Goal: Task Accomplishment & Management: Manage account settings

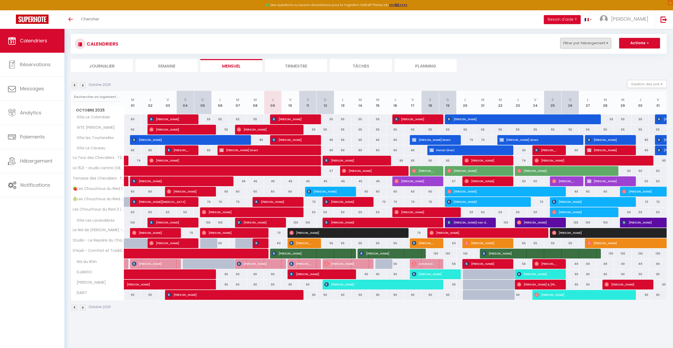
scroll to position [29, 0]
click at [636, 23] on link "[PERSON_NAME]" at bounding box center [625, 19] width 59 height 19
click at [449, 50] on div "CALENDRIERS Filtrer par hébergement Tous Gîte Le Colombier Gîte les Tourterelle…" at bounding box center [369, 44] width 596 height 20
click at [643, 26] on link "[PERSON_NAME]" at bounding box center [625, 19] width 59 height 19
click at [534, 67] on ul "Journalier Semaine Mensuel Trimestre Tâches Planning" at bounding box center [369, 65] width 596 height 13
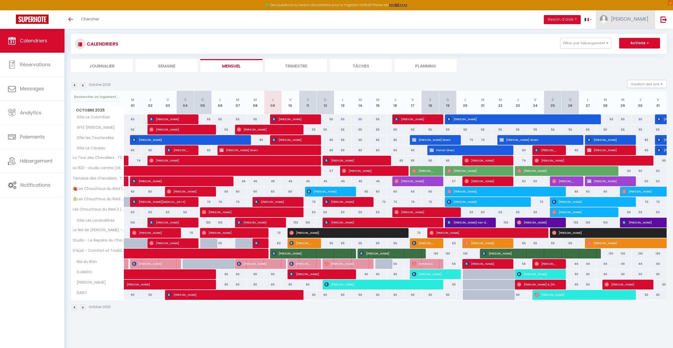
click at [632, 23] on link "[PERSON_NAME]" at bounding box center [625, 19] width 59 height 19
click at [635, 36] on link "Paramètres" at bounding box center [633, 36] width 39 height 9
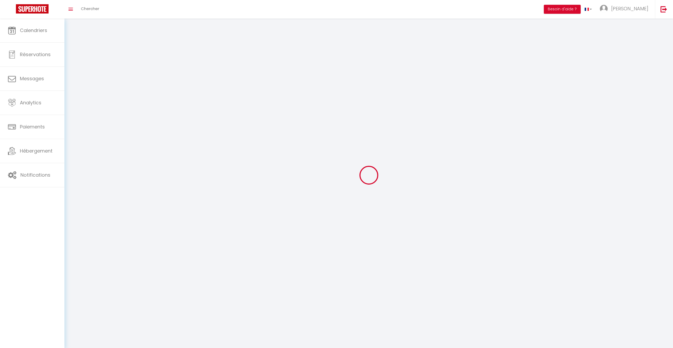
type input "[PERSON_NAME]"
type input "0662825789"
type input "[STREET_ADDRESS]"
type input "67600"
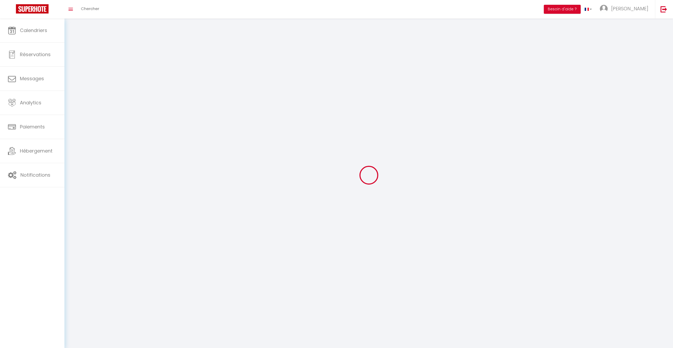
type input "Bindernheim"
type input "zPcxOnvPP6dqSBl2ggGZxvfcj"
type input "oIIBZue6UWuUm8Vg4nunAmpvq"
select select "28"
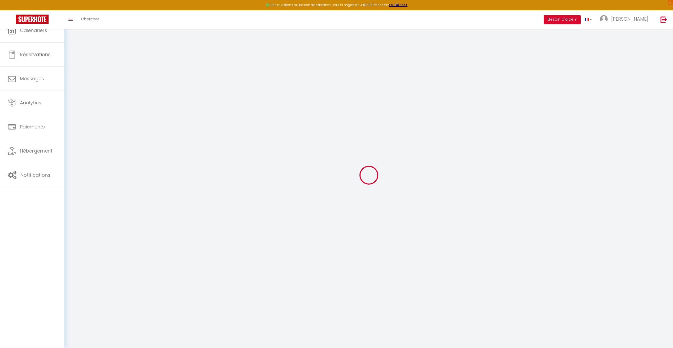
type input "zPcxOnvPP6dqSBl2ggGZxvfcj"
type input "oIIBZue6UWuUm8Vg4nunAmpvq"
type input "[URL][DOMAIN_NAME]"
select select "fr"
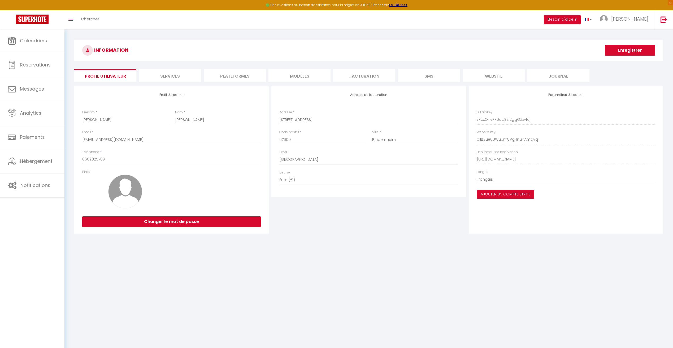
click at [242, 72] on li "Plateformes" at bounding box center [235, 75] width 62 height 13
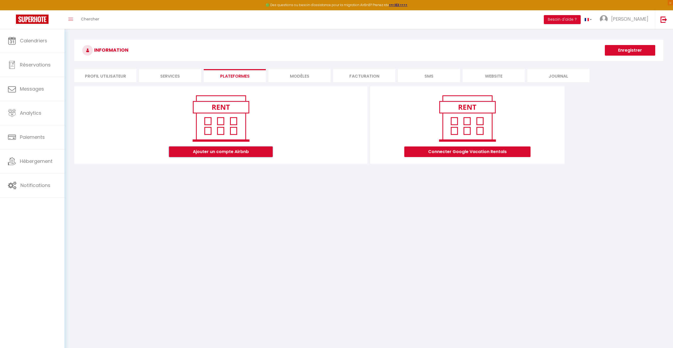
click at [252, 155] on button "Ajouter un compte Airbnb" at bounding box center [221, 152] width 104 height 11
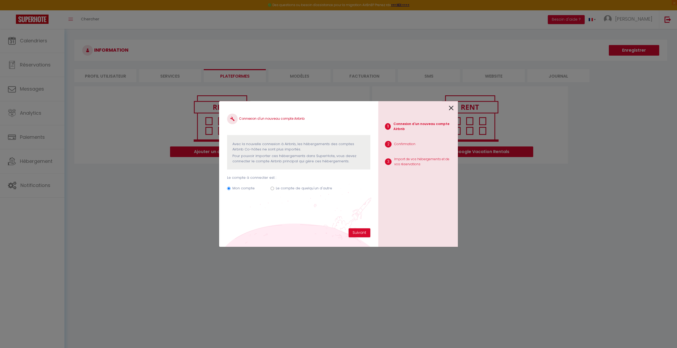
click at [272, 191] on div "Mon compte Le compte de quelqu'un d'autre" at bounding box center [298, 190] width 143 height 18
click at [273, 190] on input "Le compte de quelqu'un d'autre" at bounding box center [271, 188] width 3 height 3
radio input "true"
radio input "false"
click at [294, 216] on input "Email connexion Airbnb" at bounding box center [298, 215] width 143 height 10
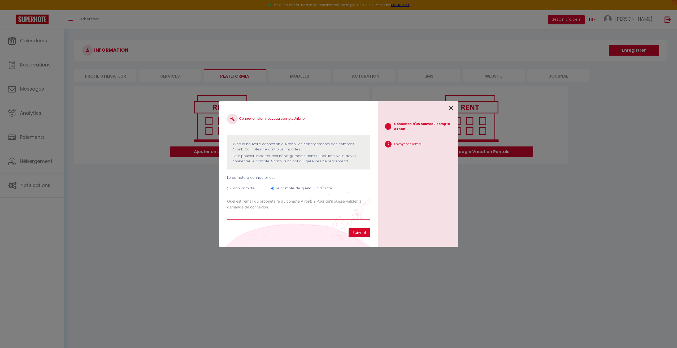
drag, startPoint x: 298, startPoint y: 215, endPoint x: 304, endPoint y: 209, distance: 8.1
click at [298, 215] on input "Email connexion Airbnb" at bounding box center [298, 215] width 143 height 10
click at [453, 107] on icon at bounding box center [451, 108] width 5 height 8
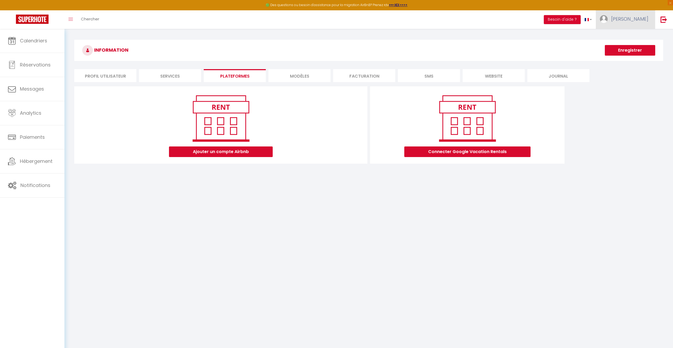
click at [641, 19] on span "[PERSON_NAME]" at bounding box center [629, 19] width 37 height 7
click at [629, 118] on div "Ajouter un compte Airbnb Connecter Google Vacation Rentals" at bounding box center [368, 126] width 591 height 81
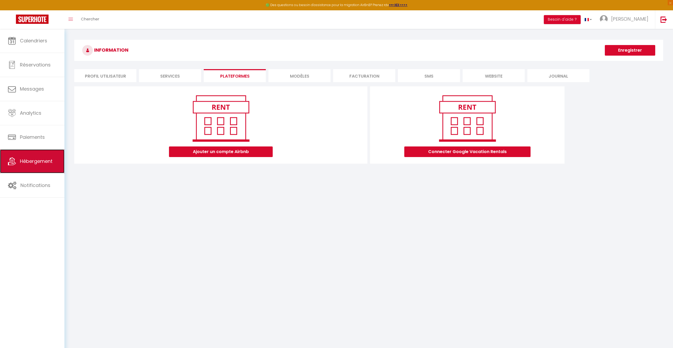
click at [36, 154] on link "Hébergement" at bounding box center [32, 162] width 64 height 24
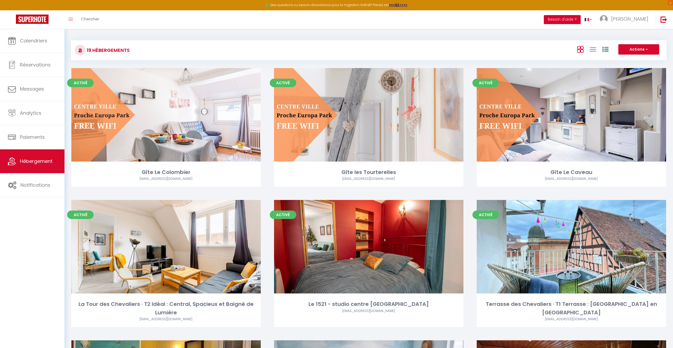
click at [580, 20] on button "Besoin d'aide ?" at bounding box center [562, 19] width 37 height 9
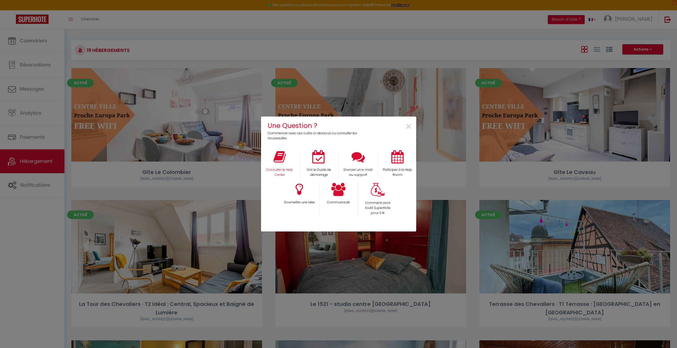
click at [273, 159] on div "Consulter le Help Center" at bounding box center [279, 163] width 39 height 27
click at [284, 171] on p "Consulter le Help Center" at bounding box center [280, 173] width 32 height 10
click at [408, 128] on span "×" at bounding box center [408, 127] width 7 height 17
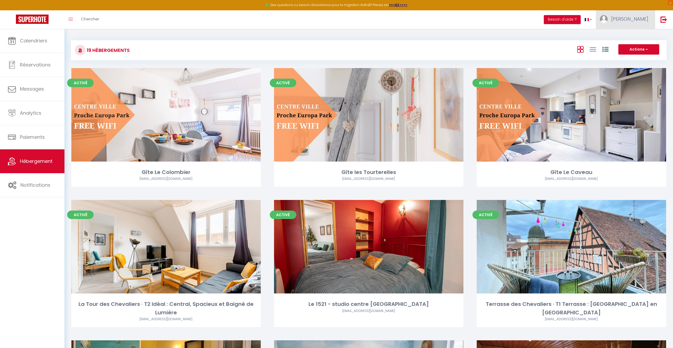
click at [624, 14] on link "[PERSON_NAME]" at bounding box center [625, 19] width 59 height 19
click at [630, 36] on link "Paramètres" at bounding box center [633, 36] width 39 height 9
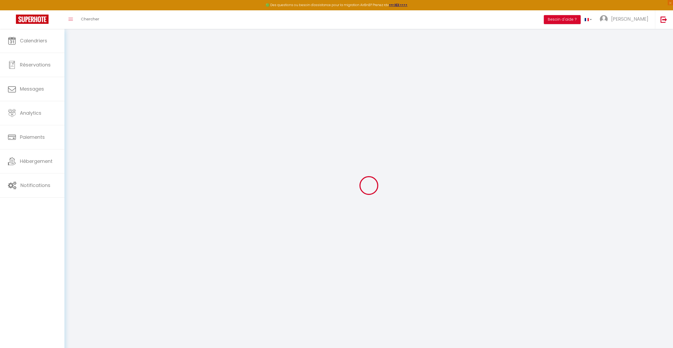
type input "zPcxOnvPP6dqSBl2ggGZxvfcj"
type input "oIIBZue6UWuUm8Vg4nunAmpvq"
type input "[URL][DOMAIN_NAME]"
select select "fr"
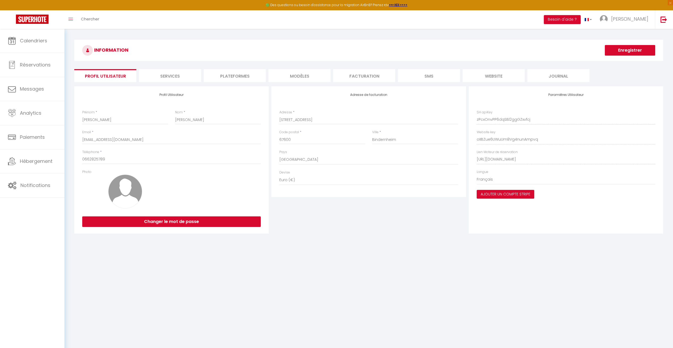
click at [356, 80] on li "Facturation" at bounding box center [364, 75] width 62 height 13
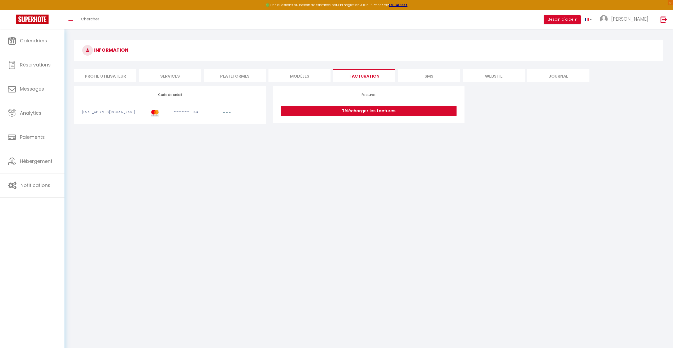
click at [246, 78] on li "Plateformes" at bounding box center [235, 75] width 62 height 13
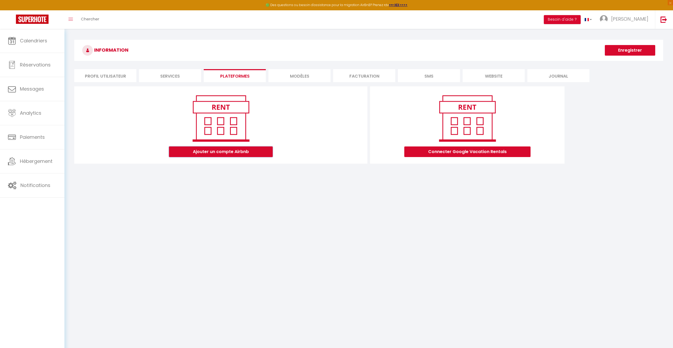
click at [242, 154] on button "Ajouter un compte Airbnb" at bounding box center [221, 152] width 104 height 11
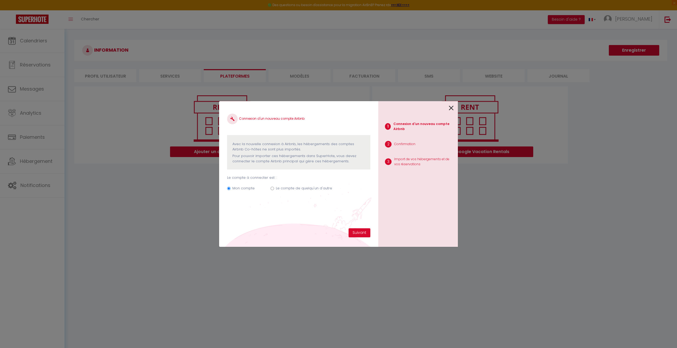
click at [273, 187] on input "Le compte de quelqu'un d'autre" at bounding box center [271, 188] width 3 height 3
radio input "true"
radio input "false"
click at [287, 213] on input "Email connexion Airbnb" at bounding box center [298, 215] width 143 height 10
type input "[PERSON_NAME][EMAIL_ADDRESS][DOMAIN_NAME]"
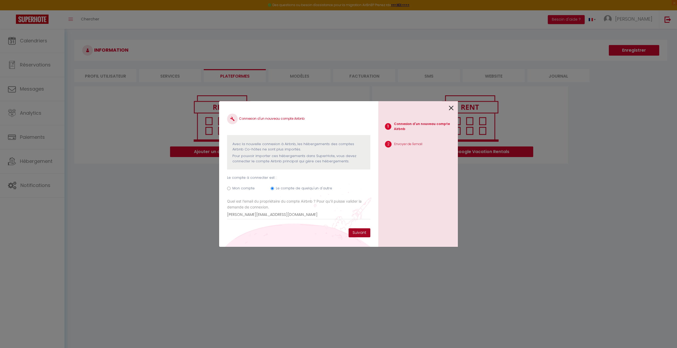
click at [357, 234] on button "Suivant" at bounding box center [359, 233] width 22 height 9
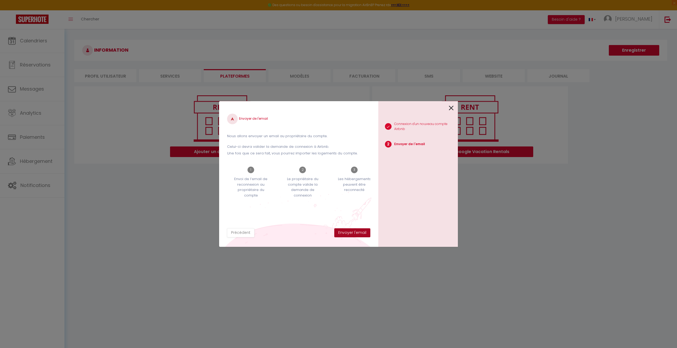
click at [359, 235] on button "Envoyer l'email" at bounding box center [352, 233] width 36 height 9
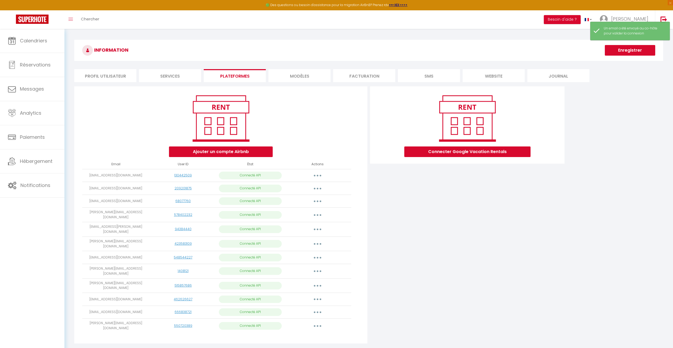
click at [318, 322] on button "button" at bounding box center [317, 326] width 15 height 8
click at [314, 334] on link "Importer les appartements" at bounding box center [294, 338] width 59 height 9
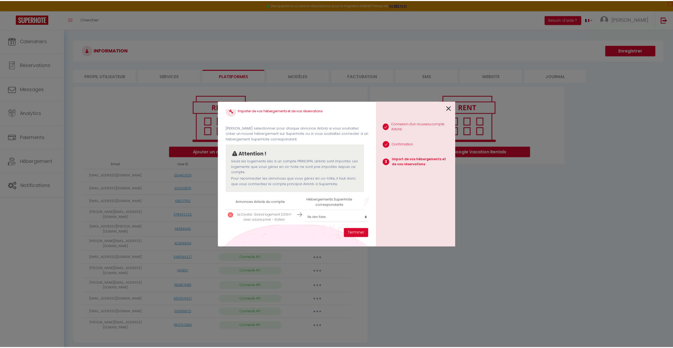
scroll to position [12, 0]
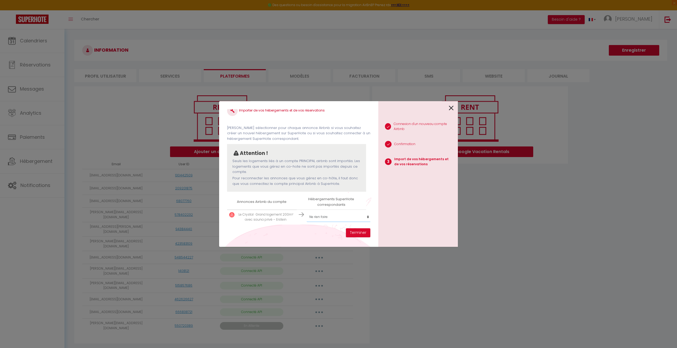
click at [326, 212] on select "Créer un nouvel hébergement Ne rien faire Gîte Le Colombier Gîte les Tourterell…" at bounding box center [339, 217] width 65 height 10
select select "78499"
click at [307, 212] on select "Créer un nouvel hébergement Ne rien faire Gîte Le Colombier Gîte les Tourterell…" at bounding box center [339, 217] width 65 height 10
click at [356, 234] on button "Terminer" at bounding box center [358, 233] width 24 height 9
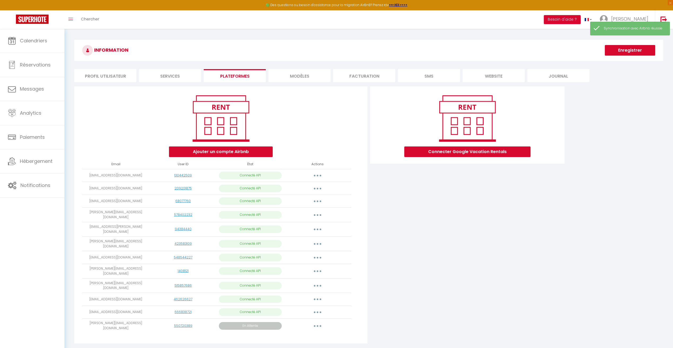
click at [318, 326] on icon "button" at bounding box center [318, 327] width 2 height 2
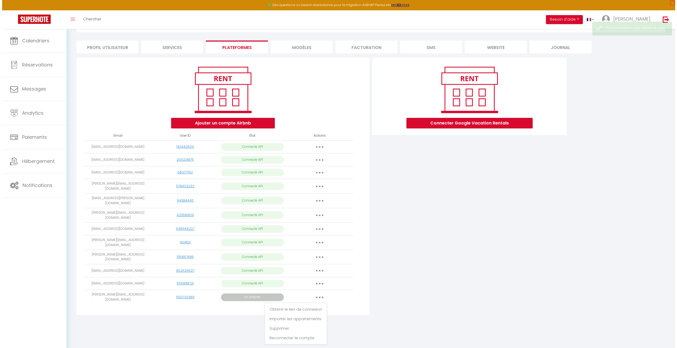
scroll to position [29, 0]
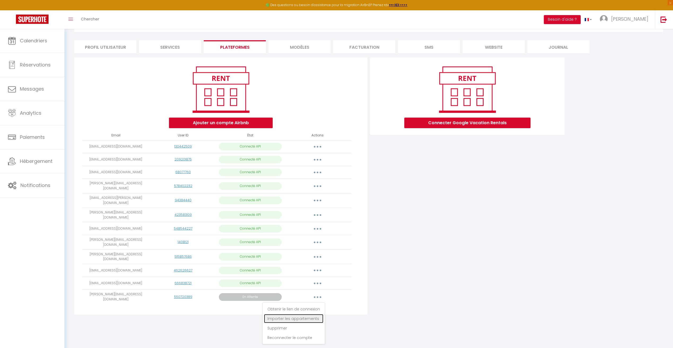
click at [315, 314] on link "Importer les appartements" at bounding box center [293, 318] width 59 height 9
select select "78499"
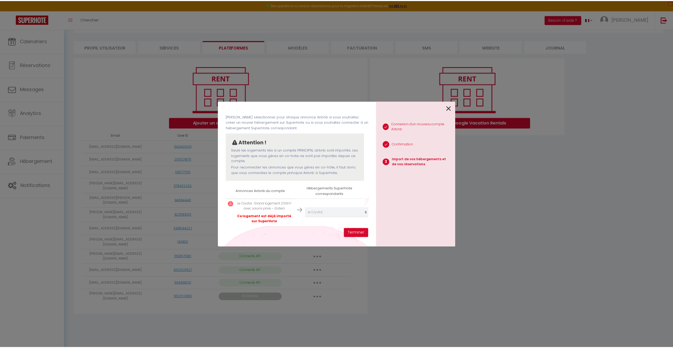
scroll to position [25, 0]
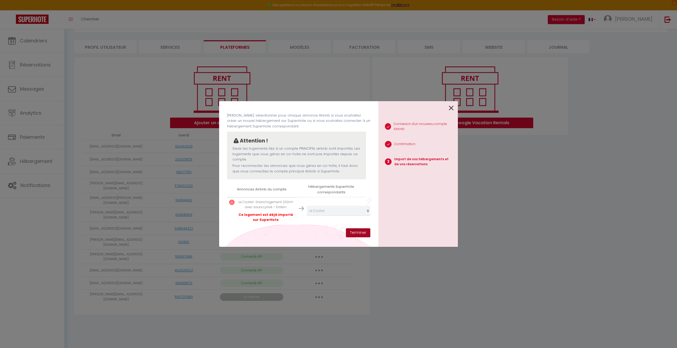
click at [366, 235] on button "Terminer" at bounding box center [358, 233] width 24 height 9
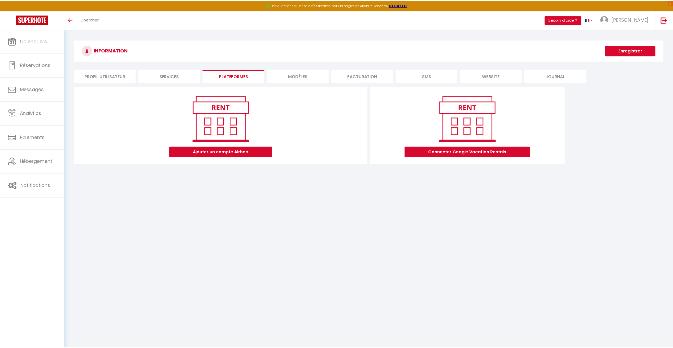
scroll to position [29, 0]
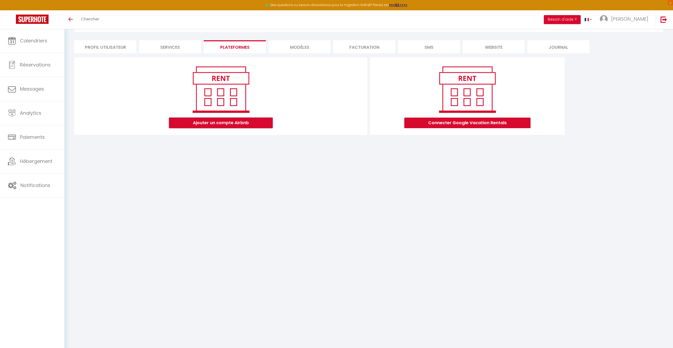
click at [233, 124] on button "Ajouter un compte Airbnb" at bounding box center [221, 123] width 104 height 11
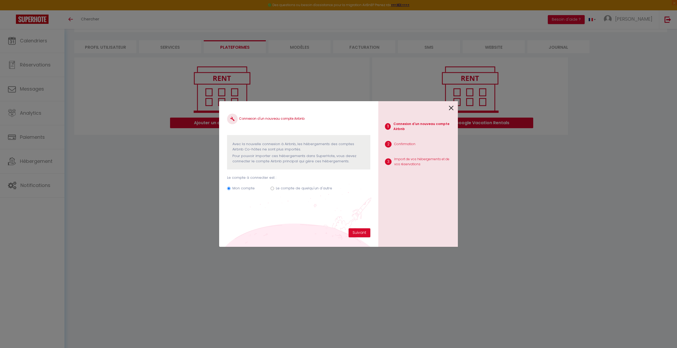
click at [275, 188] on div "Mon compte Le compte de quelqu'un d'autre" at bounding box center [298, 190] width 143 height 18
click at [273, 190] on input "Le compte de quelqu'un d'autre" at bounding box center [271, 188] width 3 height 3
radio input "true"
radio input "false"
click at [450, 104] on link at bounding box center [451, 107] width 5 height 11
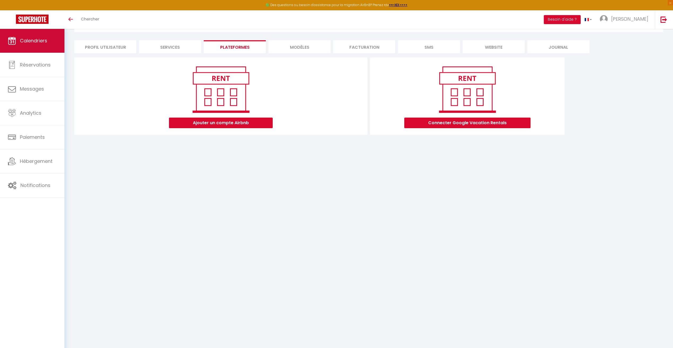
click at [16, 45] on link "Calendriers" at bounding box center [32, 41] width 64 height 24
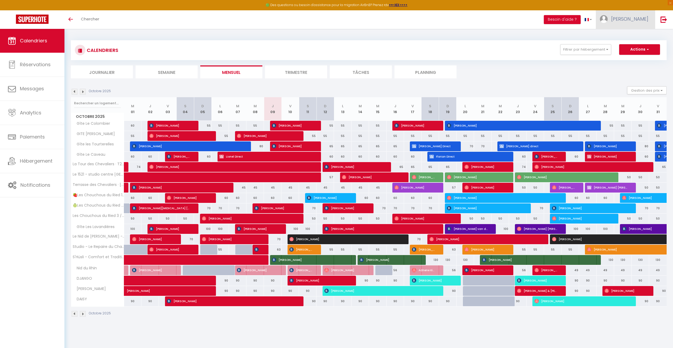
click at [651, 20] on link "[PERSON_NAME]" at bounding box center [625, 19] width 59 height 19
click at [637, 35] on link "Paramètres" at bounding box center [633, 36] width 39 height 9
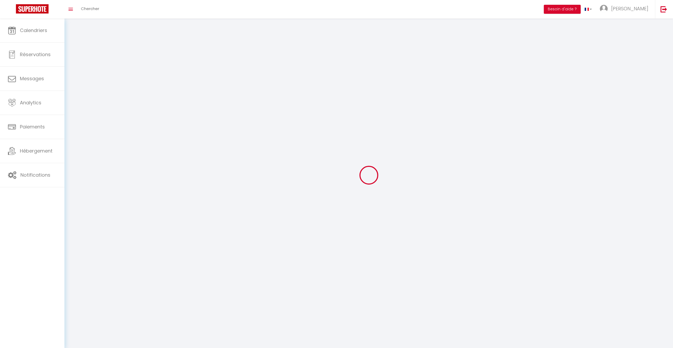
type input "zPcxOnvPP6dqSBl2ggGZxvfcj"
type input "oIIBZue6UWuUm8Vg4nunAmpvq"
type input "[URL][DOMAIN_NAME]"
select select "fr"
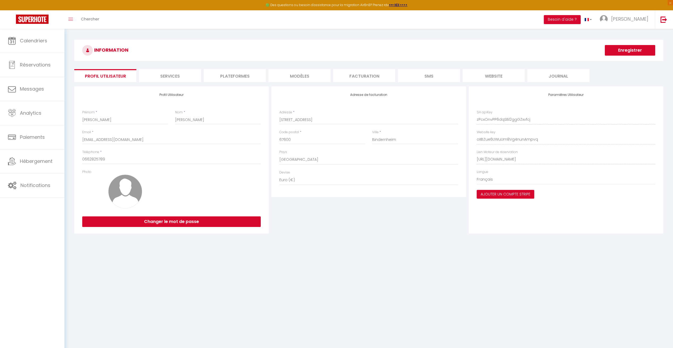
click at [242, 73] on li "Plateformes" at bounding box center [235, 75] width 62 height 13
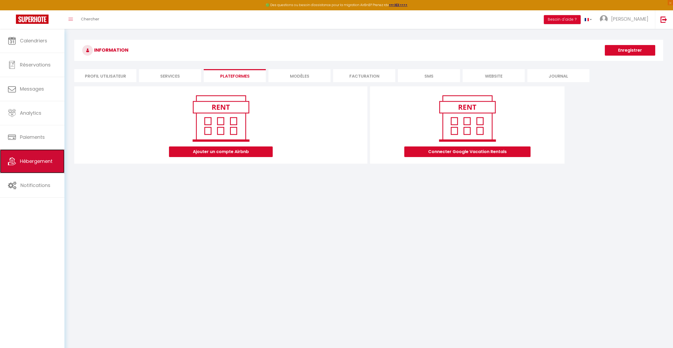
click at [32, 156] on link "Hébergement" at bounding box center [32, 162] width 64 height 24
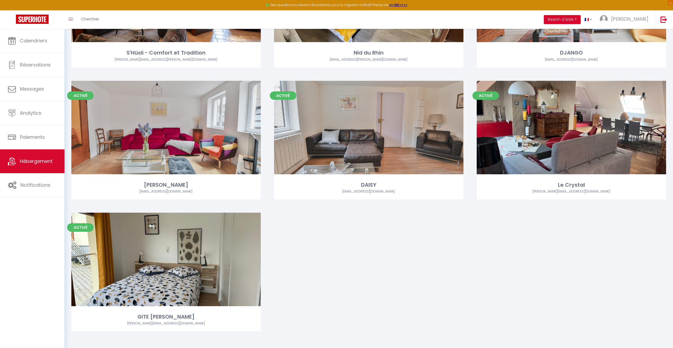
scroll to position [659, 0]
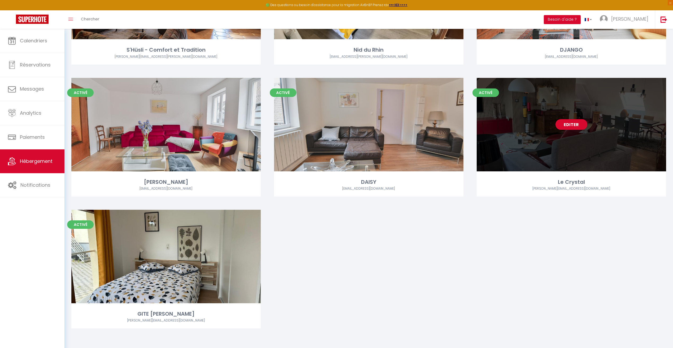
click at [567, 132] on div "Editer" at bounding box center [571, 125] width 189 height 94
select select "3"
select select "2"
select select "1"
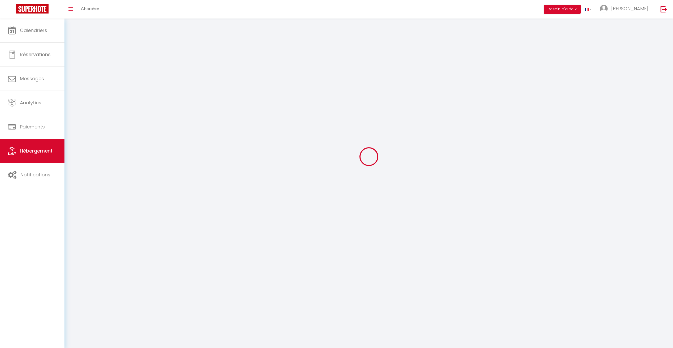
click at [567, 122] on div at bounding box center [369, 156] width 596 height 301
select select
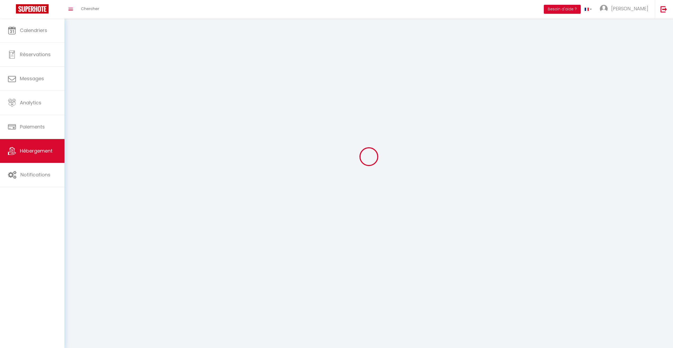
select select
checkbox input "false"
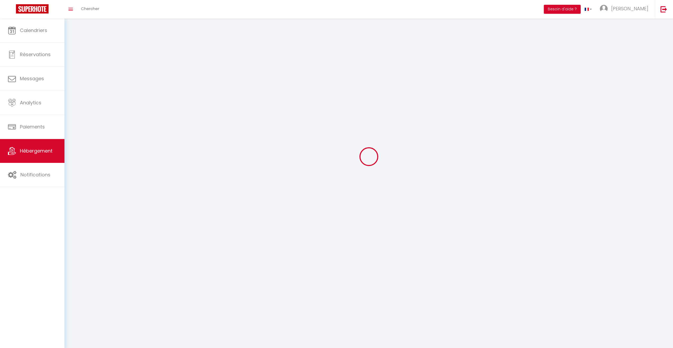
checkbox input "false"
select select
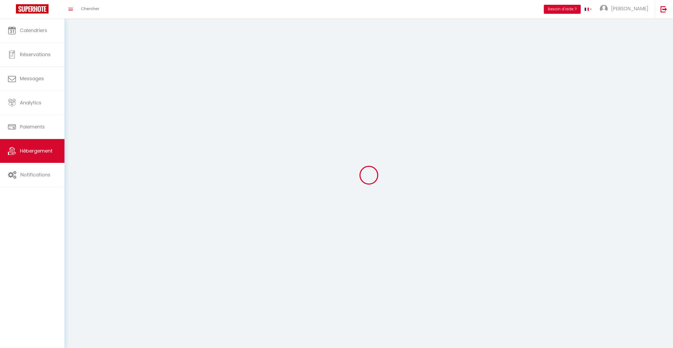
select select
checkbox input "false"
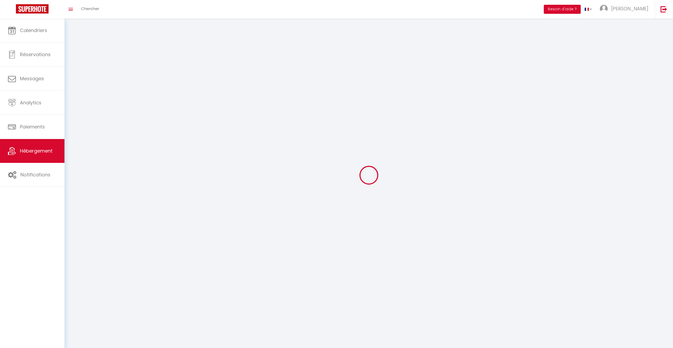
checkbox input "false"
select select
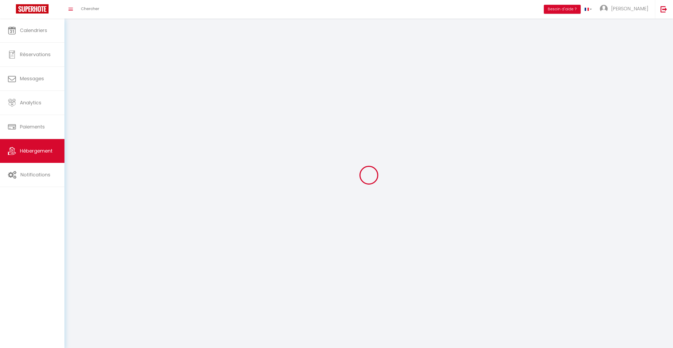
select select "28"
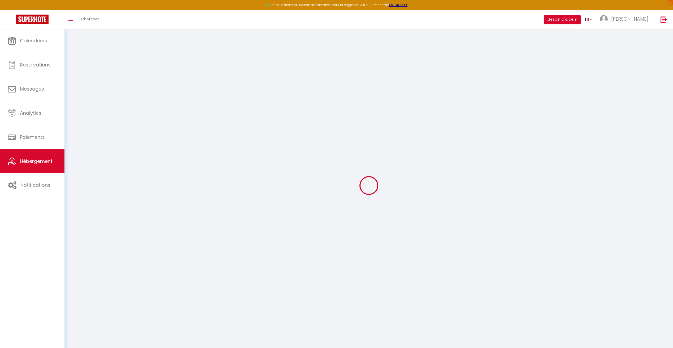
select select
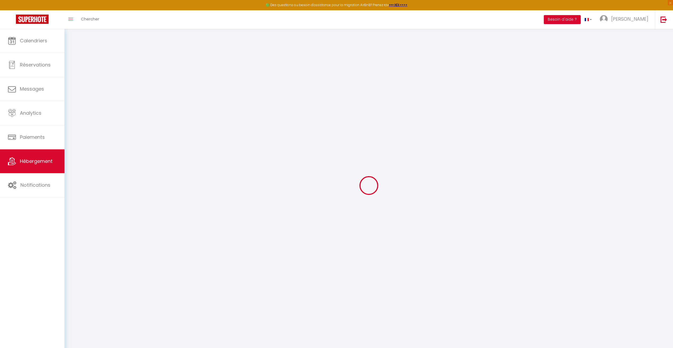
select select
checkbox input "false"
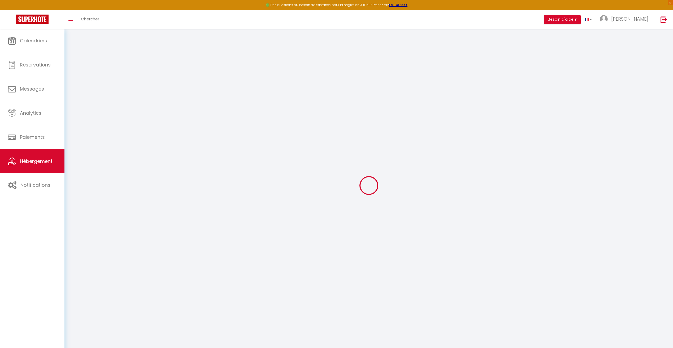
select select
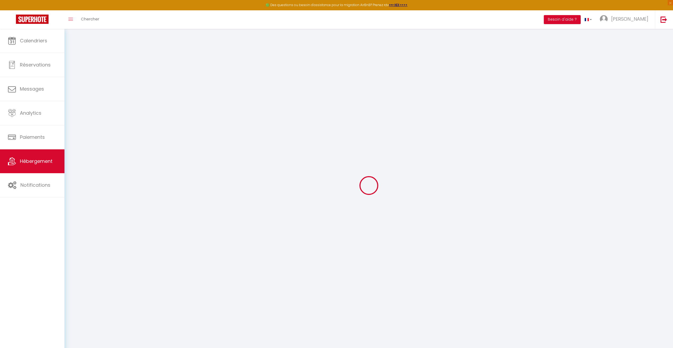
select select
checkbox input "false"
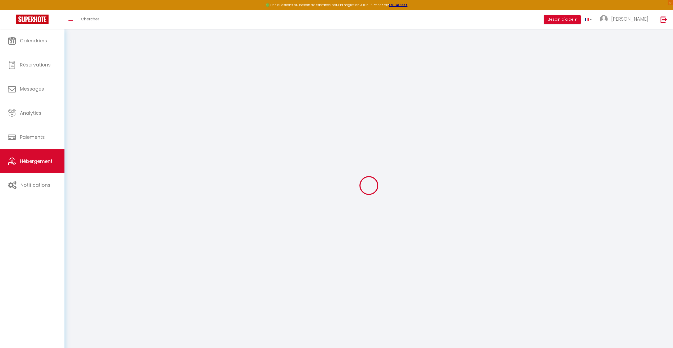
checkbox input "false"
select select
select select "+ 18 %"
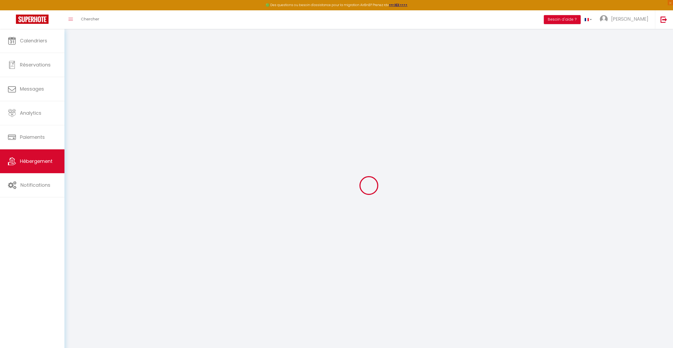
select select "+ 30 %"
select select
checkbox input "false"
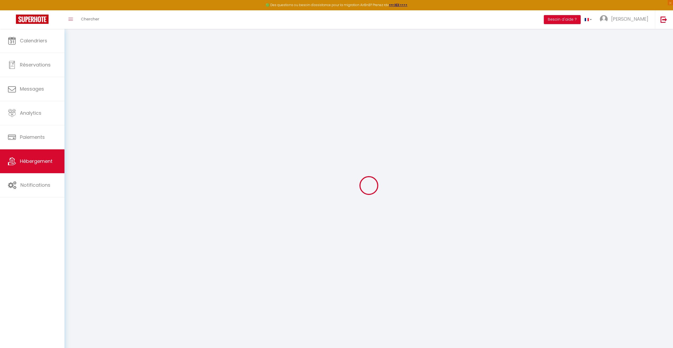
checkbox input "false"
select select
select select "EUR"
select select
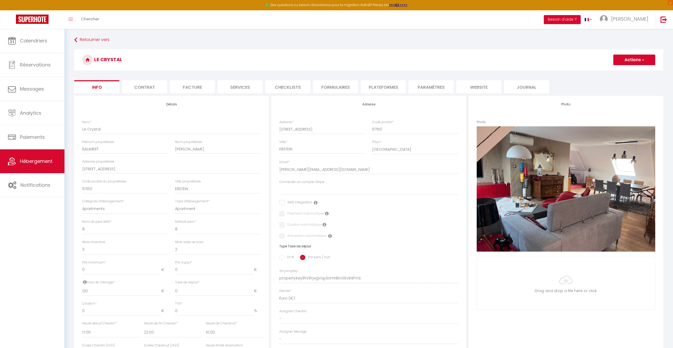
click at [384, 86] on li "Plateformes" at bounding box center [383, 86] width 45 height 13
select select
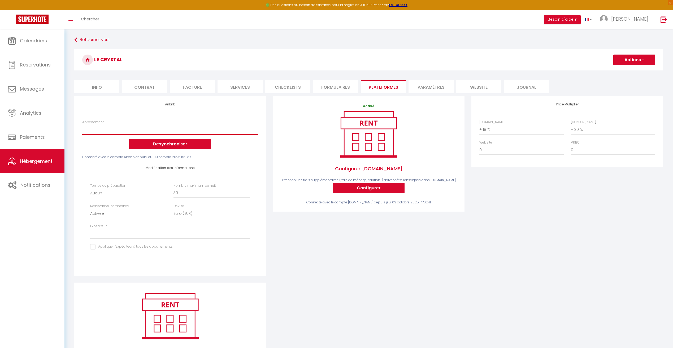
click at [170, 132] on select "La belle vallée - [EMAIL_ADDRESS][PERSON_NAME][DOMAIN_NAME]" at bounding box center [170, 130] width 176 height 10
click at [174, 128] on select "La belle vallée - [EMAIL_ADDRESS][PERSON_NAME][DOMAIN_NAME]" at bounding box center [170, 130] width 176 height 10
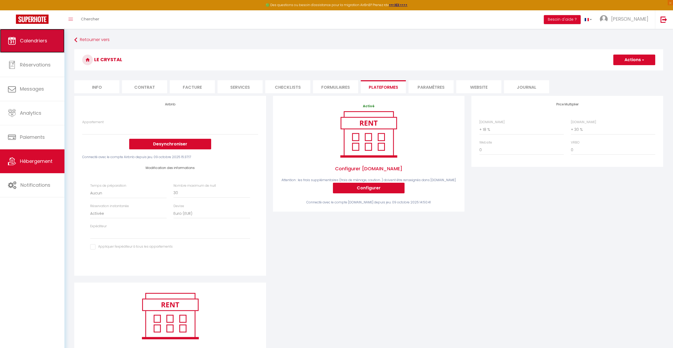
click at [27, 46] on link "Calendriers" at bounding box center [32, 41] width 64 height 24
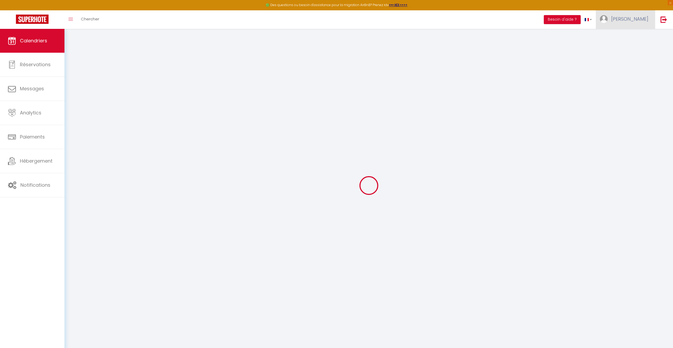
click at [635, 21] on span "[PERSON_NAME]" at bounding box center [629, 19] width 37 height 7
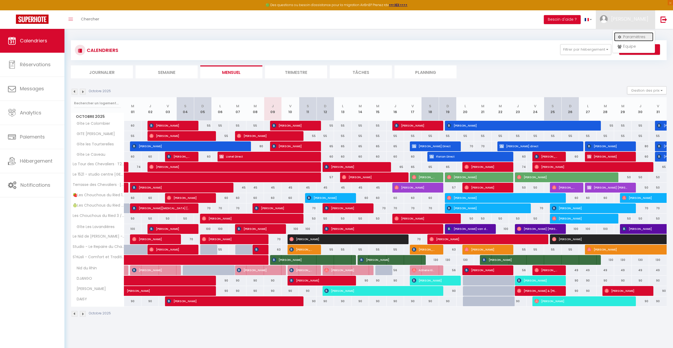
click at [635, 35] on link "Paramètres" at bounding box center [633, 36] width 39 height 9
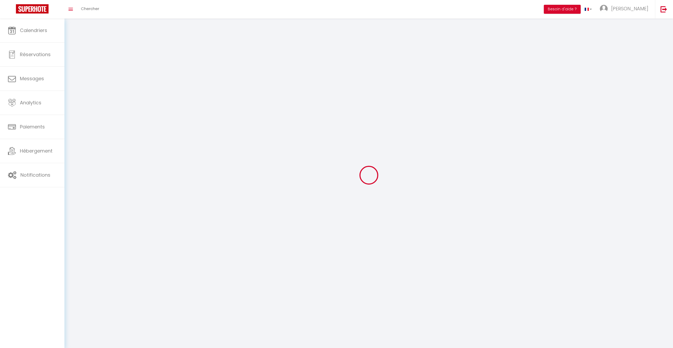
type input "[PERSON_NAME]"
type input "0662825789"
type input "[STREET_ADDRESS]"
type input "67600"
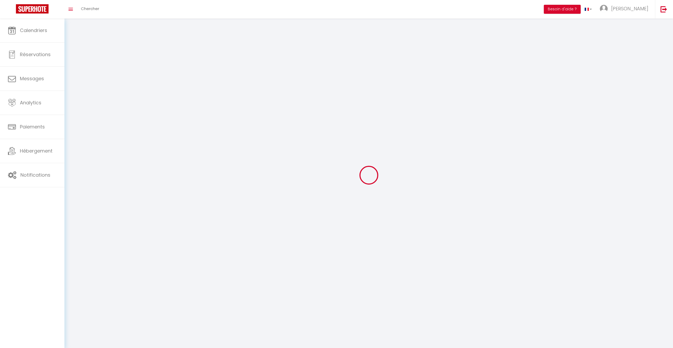
type input "Bindernheim"
type input "zPcxOnvPP6dqSBl2ggGZxvfcj"
type input "oIIBZue6UWuUm8Vg4nunAmpvq"
select select "28"
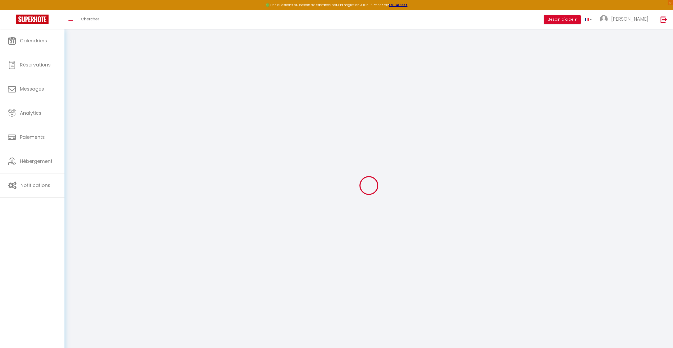
type input "zPcxOnvPP6dqSBl2ggGZxvfcj"
type input "oIIBZue6UWuUm8Vg4nunAmpvq"
type input "[URL][DOMAIN_NAME]"
select select "fr"
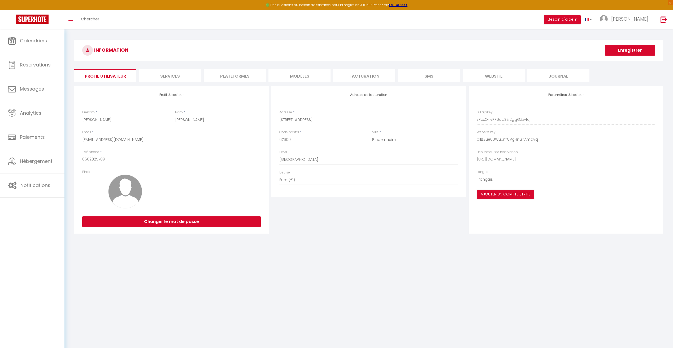
click at [254, 71] on li "Plateformes" at bounding box center [235, 75] width 62 height 13
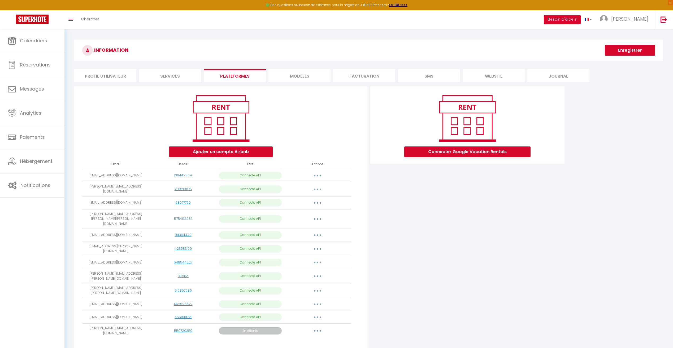
click at [321, 327] on button "button" at bounding box center [317, 331] width 15 height 8
click at [310, 339] on link "Obtenir le lien de connexion" at bounding box center [293, 343] width 59 height 9
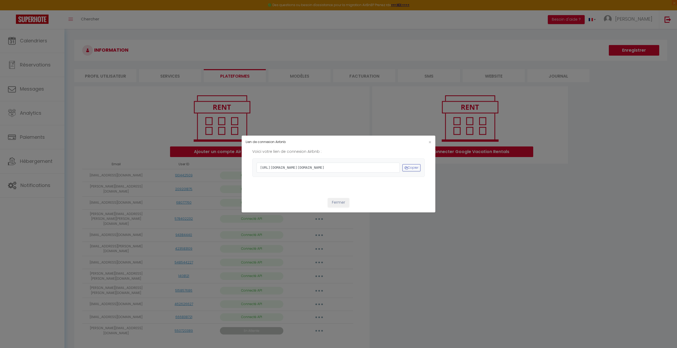
click at [432, 136] on div "Lien de connexion Airbnb ×" at bounding box center [339, 142] width 194 height 13
click at [431, 140] on div "×" at bounding box center [402, 142] width 64 height 5
click at [428, 139] on span "×" at bounding box center [429, 142] width 3 height 7
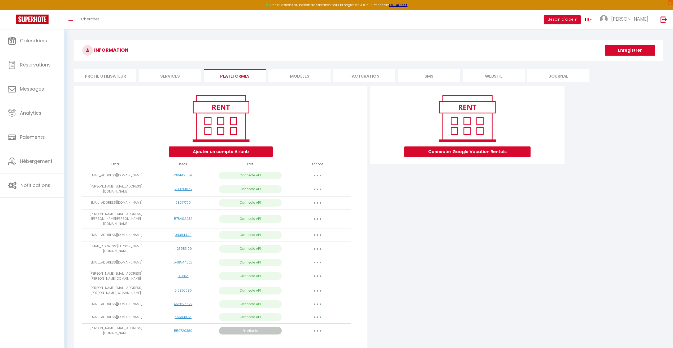
click at [311, 327] on button "button" at bounding box center [317, 331] width 15 height 8
click at [308, 348] on link "Importer les appartements" at bounding box center [293, 352] width 59 height 9
select select "78499"
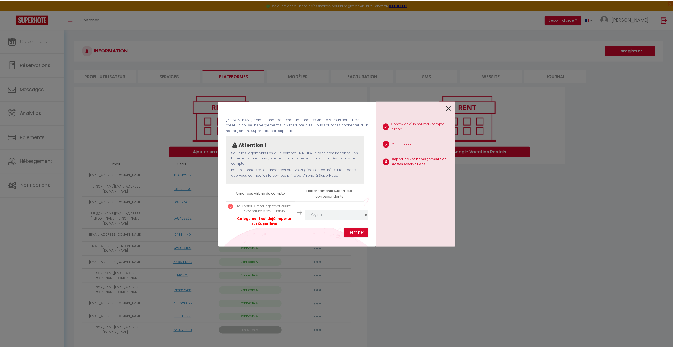
scroll to position [25, 0]
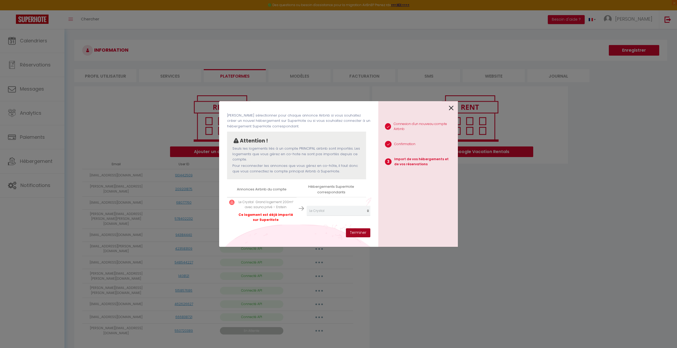
click at [362, 231] on button "Terminer" at bounding box center [358, 233] width 24 height 9
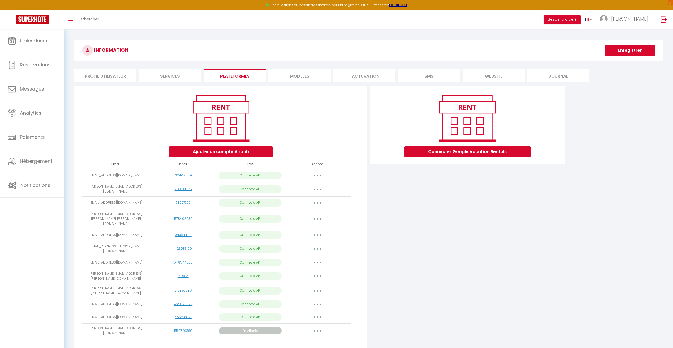
click at [316, 327] on button "button" at bounding box center [317, 331] width 15 height 8
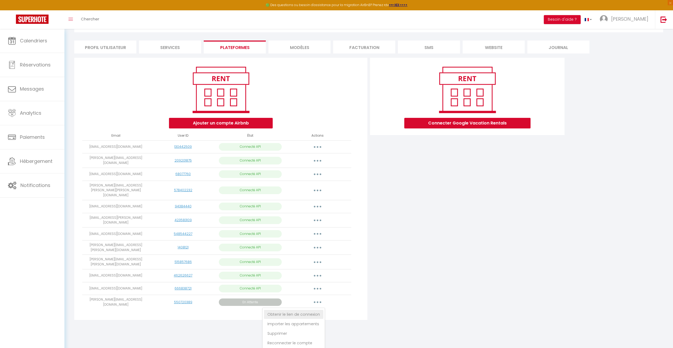
scroll to position [29, 0]
click at [468, 259] on div "Connecter Google Vacation Rentals" at bounding box center [467, 191] width 197 height 266
click at [313, 298] on button "button" at bounding box center [317, 302] width 15 height 8
click at [307, 320] on link "Importer les appartements" at bounding box center [293, 324] width 59 height 9
select select "78499"
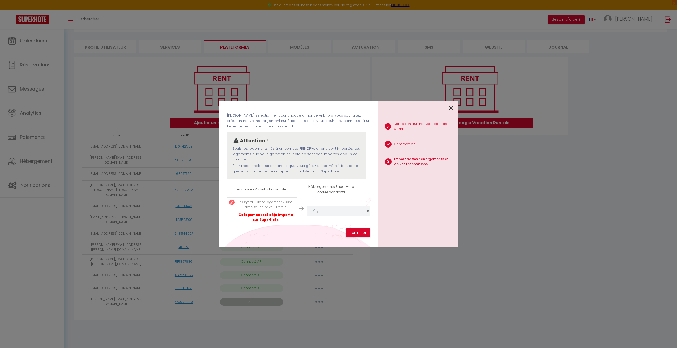
click at [449, 110] on icon at bounding box center [451, 108] width 5 height 8
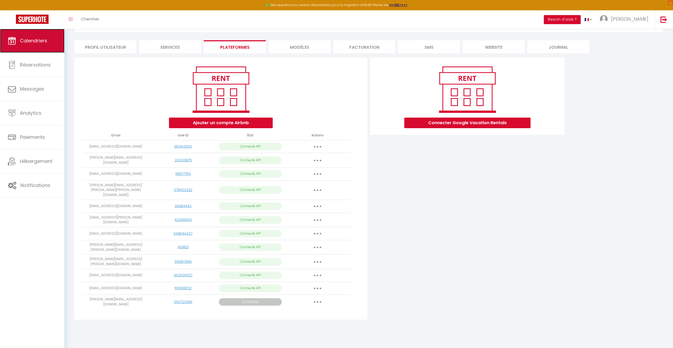
click at [36, 45] on link "Calendriers" at bounding box center [32, 41] width 64 height 24
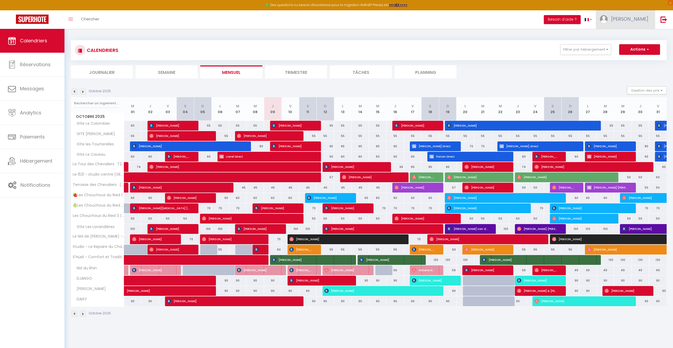
click at [639, 19] on span "[PERSON_NAME]" at bounding box center [629, 19] width 37 height 7
click at [637, 36] on link "Paramètres" at bounding box center [633, 36] width 39 height 9
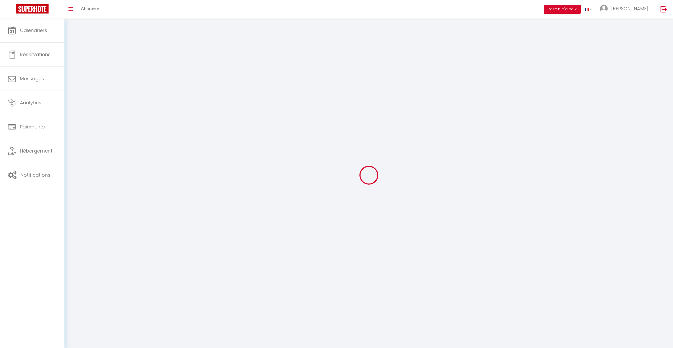
type input "[PERSON_NAME]"
type input "0662825789"
type input "[STREET_ADDRESS]"
type input "67600"
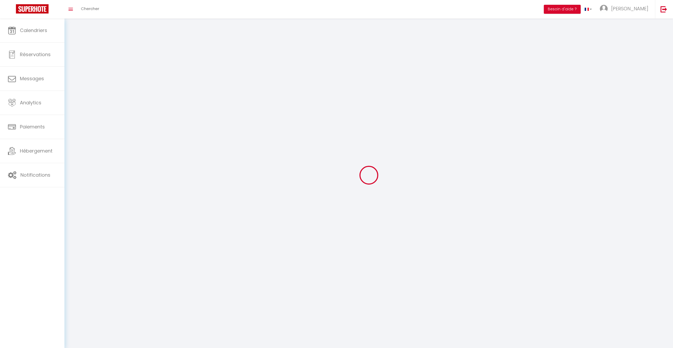
type input "Bindernheim"
select select "28"
type input "zPcxOnvPP6dqSBl2ggGZxvfcj"
type input "oIIBZue6UWuUm8Vg4nunAmpvq"
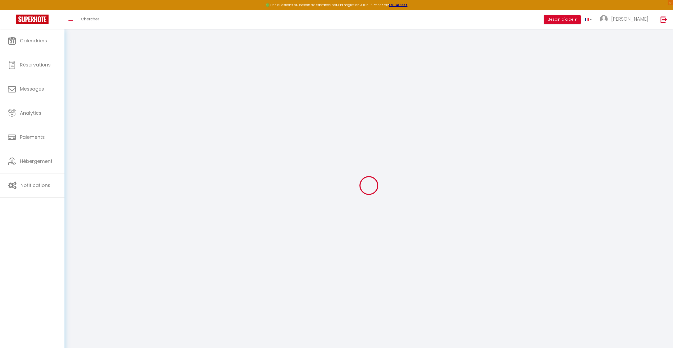
type input "zPcxOnvPP6dqSBl2ggGZxvfcj"
type input "oIIBZue6UWuUm8Vg4nunAmpvq"
type input "[URL][DOMAIN_NAME]"
select select "fr"
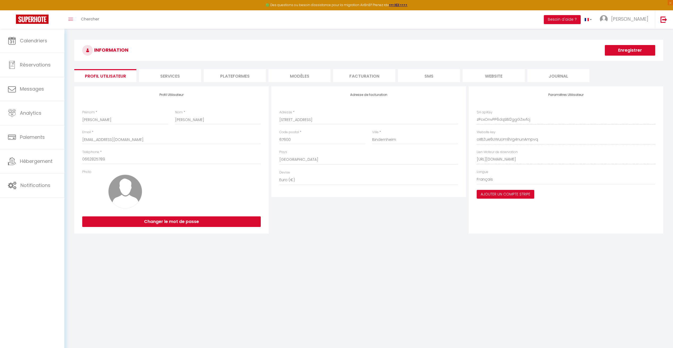
click at [242, 72] on li "Plateformes" at bounding box center [235, 75] width 62 height 13
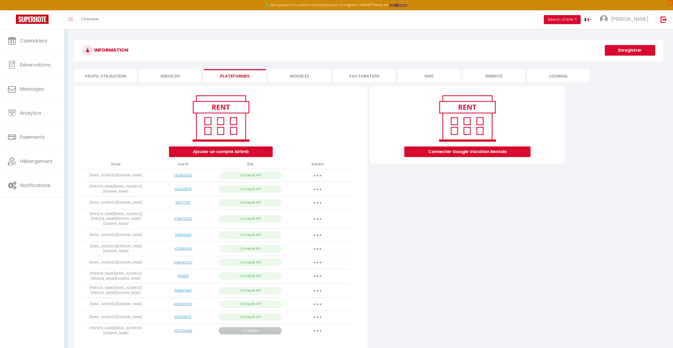
click at [310, 327] on button "button" at bounding box center [317, 331] width 15 height 8
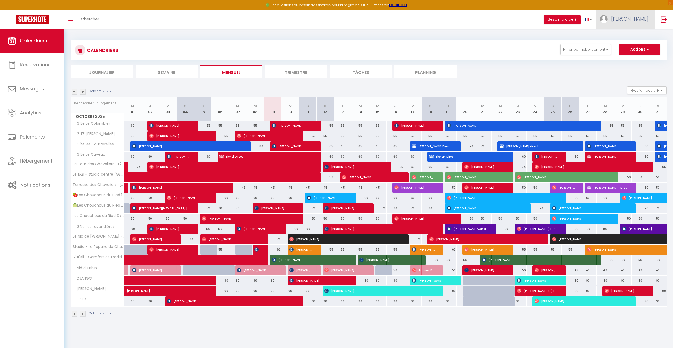
click at [651, 16] on link "[PERSON_NAME]" at bounding box center [625, 19] width 59 height 19
click at [637, 36] on link "Paramètres" at bounding box center [633, 36] width 39 height 9
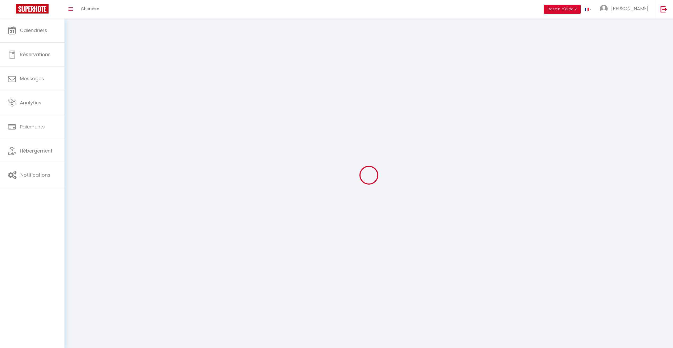
type input "zPcxOnvPP6dqSBl2ggGZxvfcj"
type input "oIIBZue6UWuUm8Vg4nunAmpvq"
type input "[URL][DOMAIN_NAME]"
select select "fr"
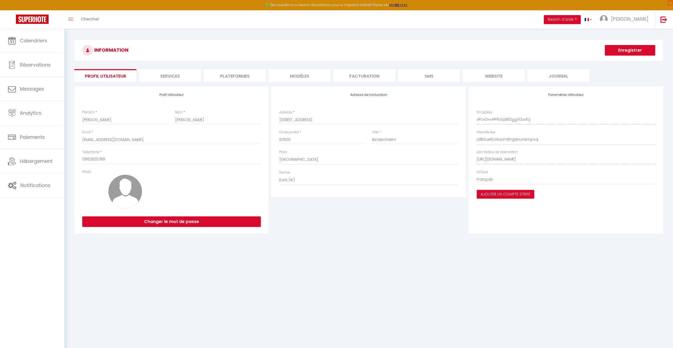
click at [257, 77] on li "Plateformes" at bounding box center [235, 75] width 62 height 13
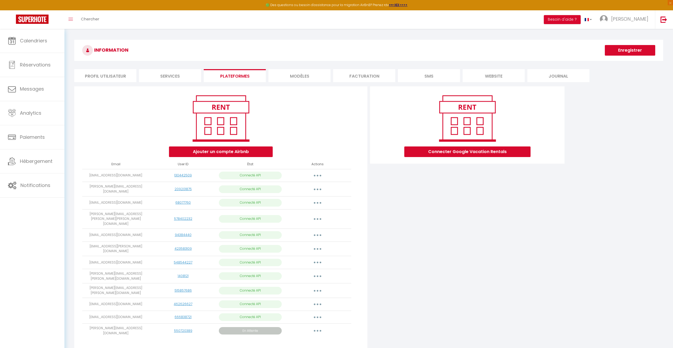
click at [322, 327] on button "button" at bounding box center [317, 331] width 15 height 8
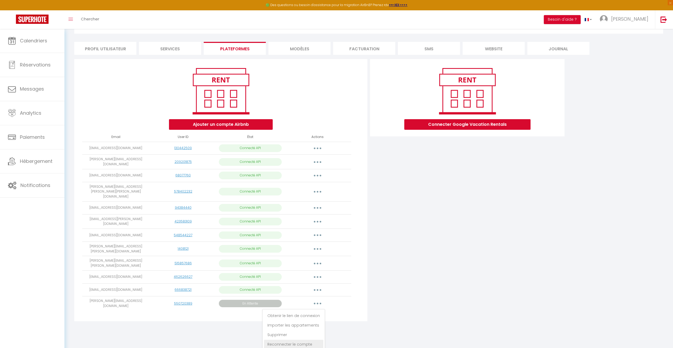
scroll to position [29, 0]
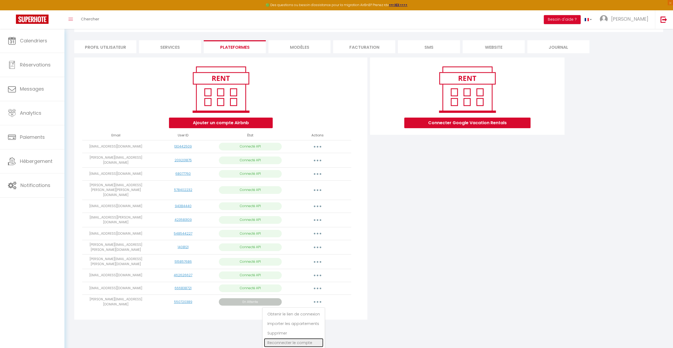
click at [310, 339] on link "Reconnecter le compte" at bounding box center [293, 343] width 59 height 9
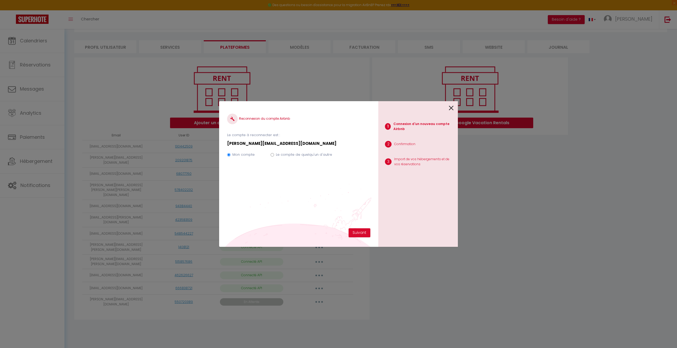
click at [272, 155] on input "Le compte de quelqu'un d'autre" at bounding box center [271, 154] width 3 height 3
radio input "true"
radio input "false"
click at [362, 234] on button "Suivant" at bounding box center [359, 233] width 22 height 9
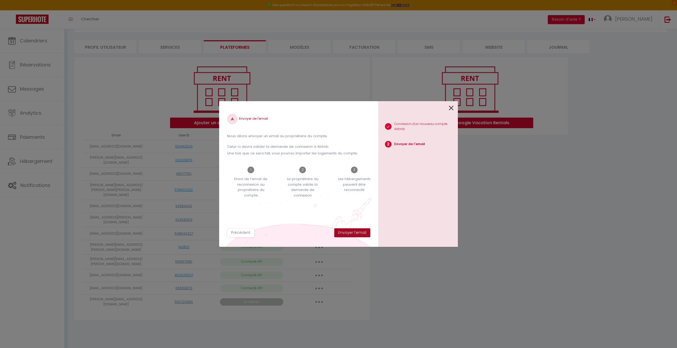
click at [361, 234] on button "Envoyer l'email" at bounding box center [352, 233] width 36 height 9
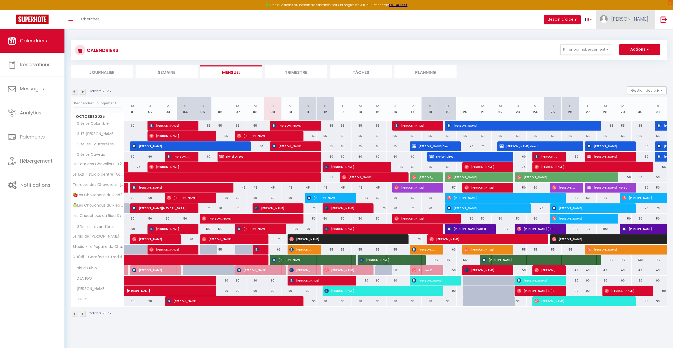
click at [648, 20] on link "[PERSON_NAME]" at bounding box center [625, 19] width 59 height 19
click at [641, 34] on link "Paramètres" at bounding box center [633, 36] width 39 height 9
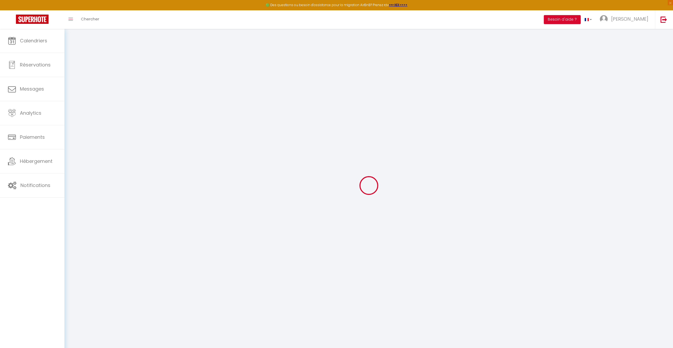
type input "zPcxOnvPP6dqSBl2ggGZxvfcj"
type input "oIIBZue6UWuUm8Vg4nunAmpvq"
type input "[URL][DOMAIN_NAME]"
select select "fr"
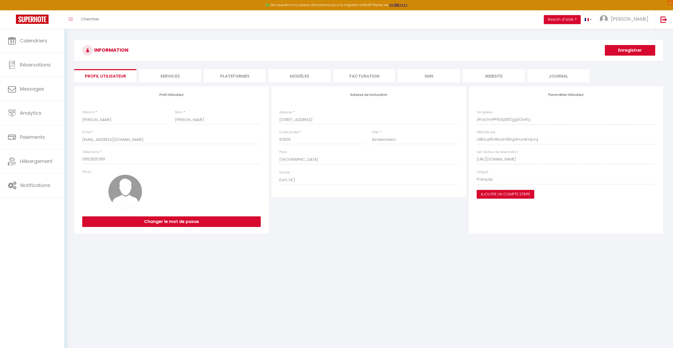
click at [248, 79] on li "Plateformes" at bounding box center [235, 75] width 62 height 13
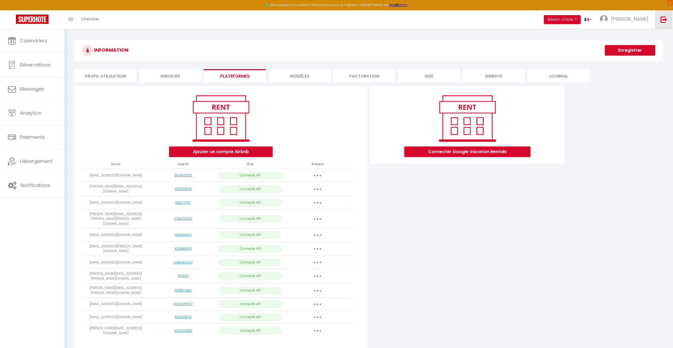
click at [658, 22] on link at bounding box center [664, 19] width 18 height 19
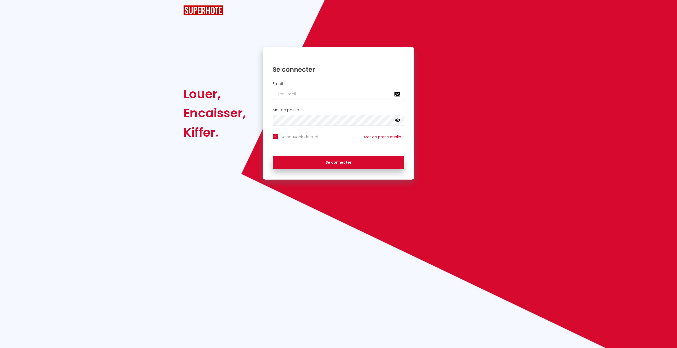
checkbox input "true"
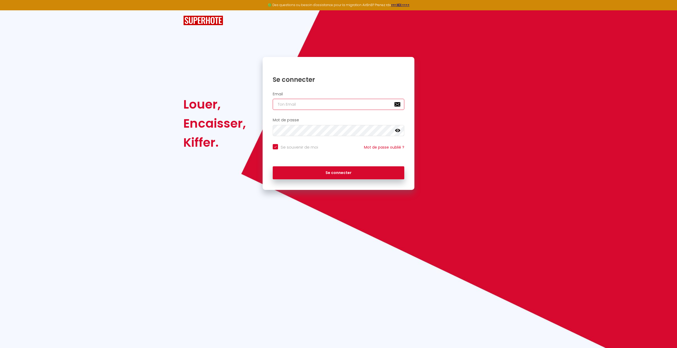
type input "[EMAIL_ADDRESS][DOMAIN_NAME]"
click at [350, 168] on button "Se connecter" at bounding box center [339, 173] width 132 height 13
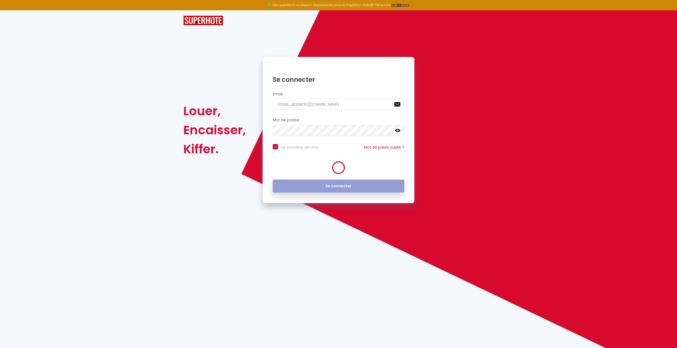
checkbox input "true"
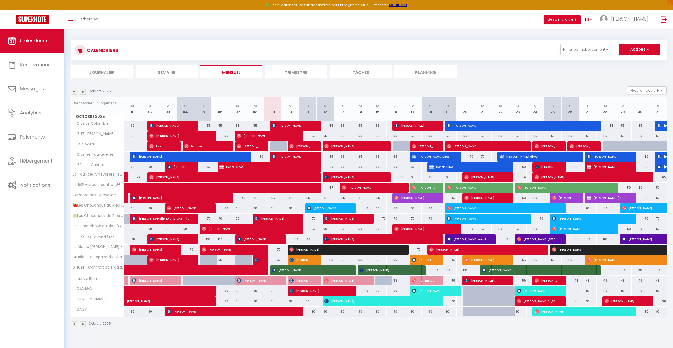
click at [82, 94] on img at bounding box center [83, 92] width 6 height 6
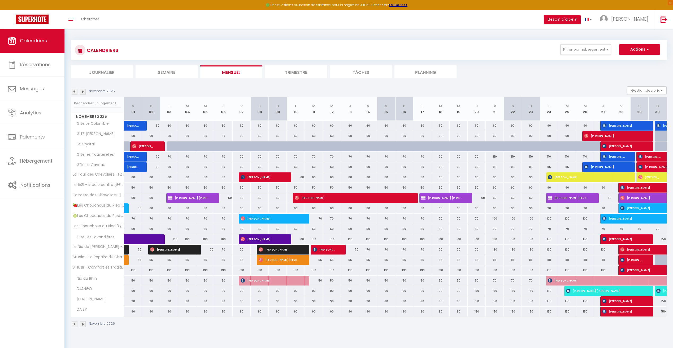
click at [85, 93] on img at bounding box center [83, 92] width 6 height 6
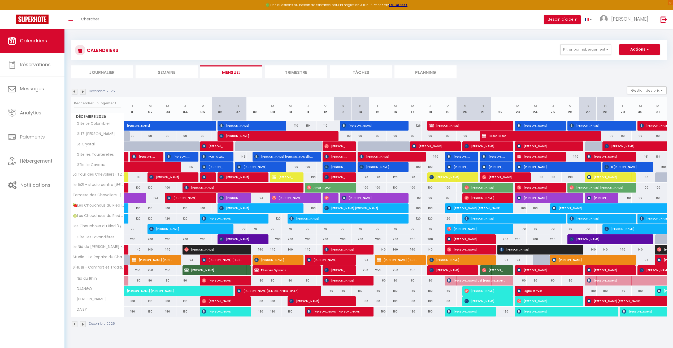
click at [75, 92] on img at bounding box center [75, 92] width 6 height 6
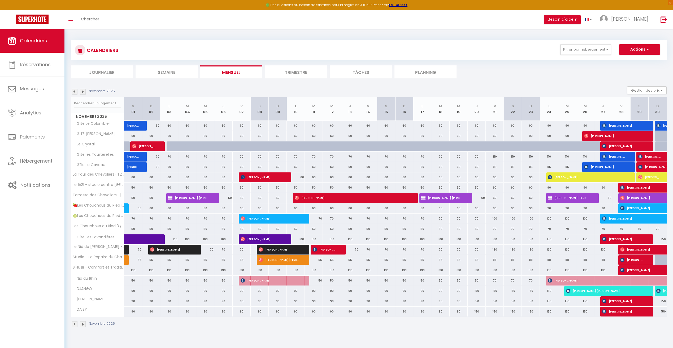
click at [73, 93] on img at bounding box center [75, 92] width 6 height 6
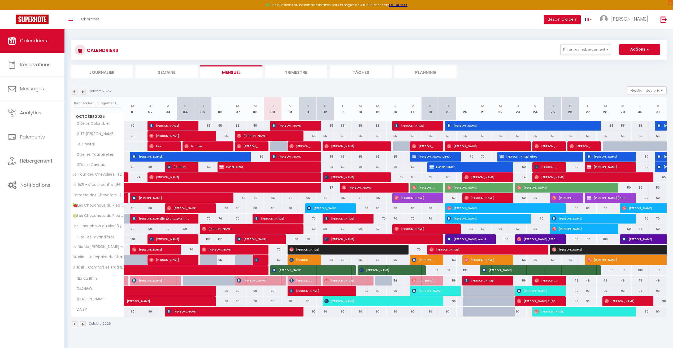
click at [281, 147] on div at bounding box center [279, 147] width 18 height 10
type input "Jeu 09 Octobre 2025"
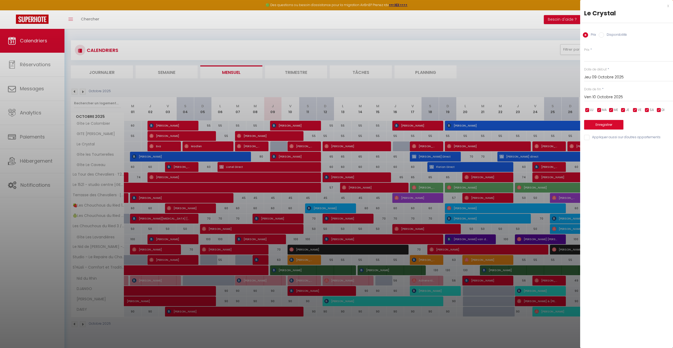
click at [610, 99] on input "Ven 10 Octobre 2025" at bounding box center [628, 97] width 89 height 7
click at [661, 106] on span ">" at bounding box center [657, 106] width 11 height 11
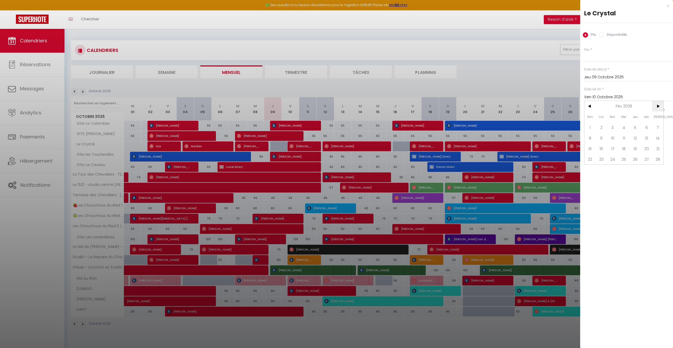
click at [661, 106] on span ">" at bounding box center [657, 106] width 11 height 11
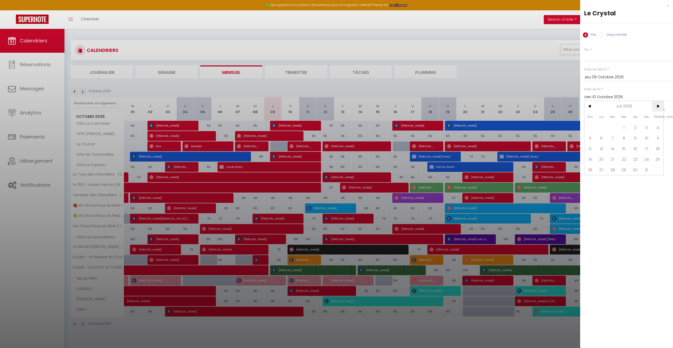
click at [660, 106] on span ">" at bounding box center [657, 106] width 11 height 11
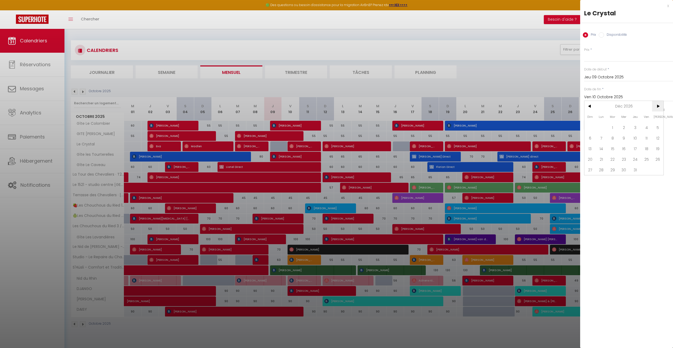
click at [660, 106] on span ">" at bounding box center [657, 106] width 11 height 11
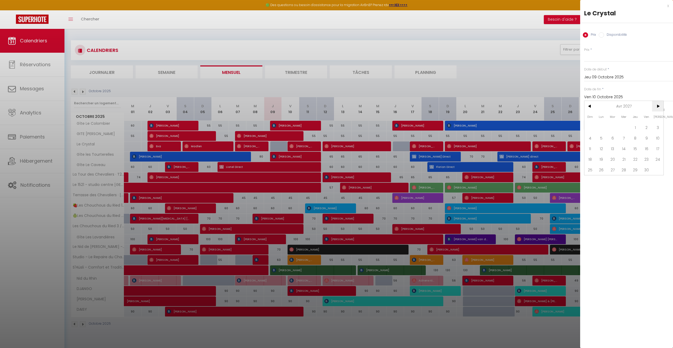
click at [660, 106] on span ">" at bounding box center [657, 106] width 11 height 11
click at [659, 106] on span ">" at bounding box center [657, 106] width 11 height 11
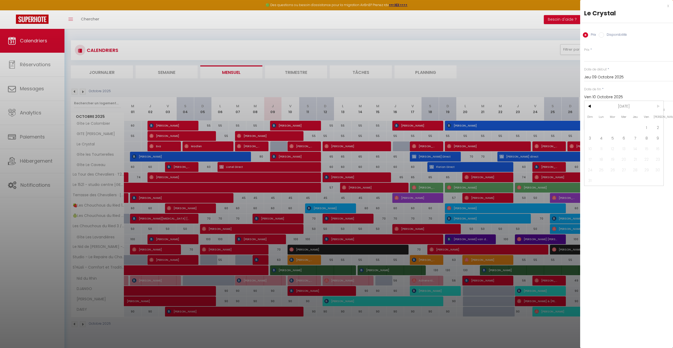
click at [659, 106] on span ">" at bounding box center [657, 106] width 11 height 11
click at [656, 137] on span "9" at bounding box center [657, 138] width 11 height 11
type input "Sam 09 Octobre 2027"
click at [604, 35] on input "Disponibilité" at bounding box center [600, 34] width 5 height 5
radio input "true"
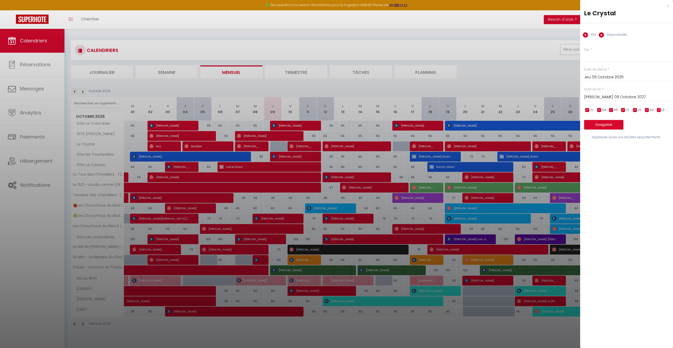
radio input "false"
click at [615, 102] on div "Sam 09 Octobre 2027 < Oct 2027 > Dim Lun Mar Mer Jeu Ven Sam 1 2 3 4 5 6 7 8 9 …" at bounding box center [628, 98] width 89 height 10
click at [614, 123] on button "Enregistrer" at bounding box center [603, 126] width 39 height 10
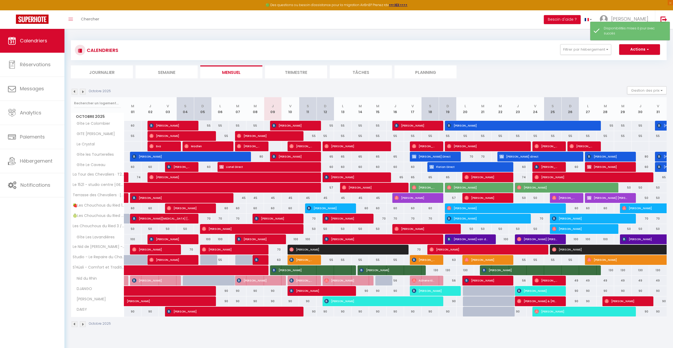
click at [276, 147] on div at bounding box center [273, 147] width 18 height 10
select select "1"
type input "Jeu 09 Octobre 2025"
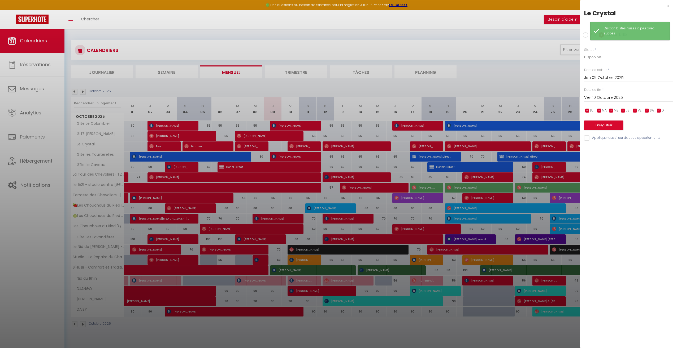
click at [598, 96] on input "Ven 10 Octobre 2025" at bounding box center [628, 97] width 89 height 7
click at [660, 105] on span ">" at bounding box center [657, 107] width 11 height 11
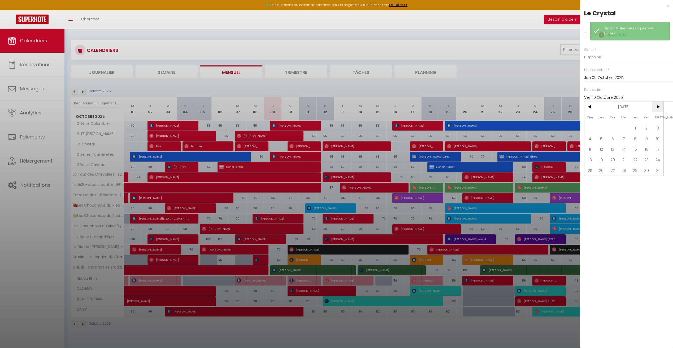
click at [660, 105] on span ">" at bounding box center [657, 107] width 11 height 11
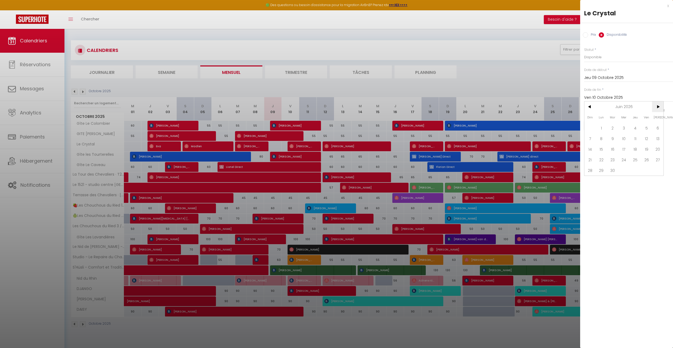
click at [660, 105] on span ">" at bounding box center [657, 107] width 11 height 11
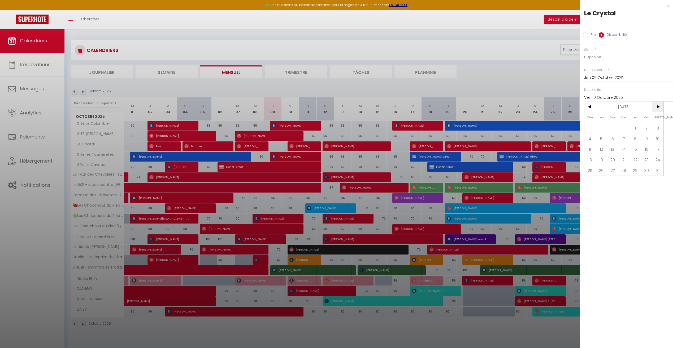
click at [660, 105] on span ">" at bounding box center [657, 107] width 11 height 11
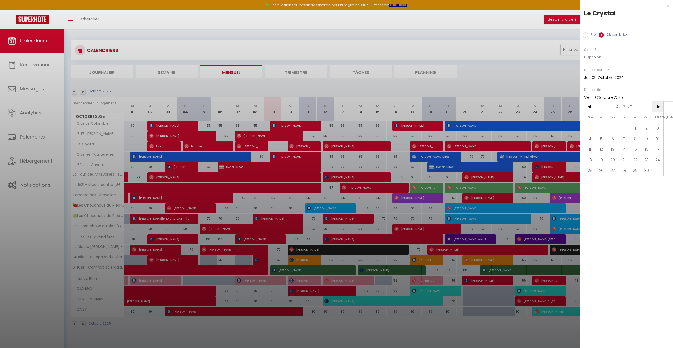
click at [660, 105] on span ">" at bounding box center [657, 107] width 11 height 11
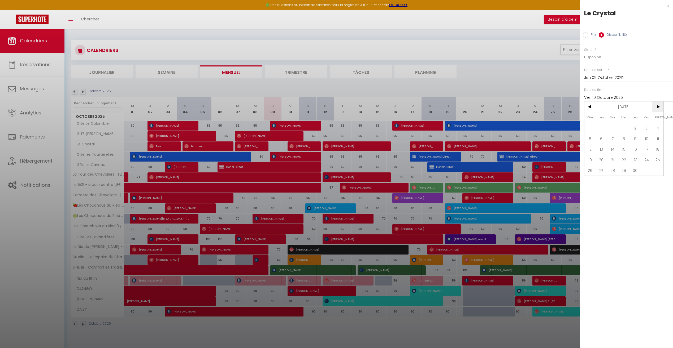
click at [660, 105] on span ">" at bounding box center [657, 107] width 11 height 11
click at [659, 138] on span "9" at bounding box center [657, 138] width 11 height 11
type input "Sam 09 Octobre 2027"
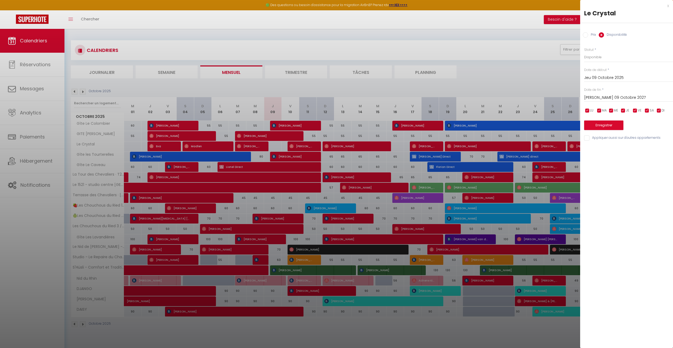
click at [587, 38] on div "Prix" at bounding box center [589, 35] width 13 height 6
click at [583, 37] on input "Prix" at bounding box center [585, 34] width 5 height 5
radio input "true"
radio input "false"
click at [604, 63] on div "Prix * Statut * Disponible Indisponible Date de début * Jeu 09 Octobre 2025 < O…" at bounding box center [626, 91] width 93 height 100
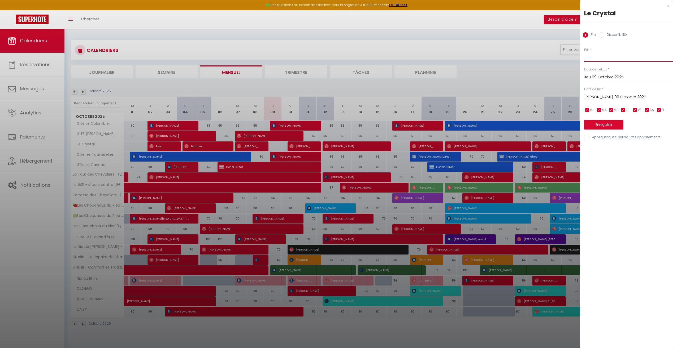
click at [606, 61] on input "Prix" at bounding box center [628, 57] width 89 height 10
type input "300"
click at [614, 124] on button "Enregistrer" at bounding box center [603, 125] width 39 height 10
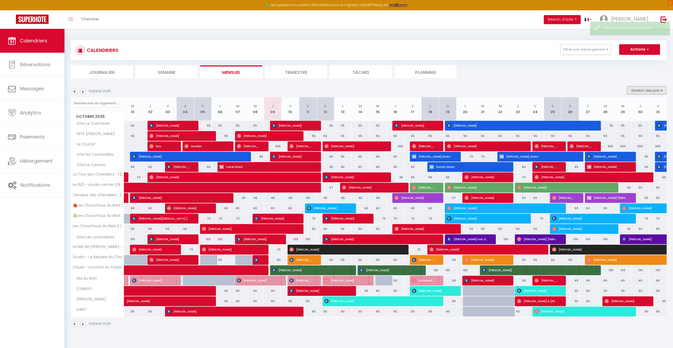
click at [649, 94] on button "Gestion des prix" at bounding box center [647, 90] width 40 height 8
click at [633, 108] on input "Nb Nuits minimum" at bounding box center [642, 106] width 48 height 5
checkbox input "true"
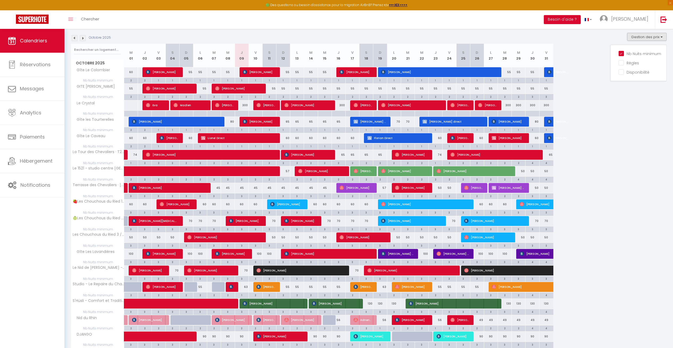
scroll to position [53, 0]
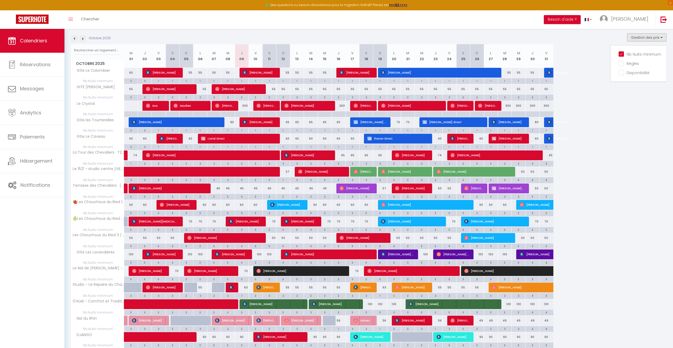
click at [244, 115] on div at bounding box center [242, 114] width 14 height 6
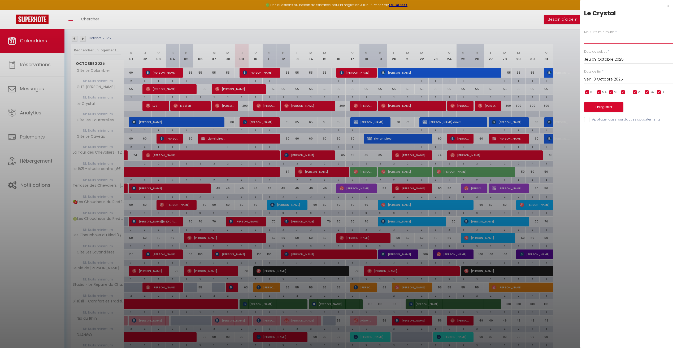
click at [589, 44] on input "text" at bounding box center [628, 39] width 89 height 10
type input "3"
click at [607, 81] on input "Ven 10 Octobre 2025" at bounding box center [628, 79] width 89 height 7
click at [655, 88] on span ">" at bounding box center [657, 88] width 11 height 11
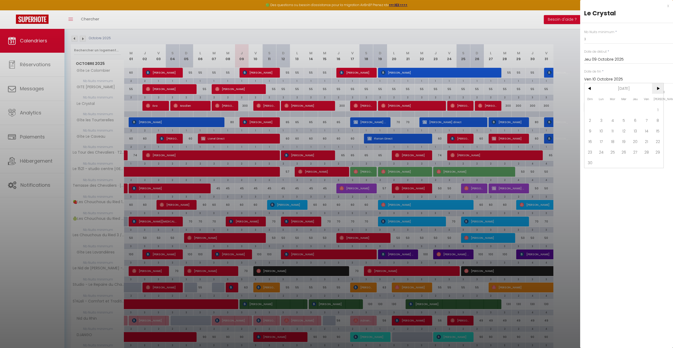
click at [655, 88] on span ">" at bounding box center [657, 88] width 11 height 11
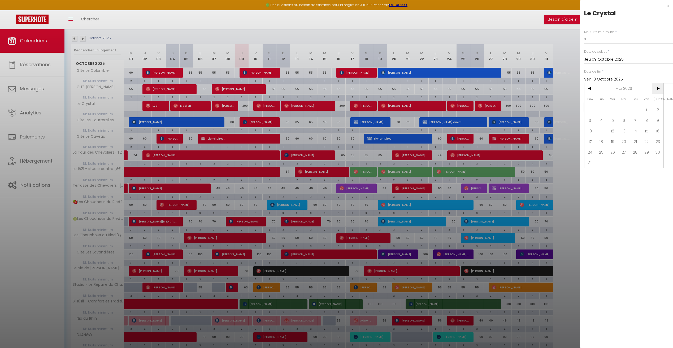
click at [655, 88] on span ">" at bounding box center [657, 88] width 11 height 11
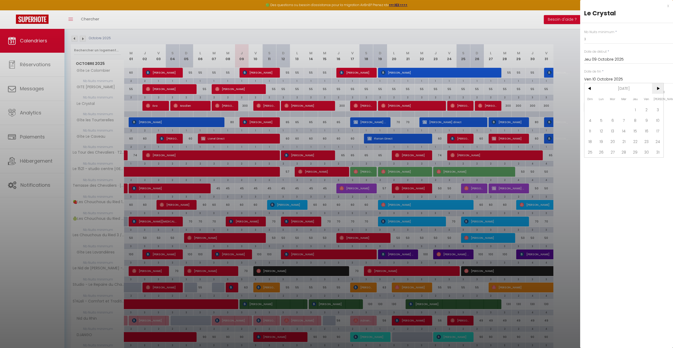
click at [655, 88] on span ">" at bounding box center [657, 88] width 11 height 11
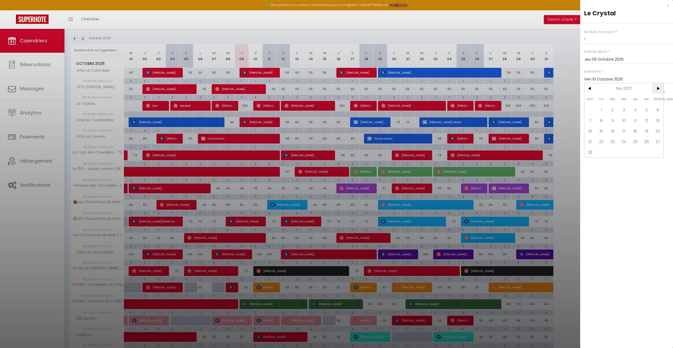
click at [655, 88] on span ">" at bounding box center [657, 88] width 11 height 11
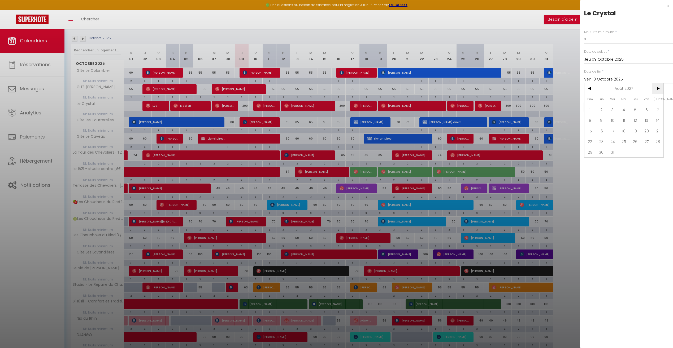
click at [655, 88] on span ">" at bounding box center [657, 88] width 11 height 11
click at [657, 119] on span "9" at bounding box center [657, 120] width 11 height 11
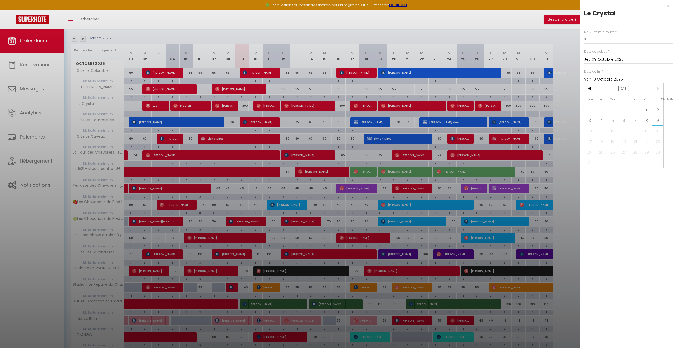
type input "Sam 09 Octobre 2027"
click at [613, 107] on button "Enregistrer" at bounding box center [603, 107] width 39 height 10
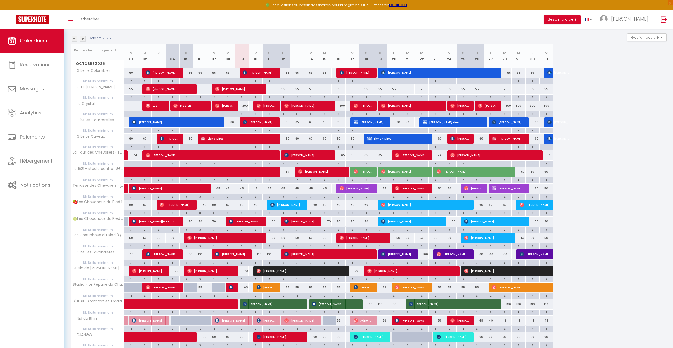
click at [85, 38] on img at bounding box center [83, 39] width 6 height 6
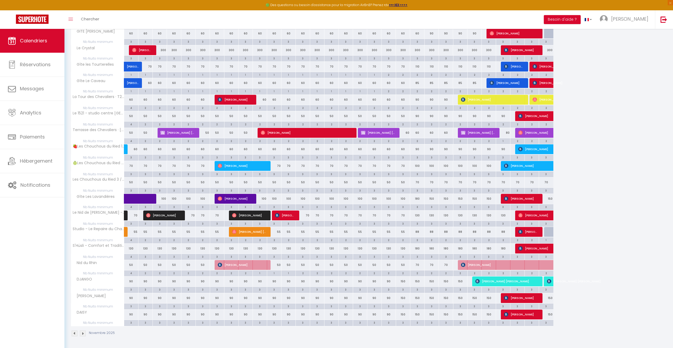
scroll to position [56, 0]
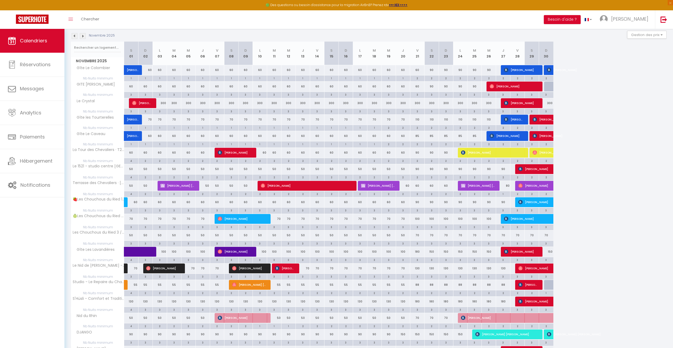
click at [82, 36] on img at bounding box center [83, 36] width 6 height 6
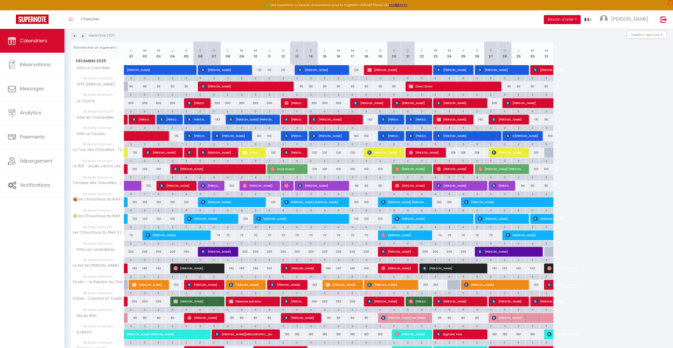
click at [580, 20] on button "Besoin d'aide ?" at bounding box center [562, 19] width 37 height 9
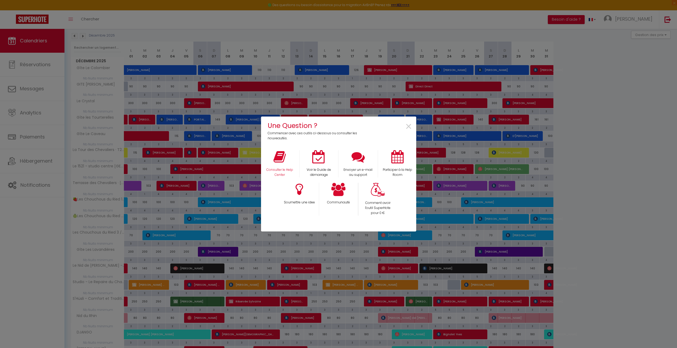
click at [287, 160] on div "Consulter le Help Center" at bounding box center [279, 163] width 39 height 27
click at [280, 171] on p "Consulter le Help Center" at bounding box center [280, 173] width 32 height 10
click at [412, 129] on span "×" at bounding box center [408, 127] width 7 height 17
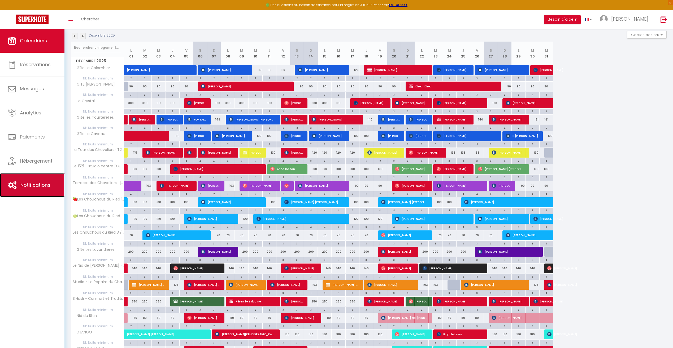
click at [34, 190] on link "Notifications" at bounding box center [32, 185] width 64 height 24
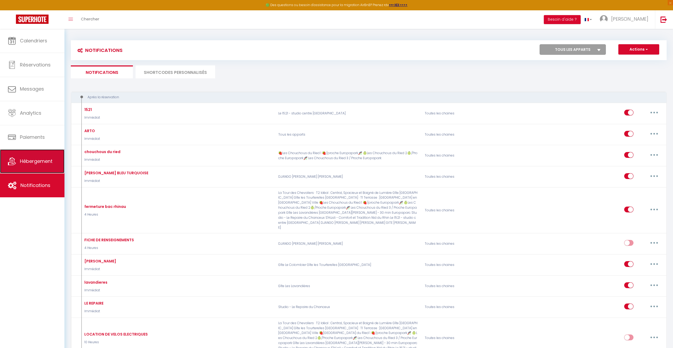
click at [41, 158] on span "Hébergement" at bounding box center [36, 161] width 33 height 7
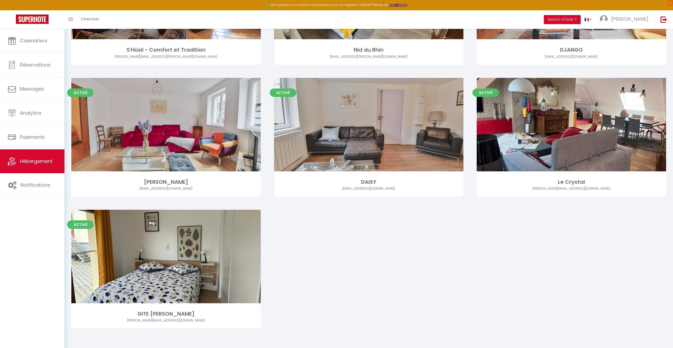
scroll to position [474, 0]
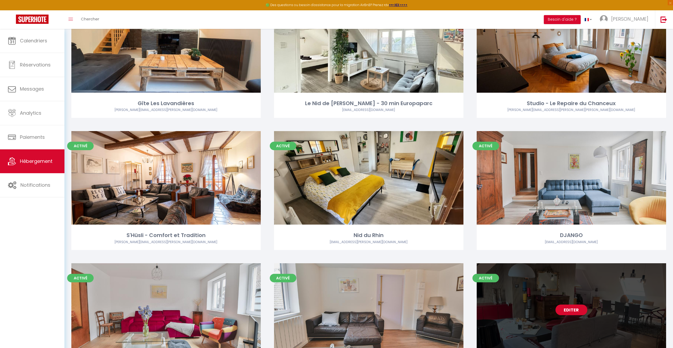
click at [571, 312] on link "Editer" at bounding box center [571, 310] width 32 height 11
select select "3"
select select "2"
select select "1"
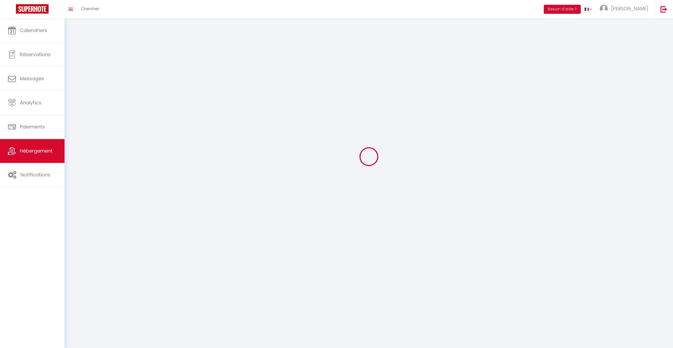
select select
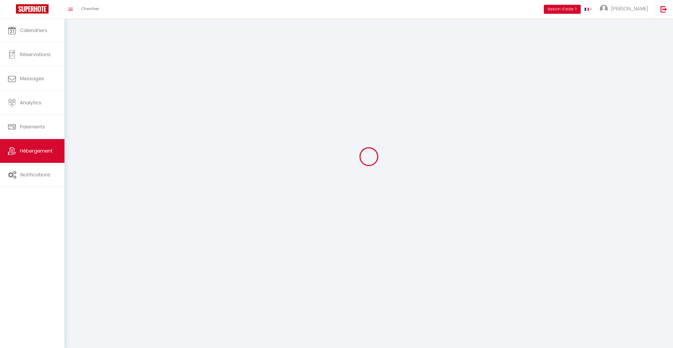
select select
checkbox input "false"
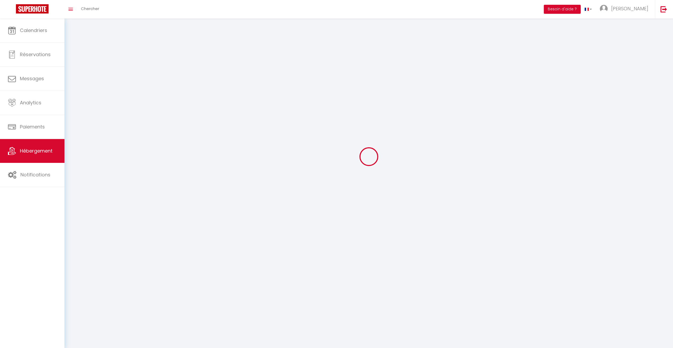
select select
select select "1"
select select "28"
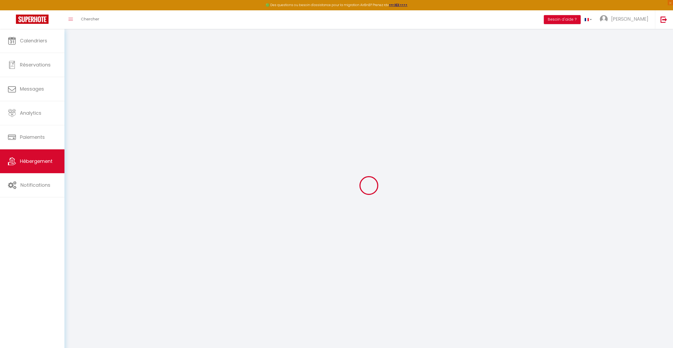
select select
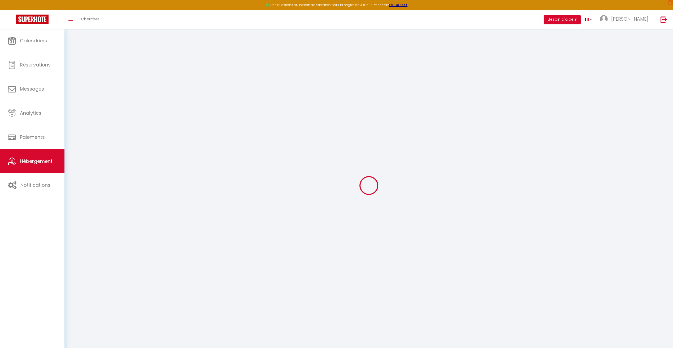
select select
checkbox input "false"
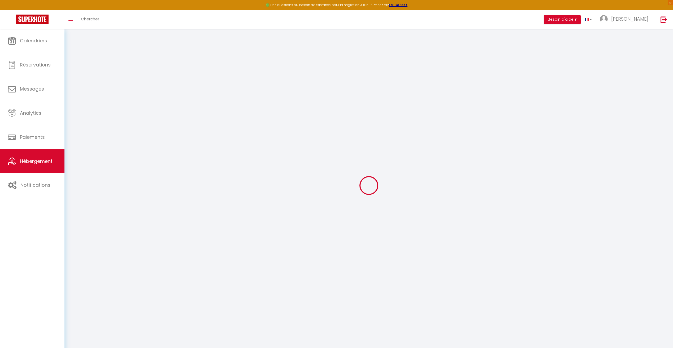
select select
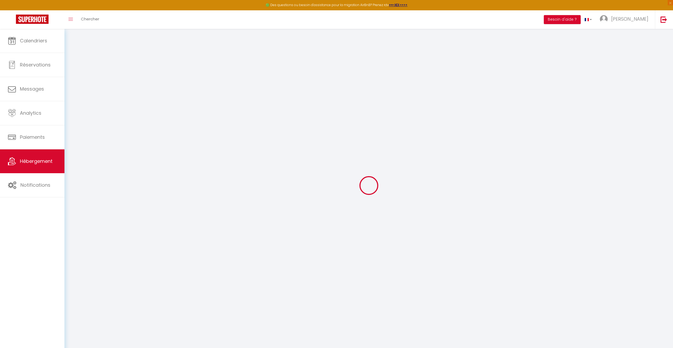
select select
checkbox input "false"
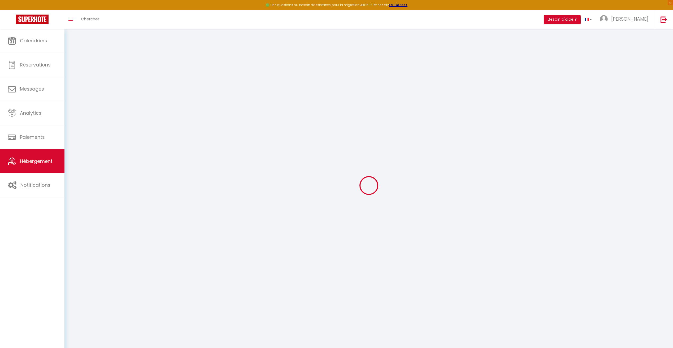
checkbox input "false"
select select
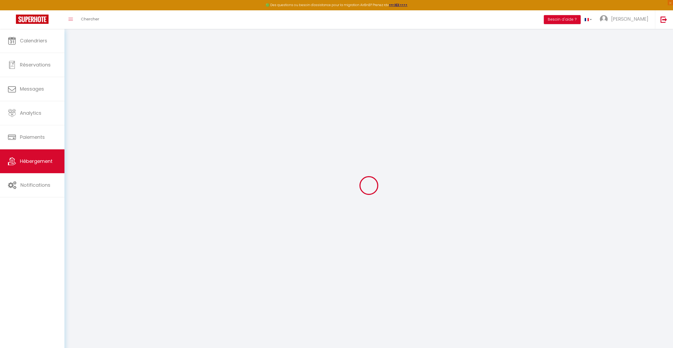
select select
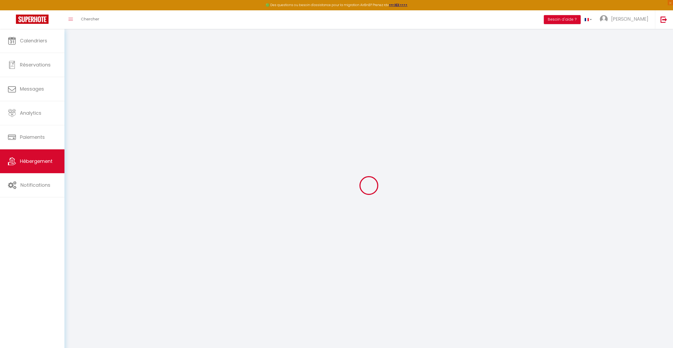
checkbox input "false"
select select
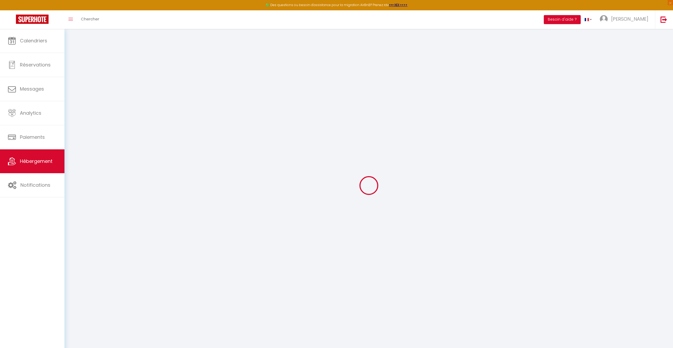
select select
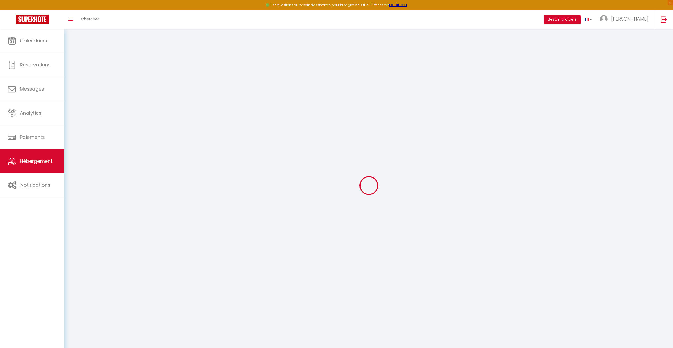
select select
checkbox input "false"
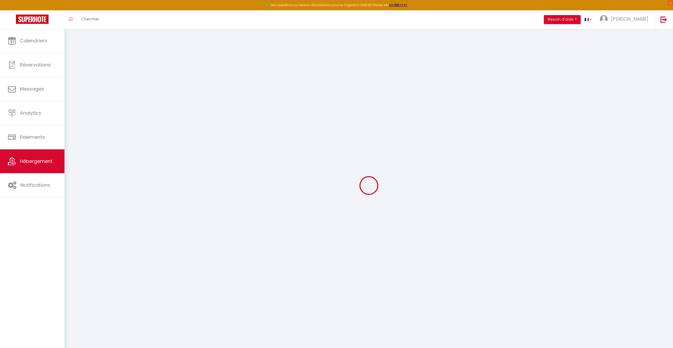
checkbox input "false"
select select
type input "Le Crystal"
type input "BAUMERT"
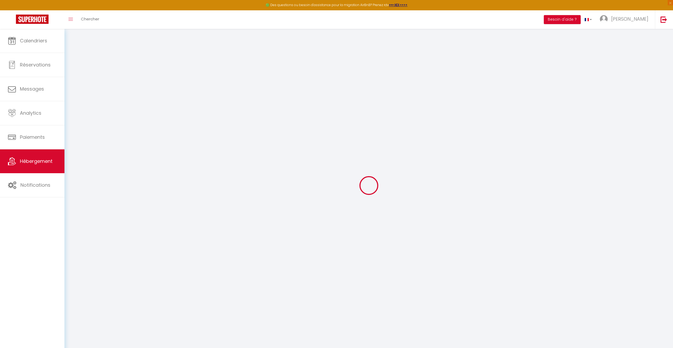
type input "Thierry"
type input "[STREET_ADDRESS]"
type input "67150"
type input "ERSTEIN"
select select "8"
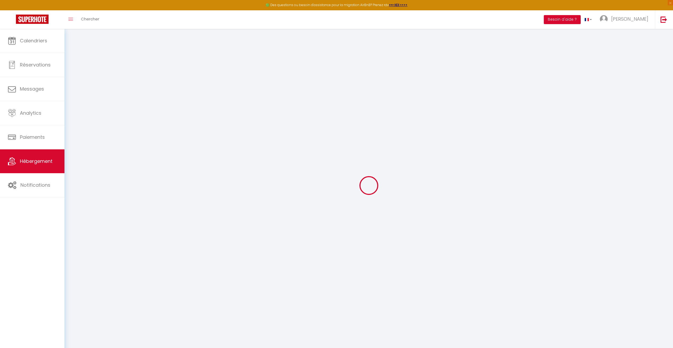
select select "8"
select select "3"
select select "2"
type input "120"
select select
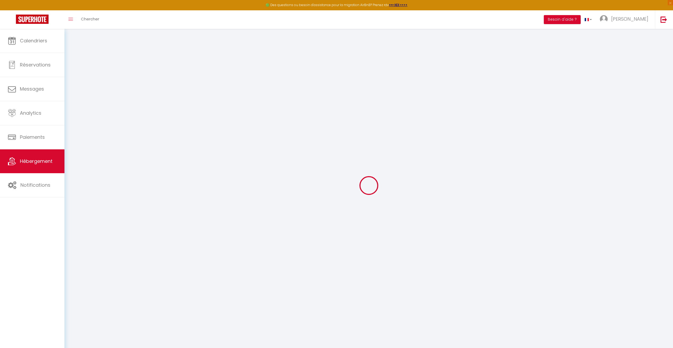
select select
type input "[STREET_ADDRESS]"
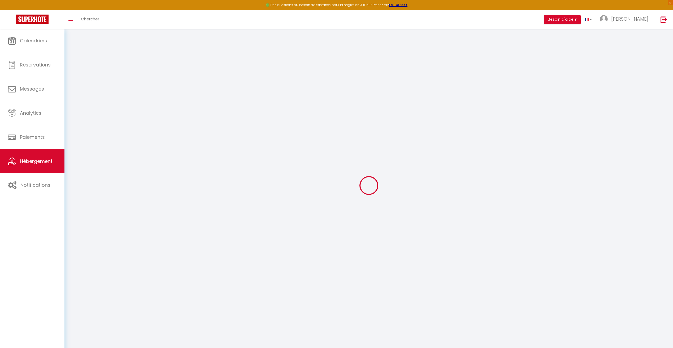
type input "67150"
type input "ERSTEIN"
type input "[PERSON_NAME][EMAIL_ADDRESS][DOMAIN_NAME]"
select select
checkbox input "false"
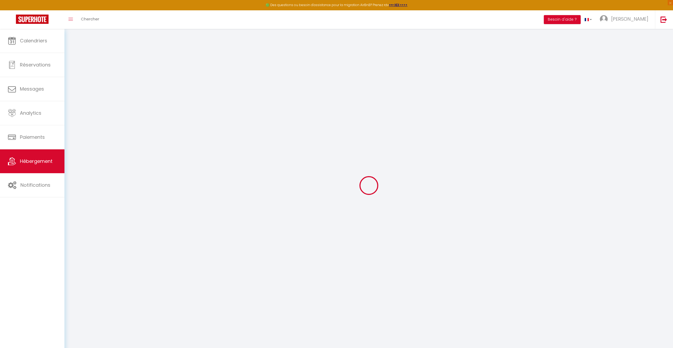
checkbox input "false"
type input "0"
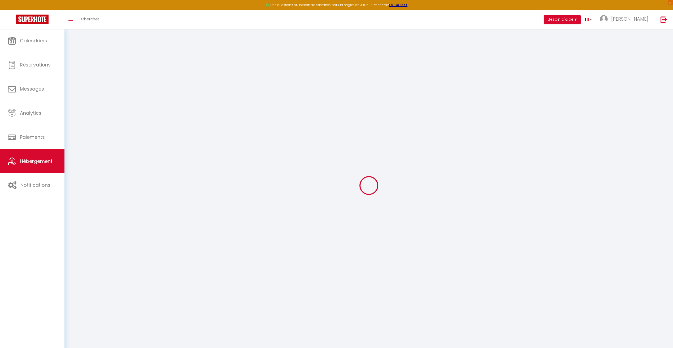
select select
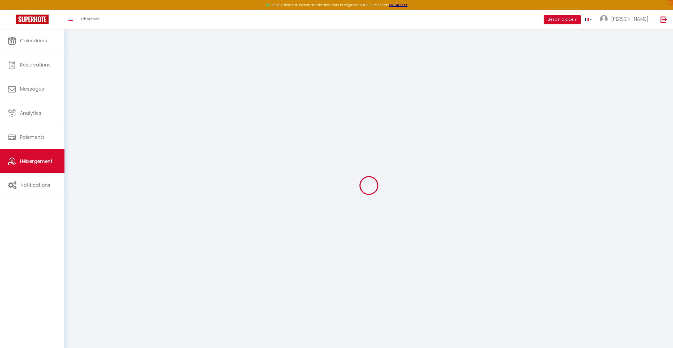
select select
checkbox input "false"
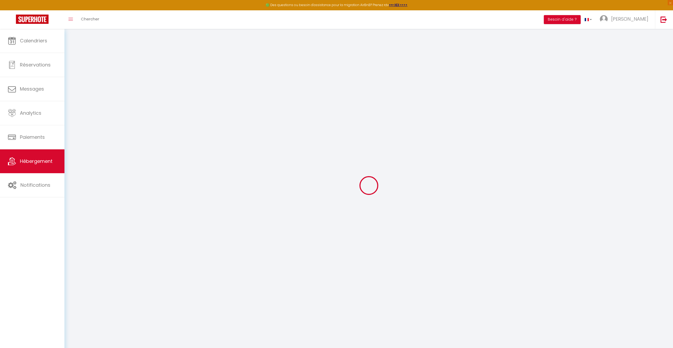
select select
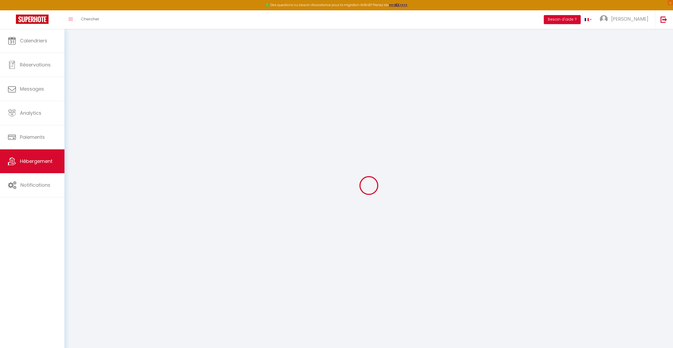
select select
checkbox input "false"
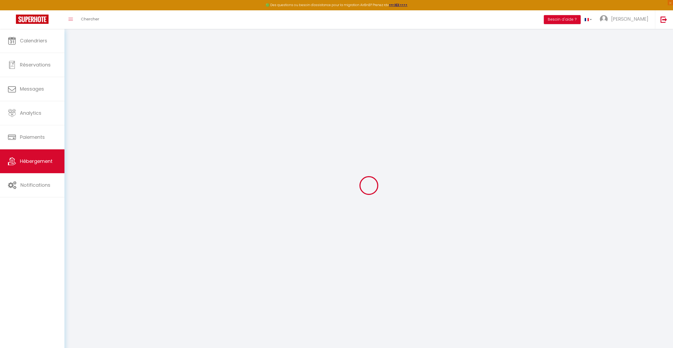
select select
checkbox input "false"
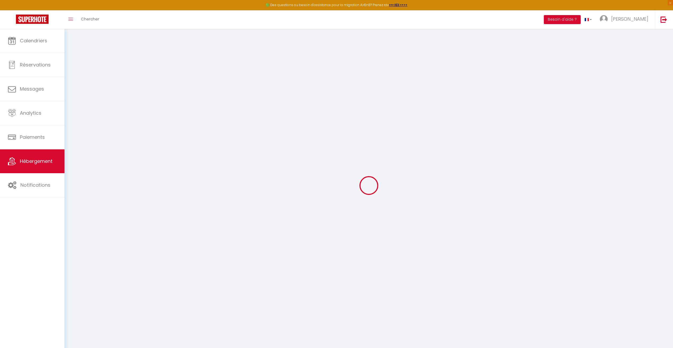
select select
checkbox input "false"
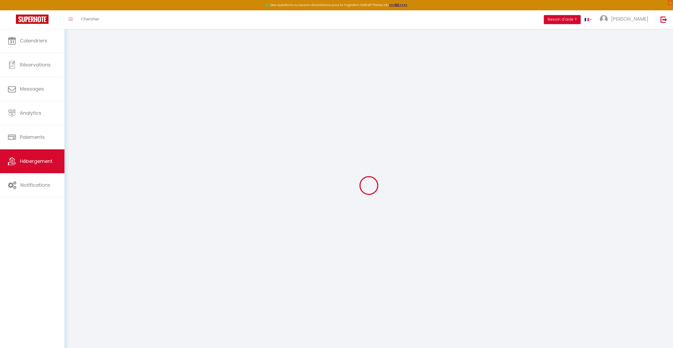
select select "17:00"
select select "22:00"
select select "10:00"
select select "30"
select select "120"
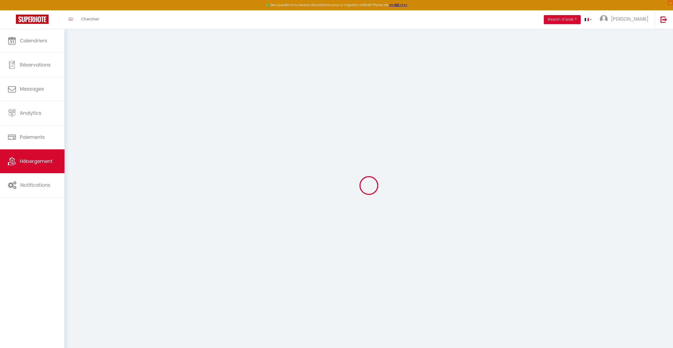
select select
checkbox input "false"
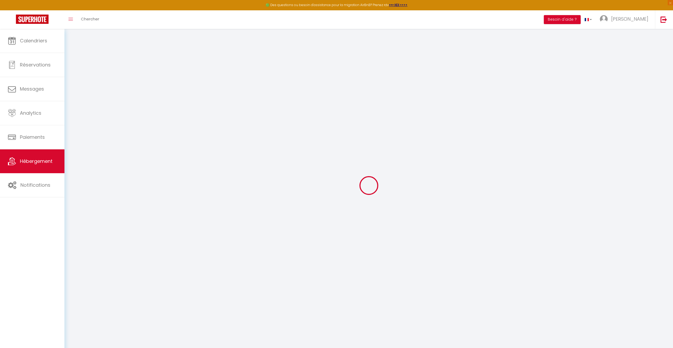
select select
checkbox input "false"
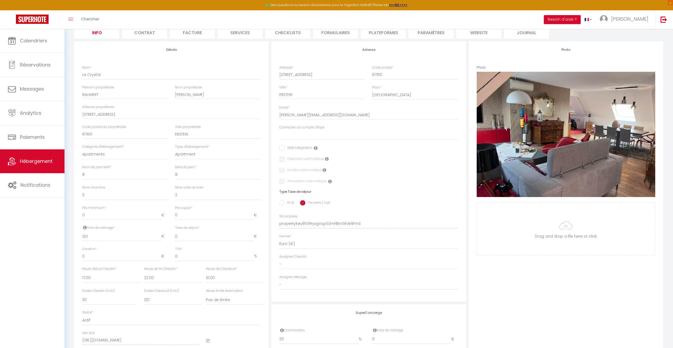
scroll to position [80, 0]
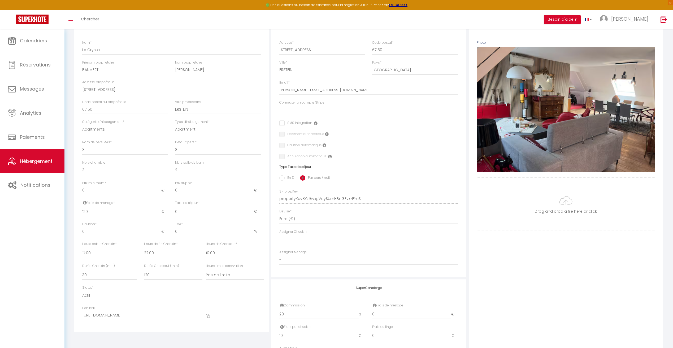
click at [125, 173] on select "0 1 2 3 4 5 6 7 8 9 10 11 12 13" at bounding box center [125, 170] width 86 height 10
select select "4"
click at [82, 165] on select "0 1 2 3 4 5 6 7 8 9 10 11 12 13" at bounding box center [125, 170] width 86 height 10
select select
checkbox input "false"
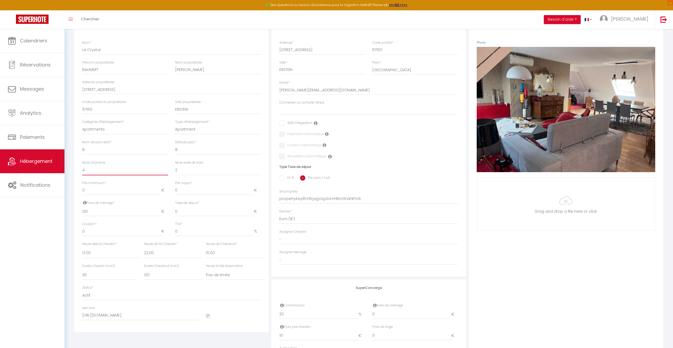
checkbox input "false"
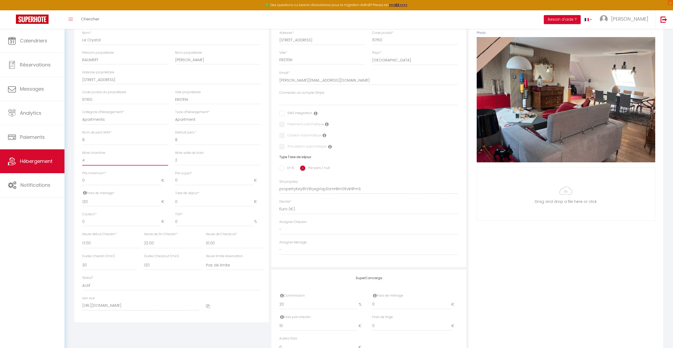
scroll to position [0, 0]
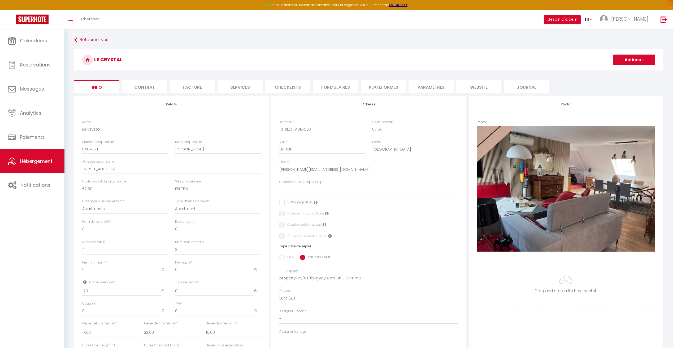
click at [154, 93] on li "Contrat" at bounding box center [144, 86] width 45 height 13
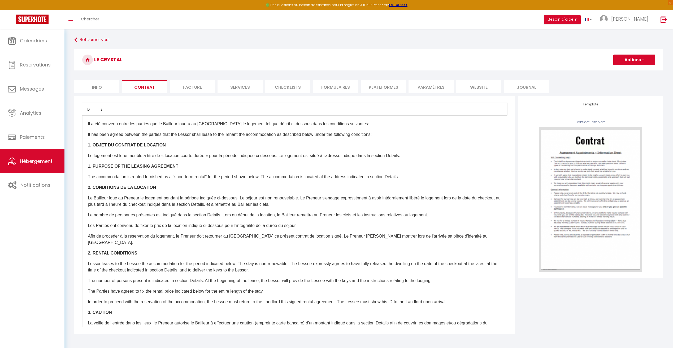
click at [186, 88] on li "Facture" at bounding box center [192, 86] width 45 height 13
select select
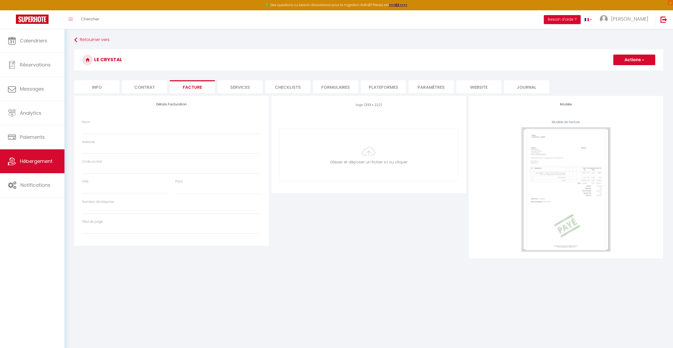
click at [226, 90] on li "Services" at bounding box center [239, 86] width 45 height 13
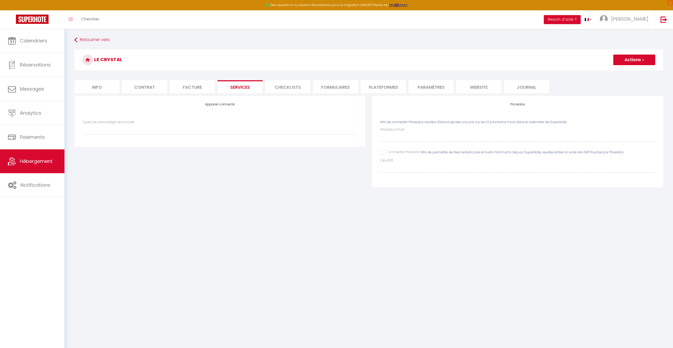
select select
click at [295, 89] on li "Checklists" at bounding box center [287, 86] width 45 height 13
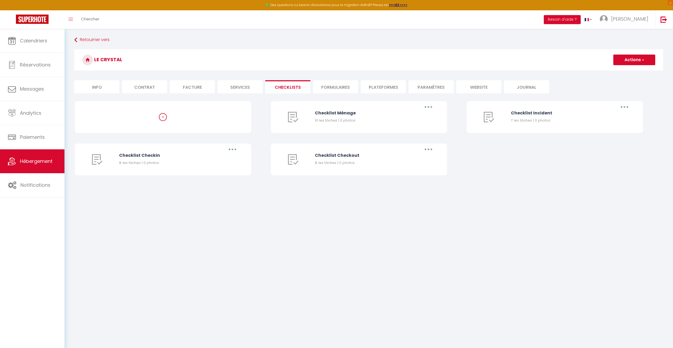
click at [330, 86] on li "Formulaires" at bounding box center [335, 86] width 45 height 13
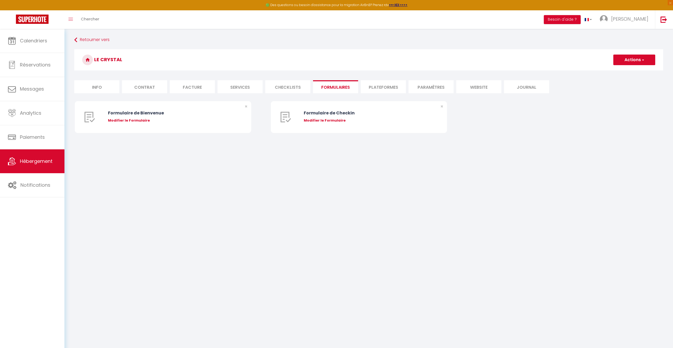
click at [371, 88] on li "Plateformes" at bounding box center [383, 86] width 45 height 13
select select
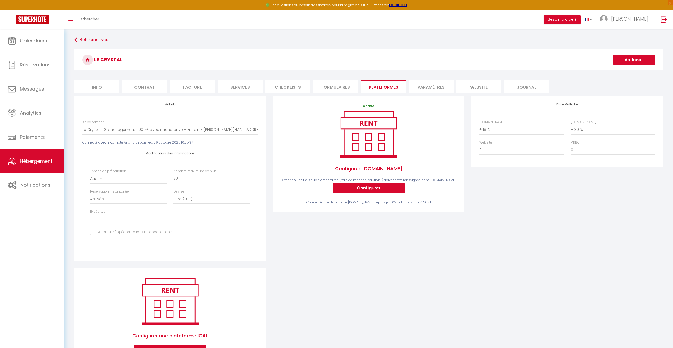
click at [432, 84] on li "Paramètres" at bounding box center [430, 86] width 45 height 13
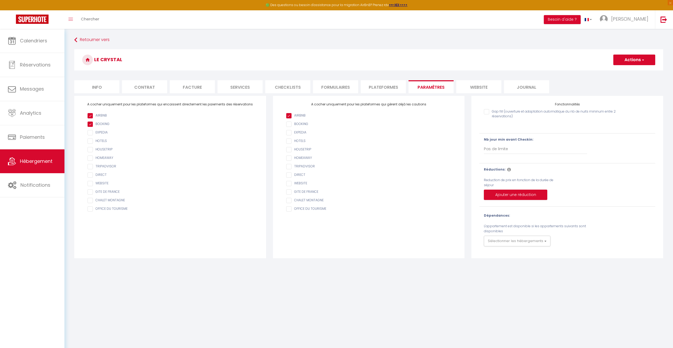
click at [488, 112] on input "Gap fill (ouverture et adaptation automatique du nb de nuits mininum entre 2 ré…" at bounding box center [552, 111] width 137 height 5
checkbox input "true"
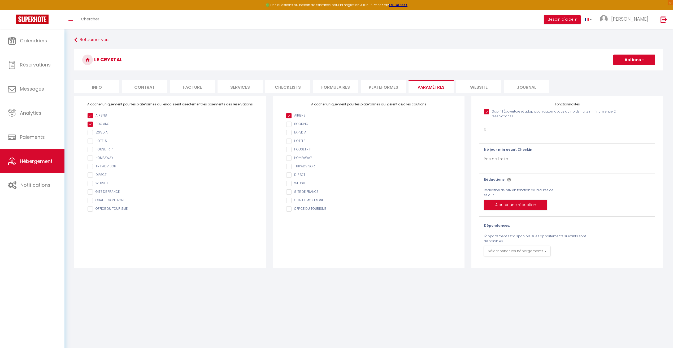
click at [490, 130] on select "0 + 1 % + 2 % + 3 % + 4 % + 5 % + 6 % + 7 % + 8 % + 9 % + 10 % + 11 % + 12 % + …" at bounding box center [524, 129] width 81 height 10
click at [484, 124] on select "0 + 1 % + 2 % + 3 % + 4 % + 5 % + 6 % + 7 % + 8 % + 9 % + 10 % + 11 % + 12 % + …" at bounding box center [524, 129] width 81 height 10
click at [509, 130] on select "0 + 1 % + 2 % + 3 % + 4 % + 5 % + 6 % + 7 % + 8 % + 9 % + 10 % + 11 % + 12 % + …" at bounding box center [524, 129] width 81 height 10
select select "+ 20 %"
click at [484, 124] on select "0 + 1 % + 2 % + 3 % + 4 % + 5 % + 6 % + 7 % + 8 % + 9 % + 10 % + 11 % + 12 % + …" at bounding box center [524, 129] width 81 height 10
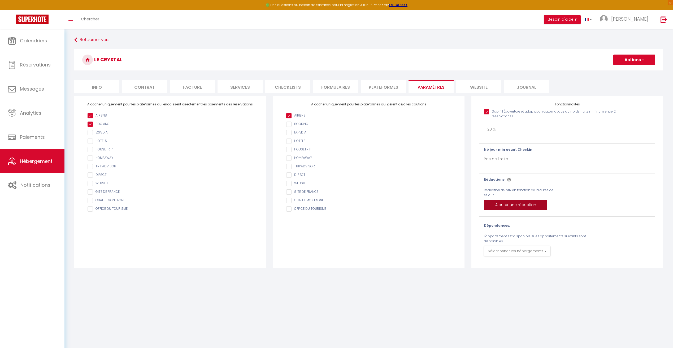
click at [529, 206] on button "Ajouter une réduction" at bounding box center [515, 205] width 63 height 11
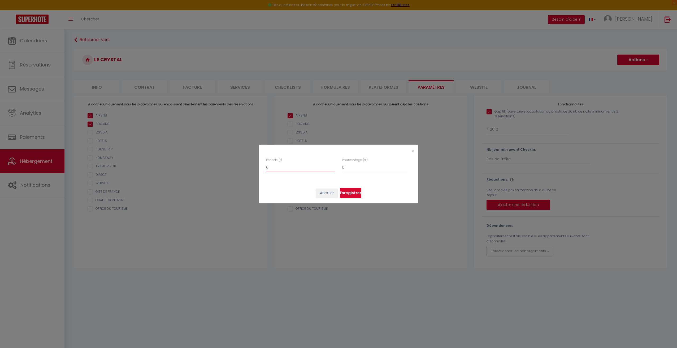
click at [296, 167] on input "0" at bounding box center [300, 168] width 69 height 10
click at [333, 169] on input "-1" at bounding box center [300, 168] width 69 height 10
type input "0"
click at [333, 165] on input "0" at bounding box center [300, 168] width 69 height 10
click at [353, 194] on button "Enregistrer" at bounding box center [350, 193] width 21 height 10
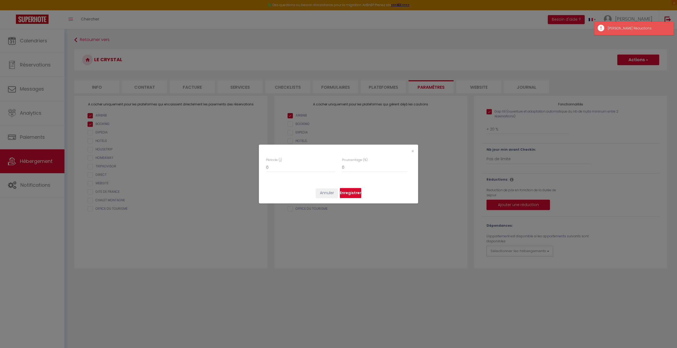
click at [357, 195] on button "Enregistrer" at bounding box center [350, 193] width 21 height 10
click at [413, 151] on span "×" at bounding box center [412, 151] width 3 height 7
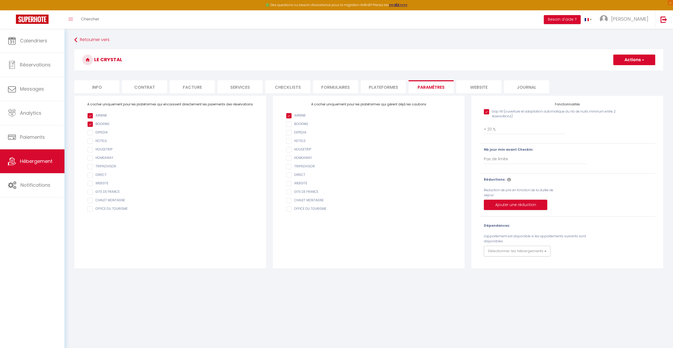
click at [640, 55] on button "Actions" at bounding box center [634, 60] width 42 height 11
click at [631, 72] on input "Enregistrer" at bounding box center [628, 71] width 20 height 5
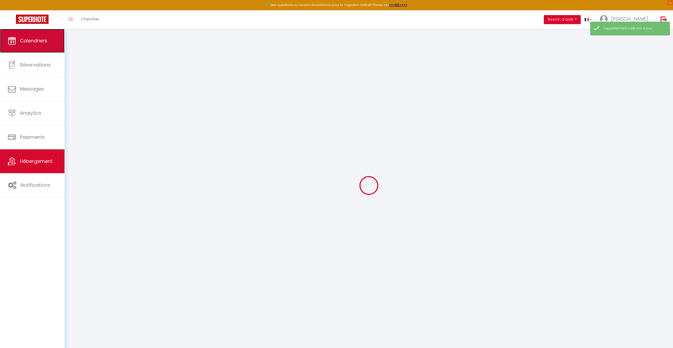
click at [35, 44] on link "Calendriers" at bounding box center [32, 41] width 64 height 24
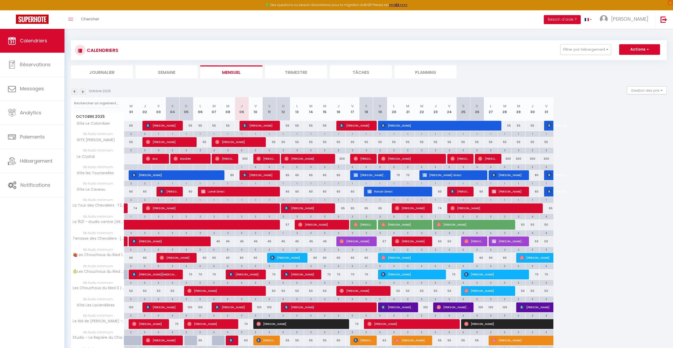
click at [339, 167] on div "1" at bounding box center [339, 166] width 14 height 5
type input "1"
type input "Jeu 16 Octobre 2025"
type input "Ven 17 Octobre 2025"
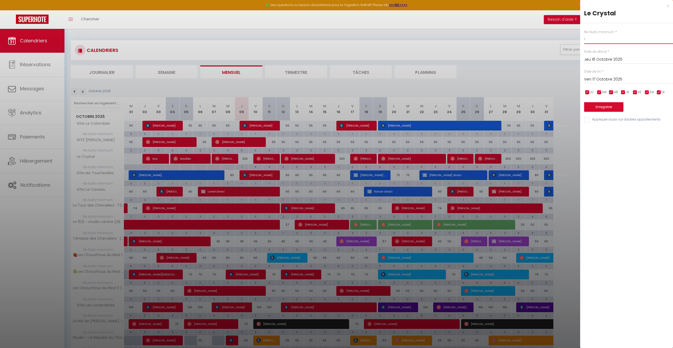
click at [589, 40] on input "1" at bounding box center [628, 39] width 89 height 10
type input "3"
click at [610, 104] on button "Enregistrer" at bounding box center [603, 107] width 39 height 10
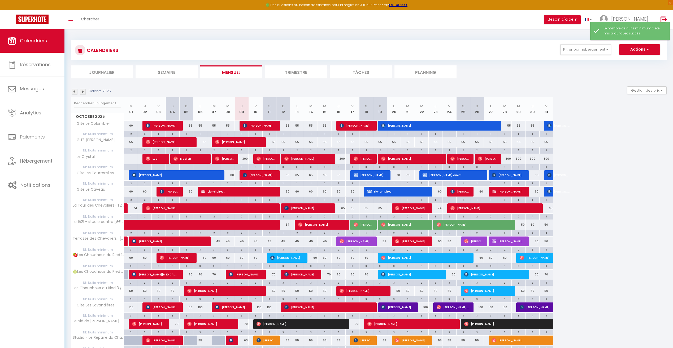
click at [245, 165] on div "1" at bounding box center [242, 166] width 14 height 5
type input "1"
type input "Jeu 09 Octobre 2025"
type input "Ven 10 Octobre 2025"
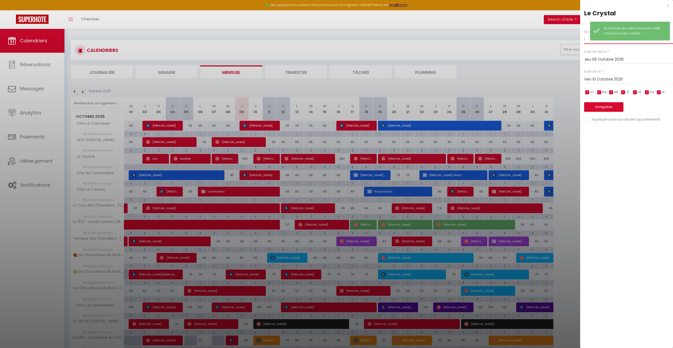
click at [587, 40] on input "1" at bounding box center [628, 39] width 89 height 10
type input "3"
click at [620, 112] on button "Enregistrer" at bounding box center [603, 107] width 39 height 10
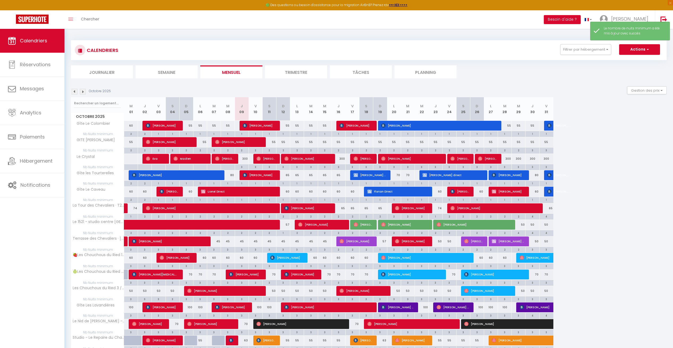
click at [84, 91] on img at bounding box center [83, 92] width 6 height 6
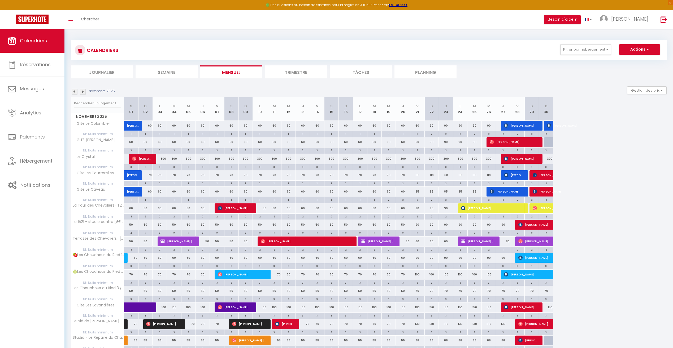
click at [84, 91] on img at bounding box center [83, 92] width 6 height 6
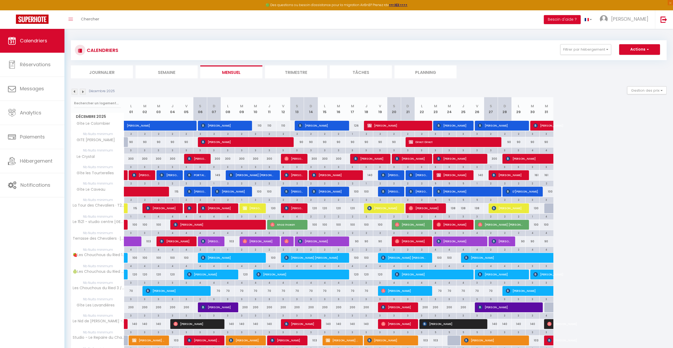
click at [217, 185] on div "1" at bounding box center [214, 183] width 14 height 5
type input "1"
type input "Dim 07 Décembre 2025"
type input "Lun 08 Décembre 2025"
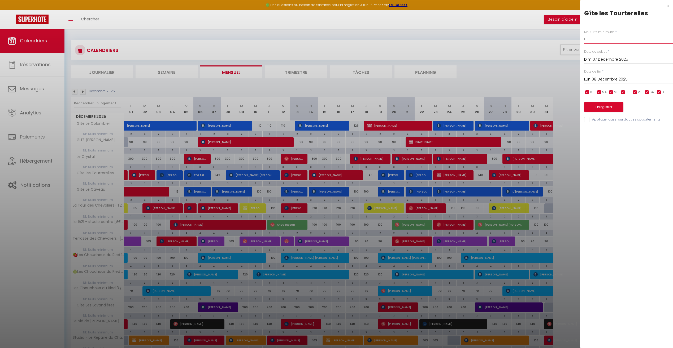
click at [593, 43] on input "1" at bounding box center [628, 39] width 89 height 10
type input "2"
click at [611, 108] on button "Enregistrer" at bounding box center [603, 107] width 39 height 10
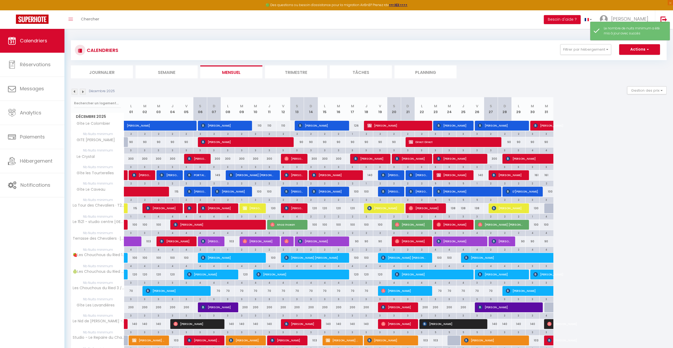
click at [488, 167] on div "1" at bounding box center [491, 166] width 14 height 5
type input "1"
type input "Sam 27 Décembre 2025"
type input "Dim 28 Décembre 2025"
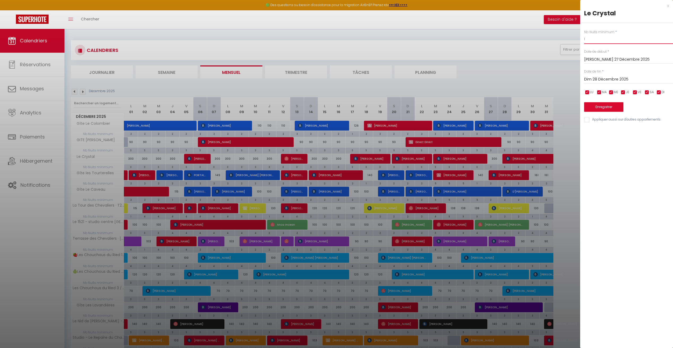
click at [590, 39] on input "1" at bounding box center [628, 39] width 89 height 10
type input "3"
click at [605, 104] on button "Enregistrer" at bounding box center [603, 107] width 39 height 10
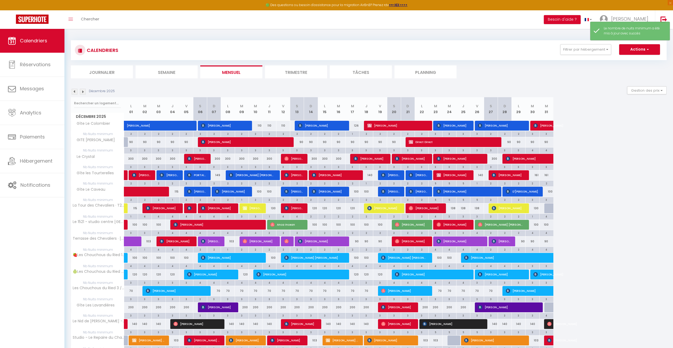
click at [84, 91] on img at bounding box center [83, 92] width 6 height 6
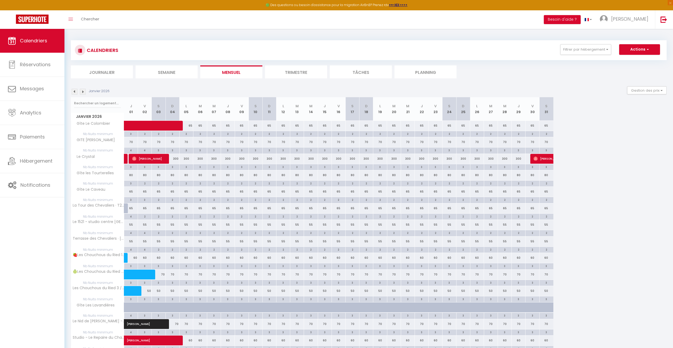
click at [84, 91] on img at bounding box center [83, 92] width 6 height 6
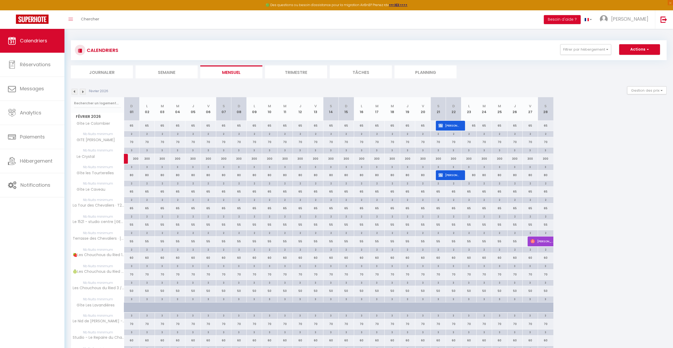
click at [84, 91] on img at bounding box center [83, 92] width 6 height 6
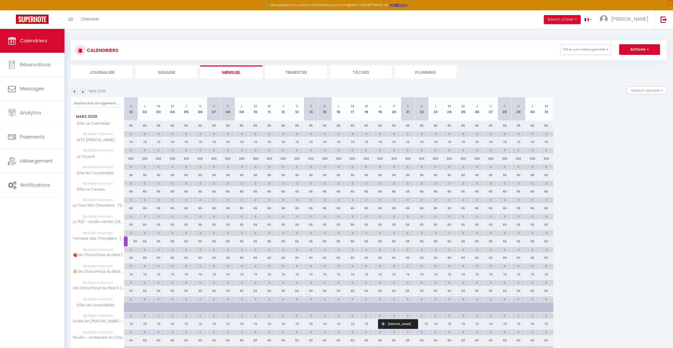
click at [84, 91] on img at bounding box center [83, 92] width 6 height 6
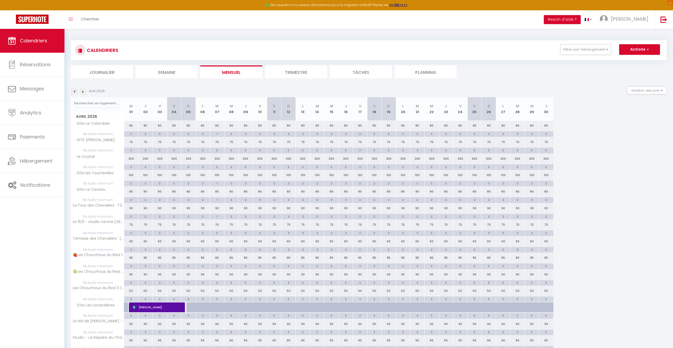
click at [84, 91] on img at bounding box center [83, 92] width 6 height 6
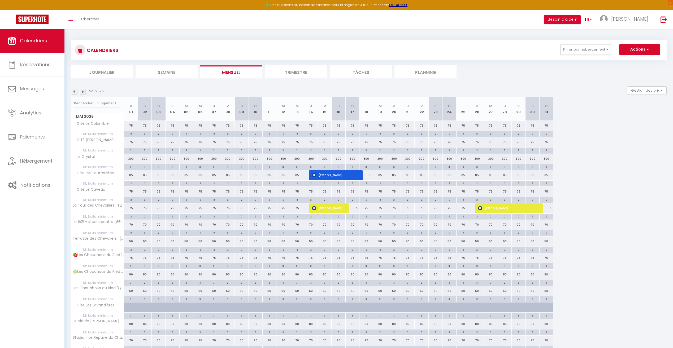
click at [84, 91] on img at bounding box center [83, 92] width 6 height 6
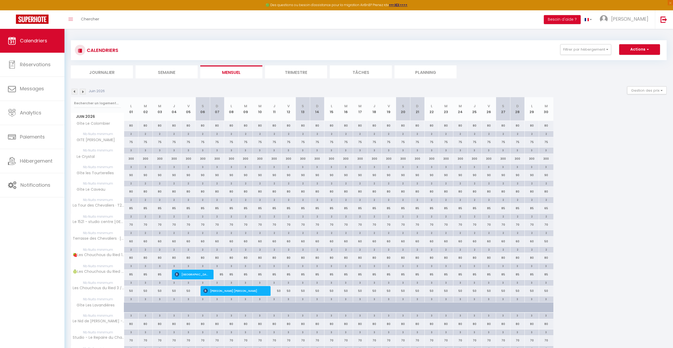
click at [76, 90] on img at bounding box center [75, 92] width 6 height 6
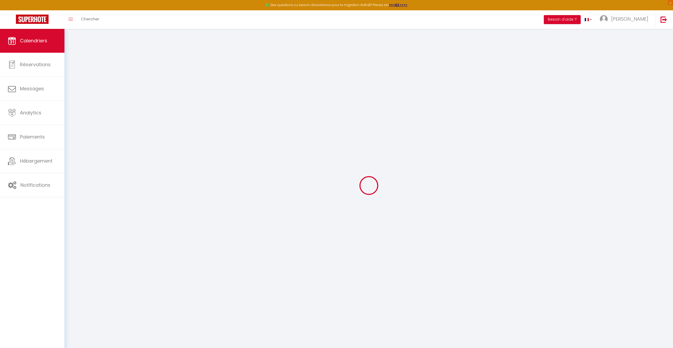
click at [76, 90] on div at bounding box center [369, 185] width 596 height 301
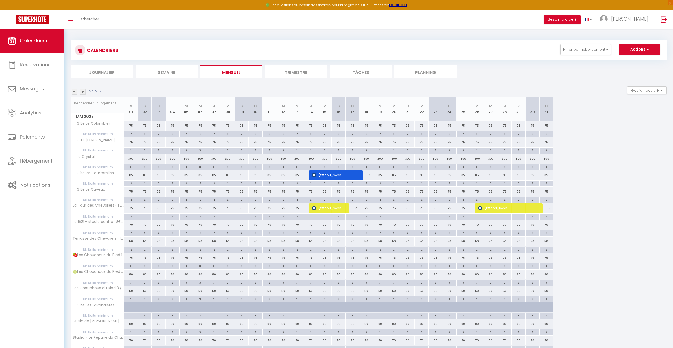
drag, startPoint x: 76, startPoint y: 90, endPoint x: 72, endPoint y: 91, distance: 3.8
click at [72, 91] on img at bounding box center [75, 92] width 6 height 6
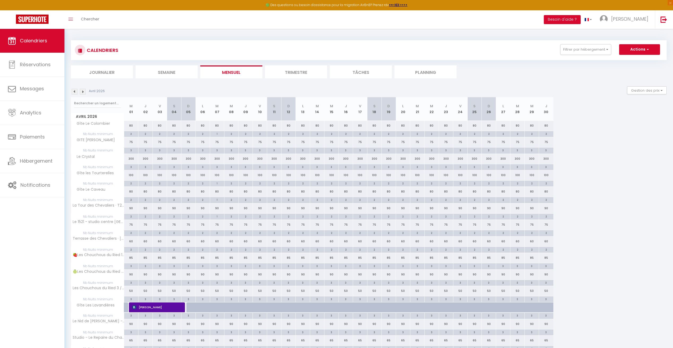
click at [74, 91] on img at bounding box center [75, 92] width 6 height 6
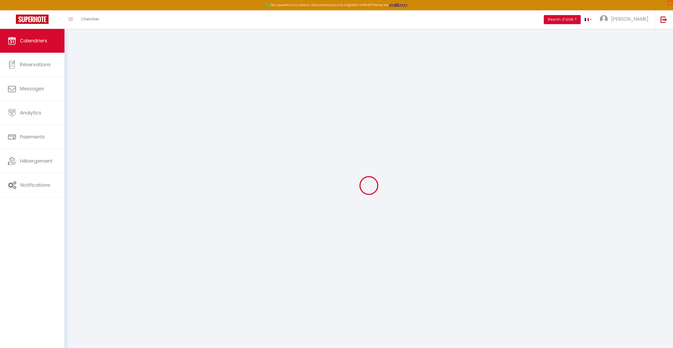
click at [74, 91] on div at bounding box center [369, 185] width 596 height 301
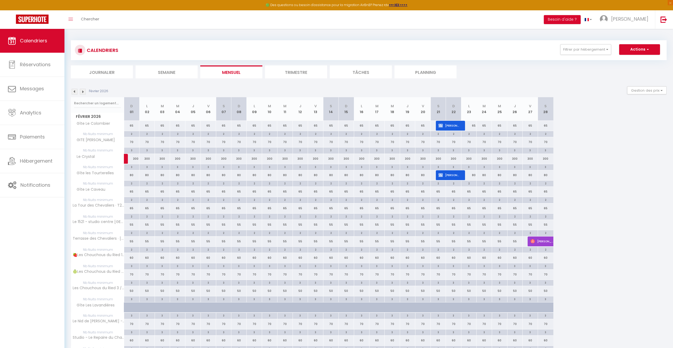
click at [74, 91] on img at bounding box center [75, 92] width 6 height 6
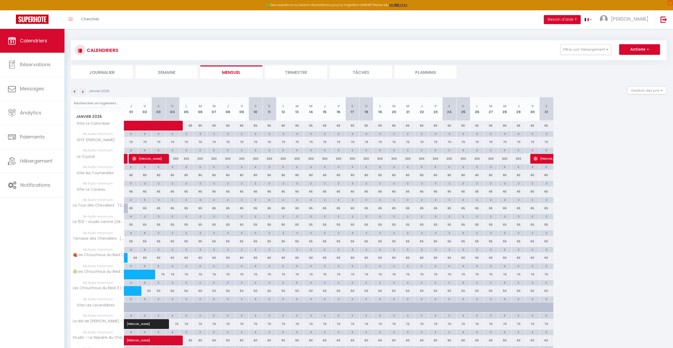
click at [74, 91] on img at bounding box center [75, 92] width 6 height 6
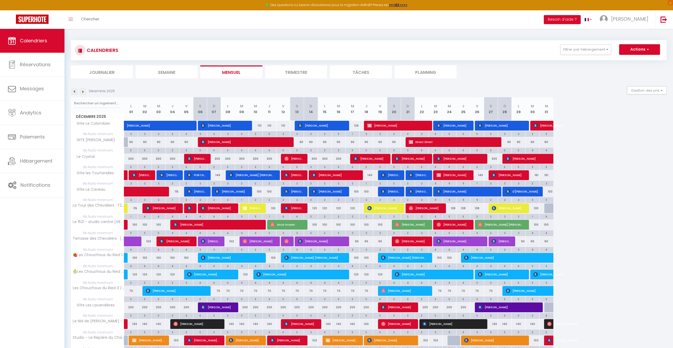
click at [74, 91] on img at bounding box center [75, 92] width 6 height 6
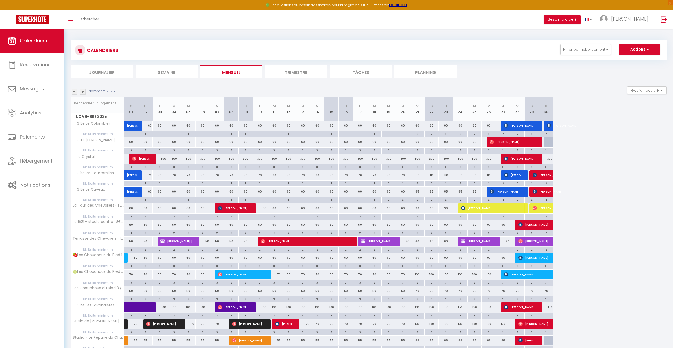
click at [74, 91] on img at bounding box center [75, 92] width 6 height 6
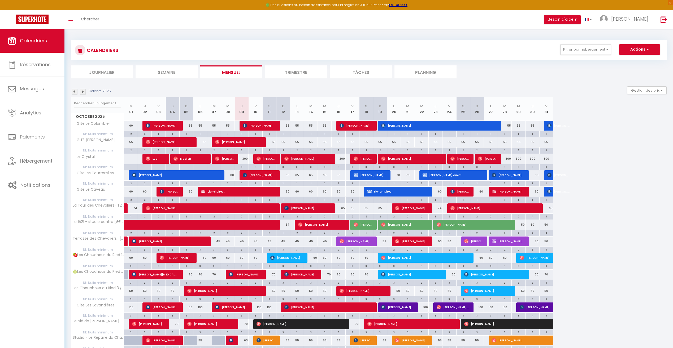
click at [85, 92] on img at bounding box center [83, 92] width 6 height 6
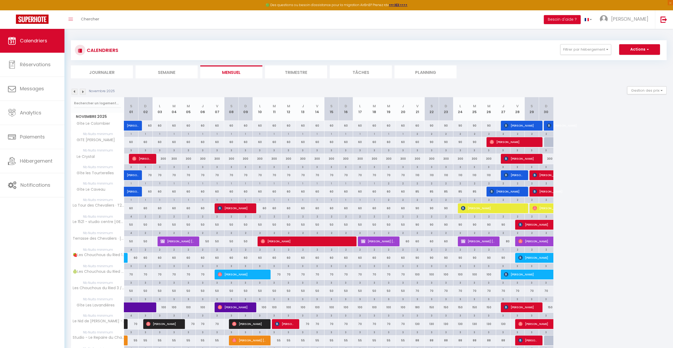
click at [72, 91] on img at bounding box center [75, 92] width 6 height 6
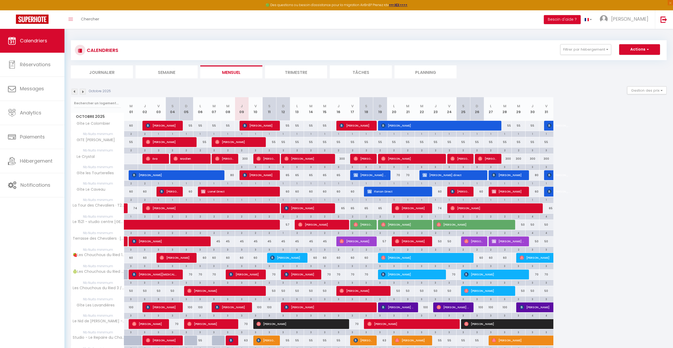
click at [508, 159] on div "300" at bounding box center [505, 159] width 14 height 10
type input "300"
type input "Mar 28 Octobre 2025"
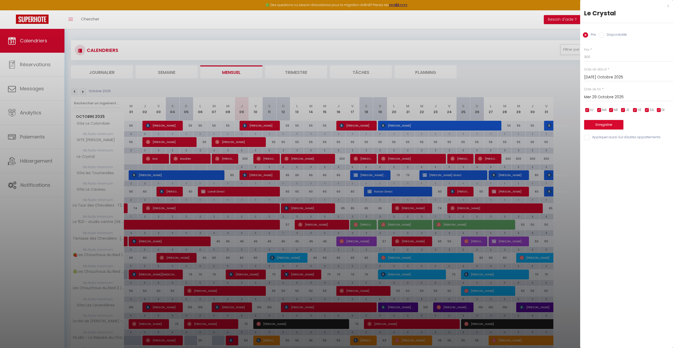
click at [598, 99] on input "Mer 29 Octobre 2025" at bounding box center [628, 97] width 89 height 7
click at [658, 107] on span ">" at bounding box center [657, 106] width 11 height 11
click at [655, 129] on span "1" at bounding box center [657, 127] width 11 height 11
type input "[PERSON_NAME] 01 Novembre 2025"
click at [601, 56] on input "300" at bounding box center [628, 57] width 89 height 10
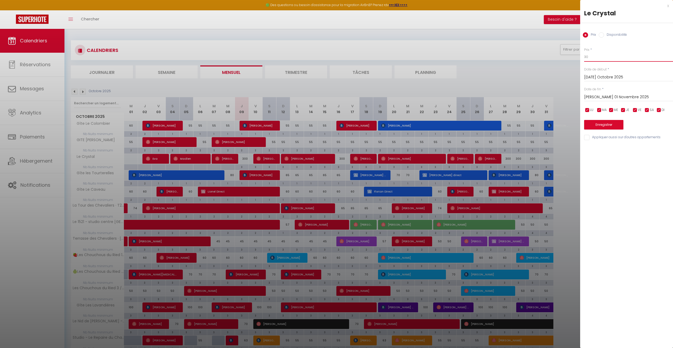
type input "3"
type input "180"
click at [610, 127] on button "Enregistrer" at bounding box center [603, 125] width 39 height 10
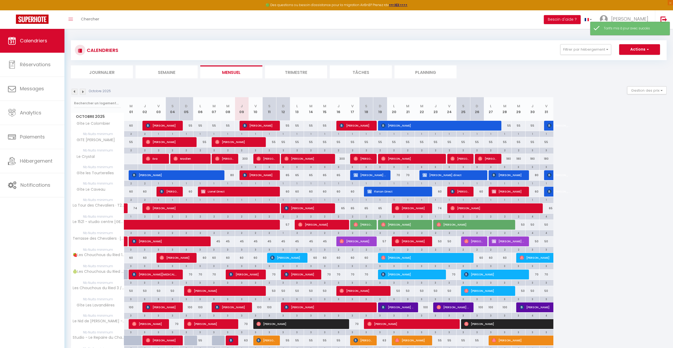
click at [85, 90] on img at bounding box center [83, 92] width 6 height 6
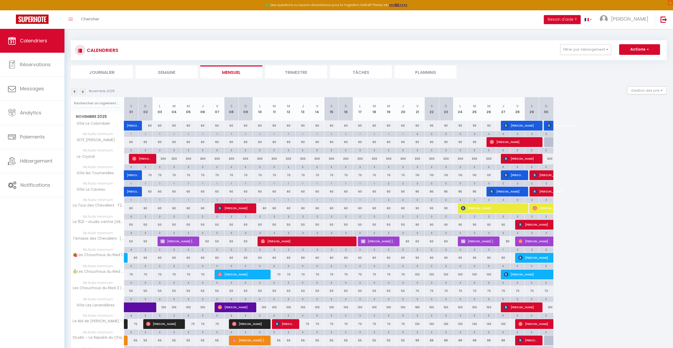
click at [160, 160] on div "300" at bounding box center [159, 159] width 14 height 10
type input "300"
type input "Lun 03 Novembre 2025"
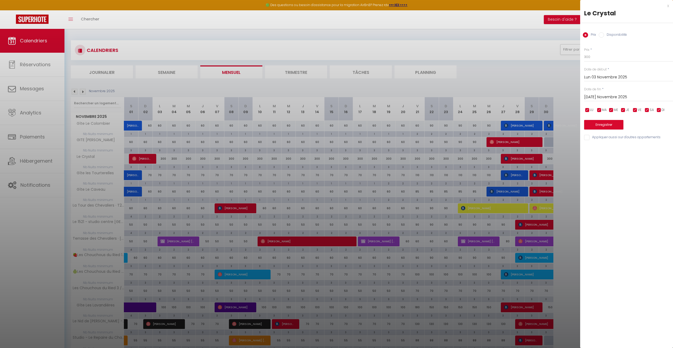
click at [605, 95] on input "[DATE] Novembre 2025" at bounding box center [628, 97] width 89 height 7
click at [644, 160] on span "21" at bounding box center [646, 159] width 11 height 11
type input "Ven 21 Novembre 2025"
click at [602, 56] on input "300" at bounding box center [628, 57] width 89 height 10
type input "3"
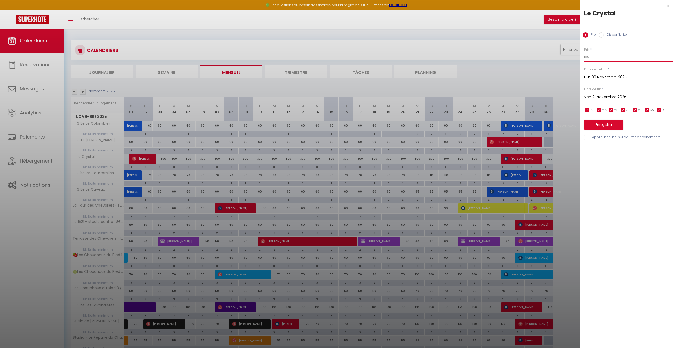
type input "180"
click at [606, 123] on button "Enregistrer" at bounding box center [603, 125] width 39 height 10
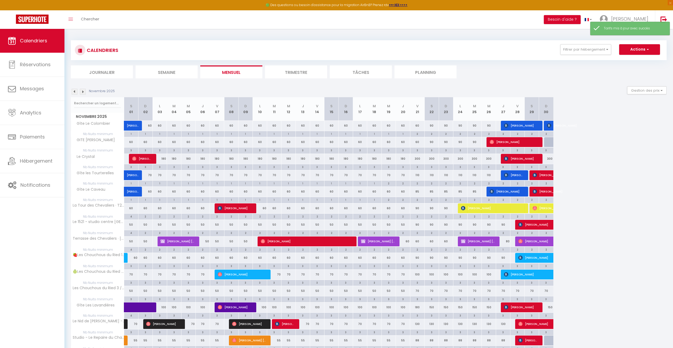
click at [418, 159] on div "300" at bounding box center [417, 159] width 14 height 10
type input "300"
type input "Ven 21 Novembre 2025"
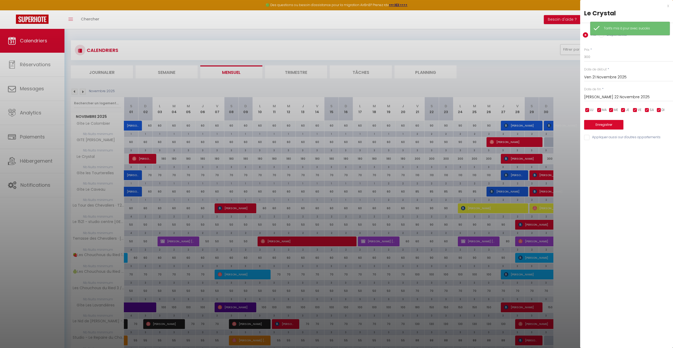
click at [597, 100] on input "Sam 22 Novembre 2025" at bounding box center [628, 97] width 89 height 7
click at [656, 103] on span ">" at bounding box center [657, 106] width 11 height 11
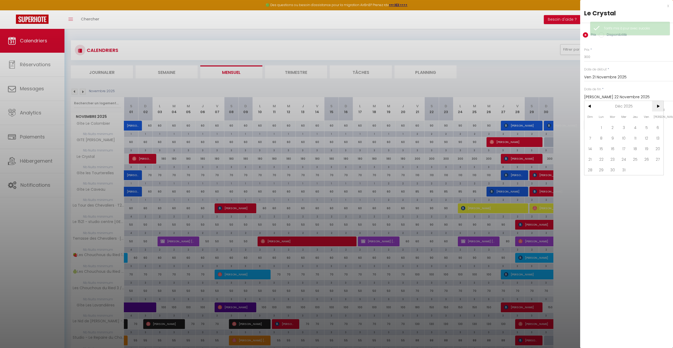
click at [656, 103] on span ">" at bounding box center [657, 106] width 11 height 11
click at [633, 126] on span "1" at bounding box center [634, 127] width 11 height 11
type input "Jeu 01 Janvier 2026"
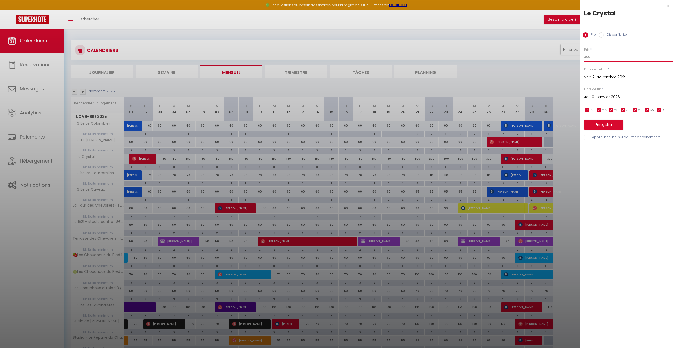
click at [605, 56] on input "300" at bounding box center [628, 57] width 89 height 10
type input "3"
click at [604, 123] on button "Enregistrer" at bounding box center [603, 125] width 39 height 10
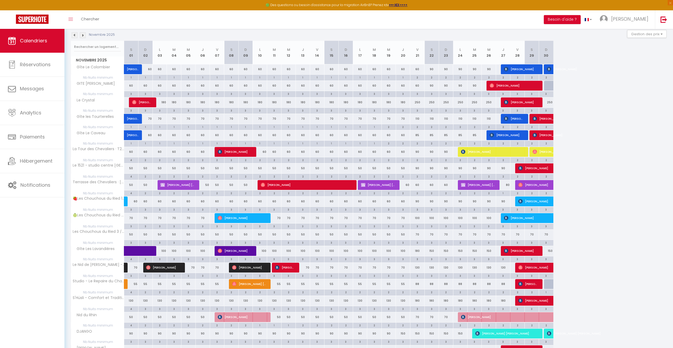
scroll to position [53, 0]
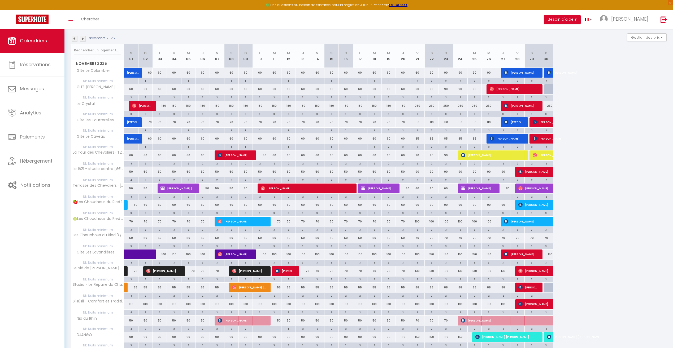
click at [421, 107] on div "250" at bounding box center [417, 106] width 14 height 10
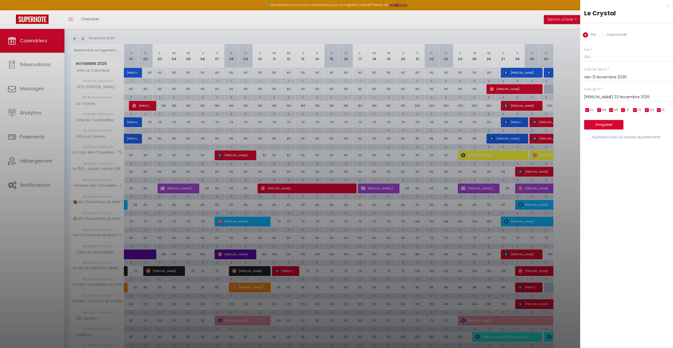
click at [632, 98] on input "Sam 22 Novembre 2025" at bounding box center [628, 97] width 89 height 7
click at [660, 107] on span ">" at bounding box center [657, 106] width 11 height 11
click at [636, 130] on span "1" at bounding box center [634, 127] width 11 height 11
click at [593, 59] on input "250" at bounding box center [628, 57] width 89 height 10
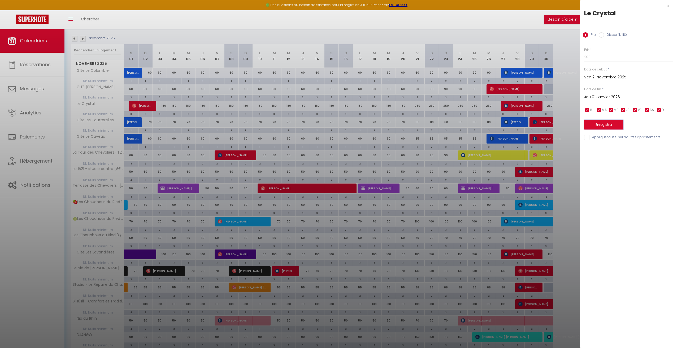
click at [609, 125] on button "Enregistrer" at bounding box center [603, 125] width 39 height 10
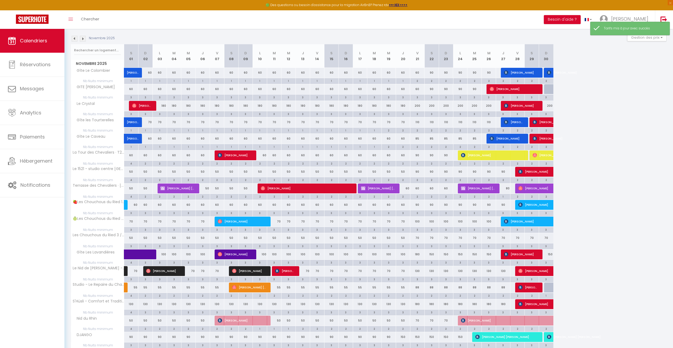
click at [83, 40] on img at bounding box center [83, 39] width 6 height 6
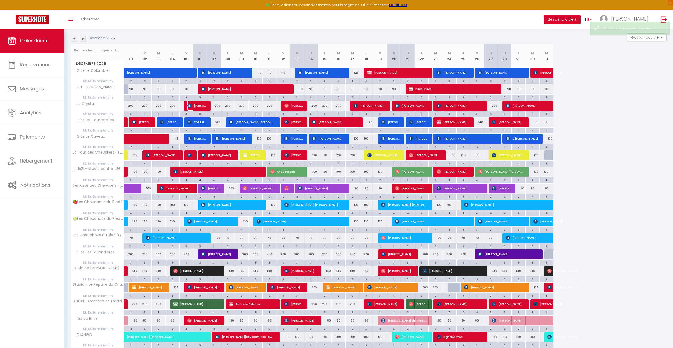
click at [202, 105] on span "[PERSON_NAME]" at bounding box center [196, 106] width 18 height 10
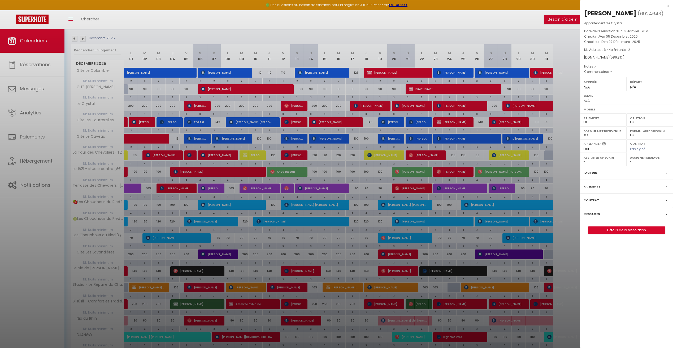
click at [299, 106] on div at bounding box center [336, 174] width 673 height 348
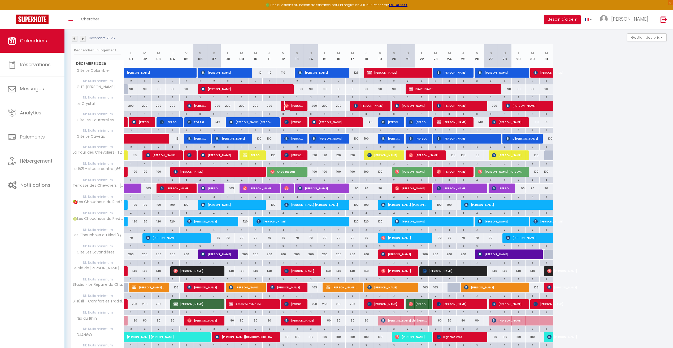
click at [299, 106] on span "[PERSON_NAME] Des Vastines" at bounding box center [293, 106] width 18 height 10
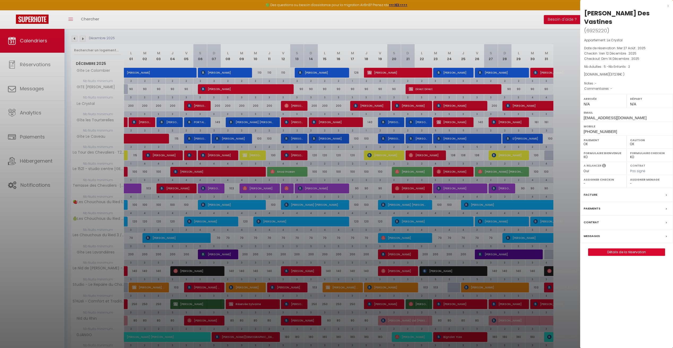
click at [371, 108] on div at bounding box center [336, 174] width 673 height 348
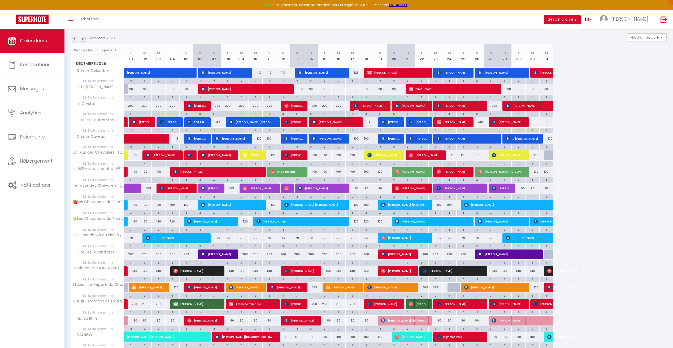
click at [371, 108] on span "[PERSON_NAME]" at bounding box center [369, 106] width 32 height 10
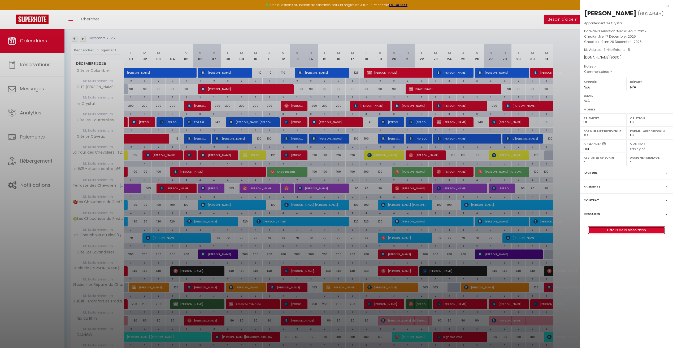
click at [630, 230] on link "Détails de la réservation" at bounding box center [626, 230] width 76 height 7
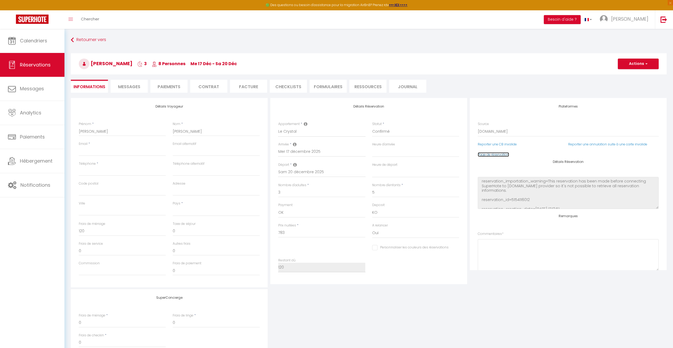
click at [483, 157] on link "Page de réservation" at bounding box center [493, 154] width 31 height 5
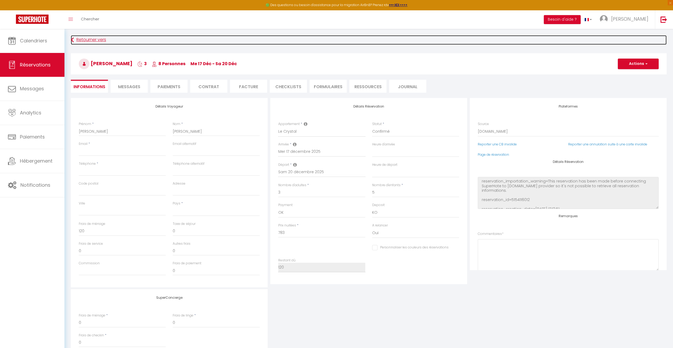
click at [90, 36] on link "Retourner vers" at bounding box center [369, 40] width 596 height 10
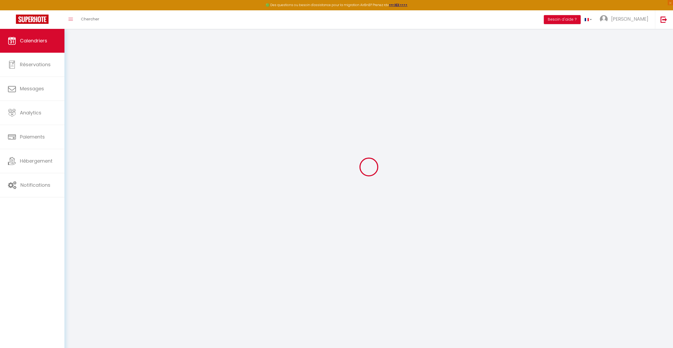
scroll to position [29, 0]
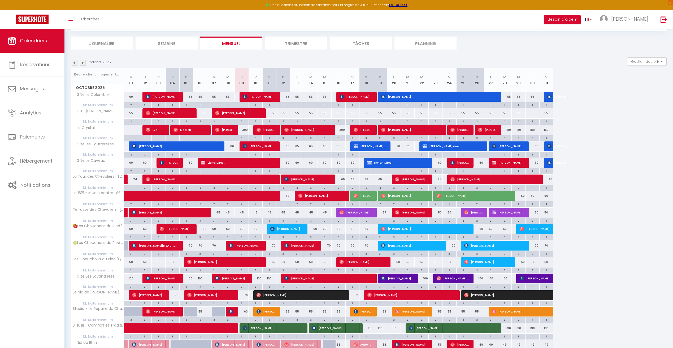
click at [84, 62] on img at bounding box center [83, 63] width 6 height 6
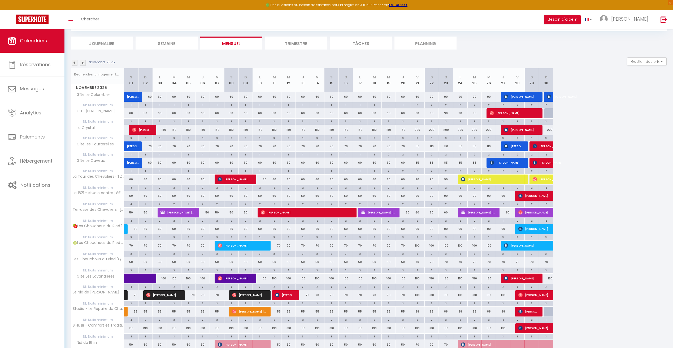
click at [84, 63] on img at bounding box center [83, 63] width 6 height 6
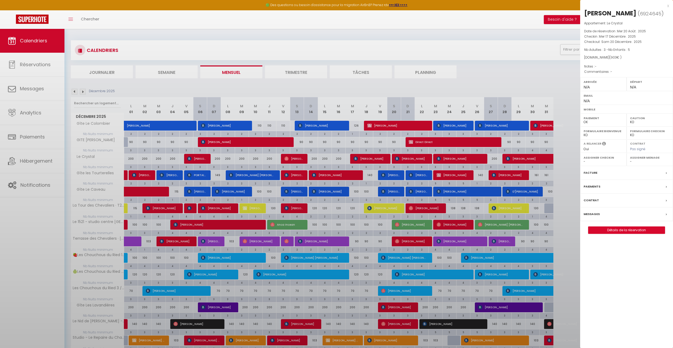
select select "KO"
select select "0"
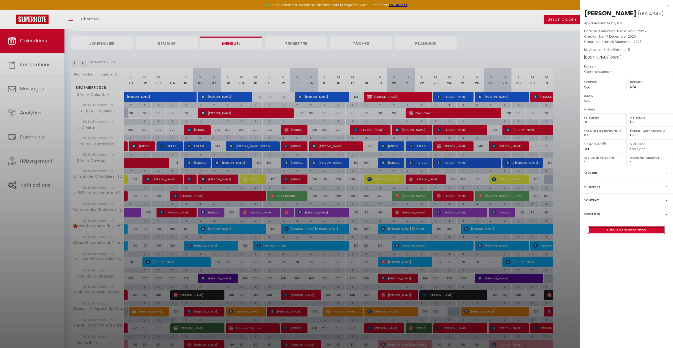
click at [615, 230] on link "Détails de la réservation" at bounding box center [626, 230] width 76 height 7
select select
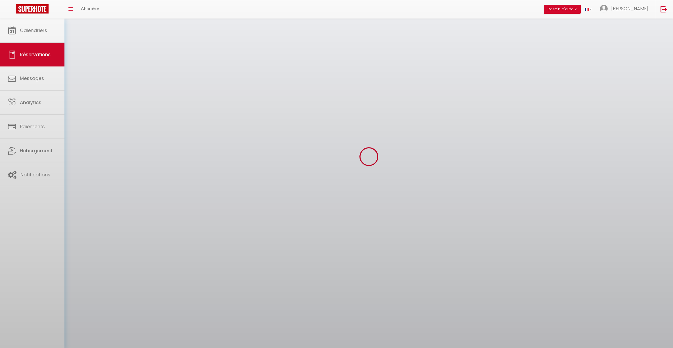
select select
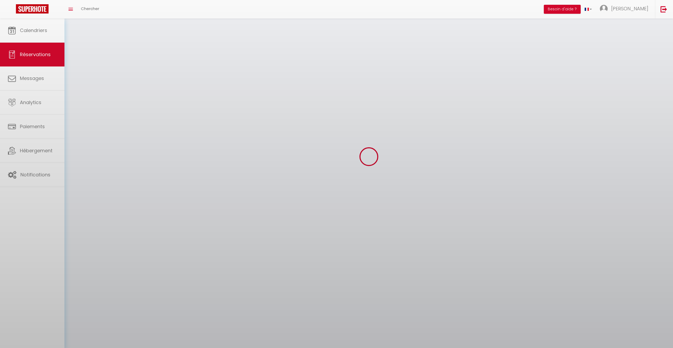
select select
checkbox input "false"
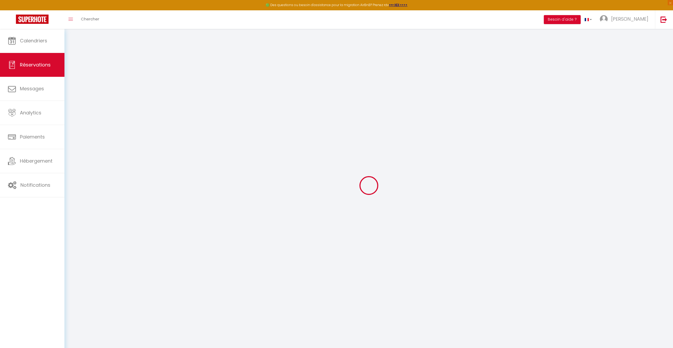
select select
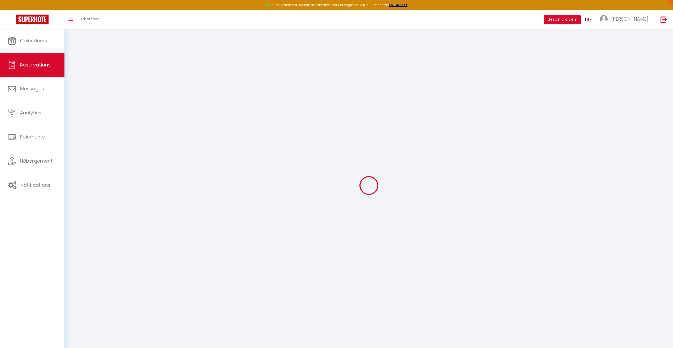
select select
checkbox input "false"
select select
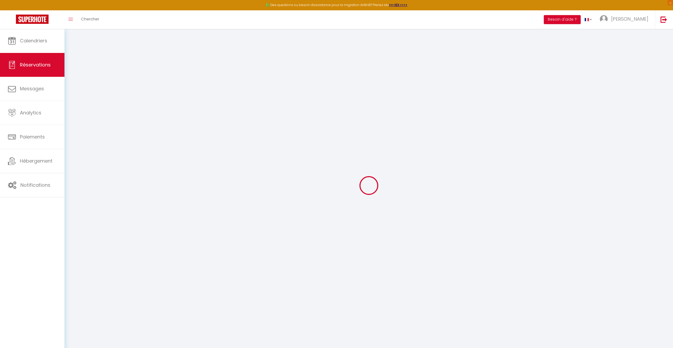
select select
checkbox input "false"
select select
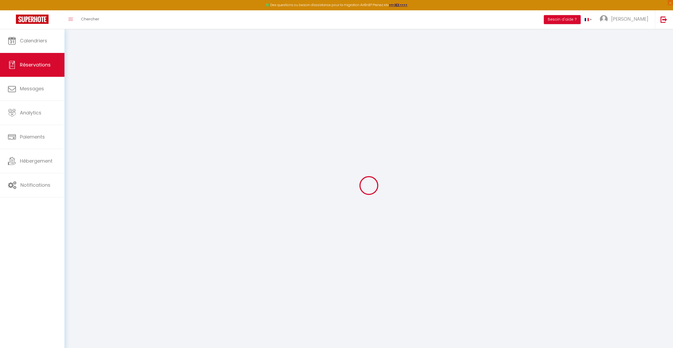
type input "[PERSON_NAME]"
select select
select select "78499"
select select "1"
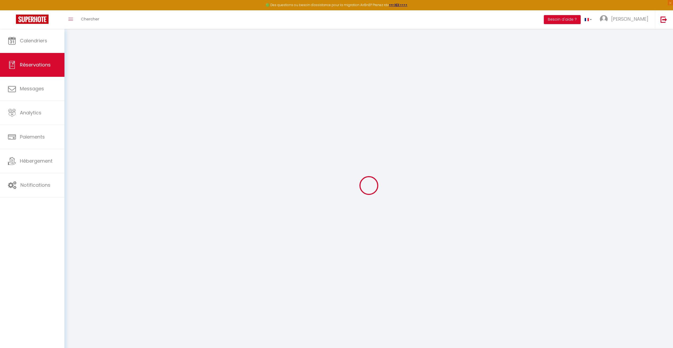
select select
type input "3"
type input "5"
select select "10"
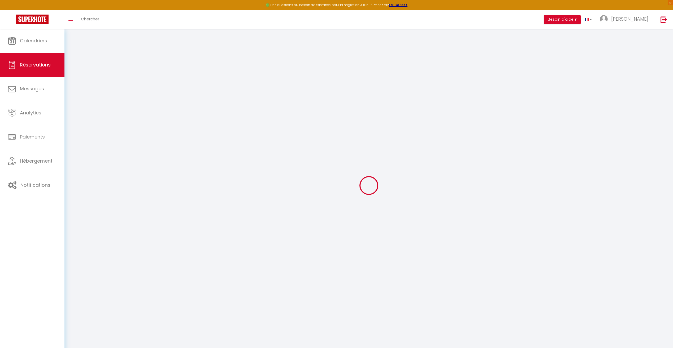
select select
type input "783"
checkbox input "false"
type input "120"
select select "2"
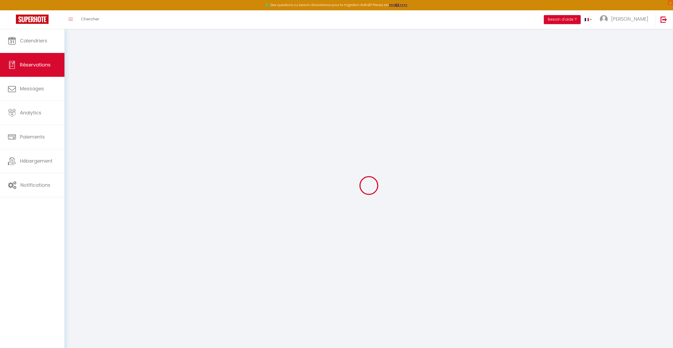
type input "0"
select select
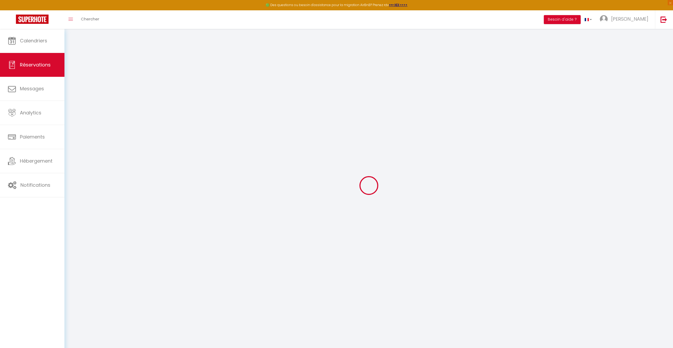
select select
select select "12"
select select "14"
checkbox input "false"
select select
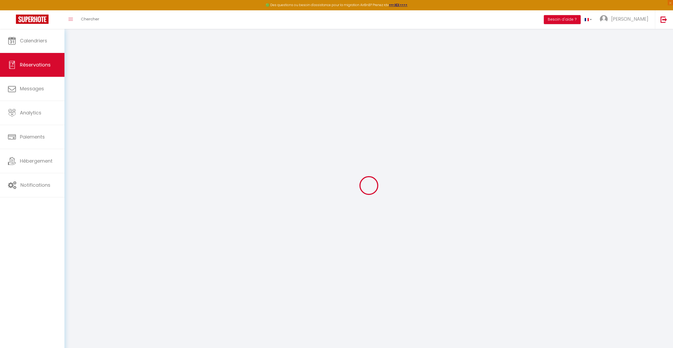
select select
checkbox input "false"
select select
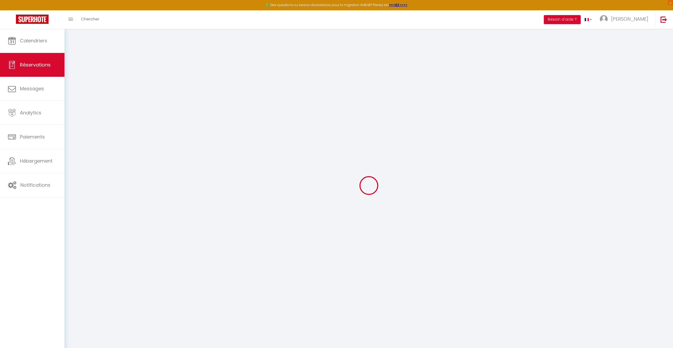
select select
checkbox input "false"
select select
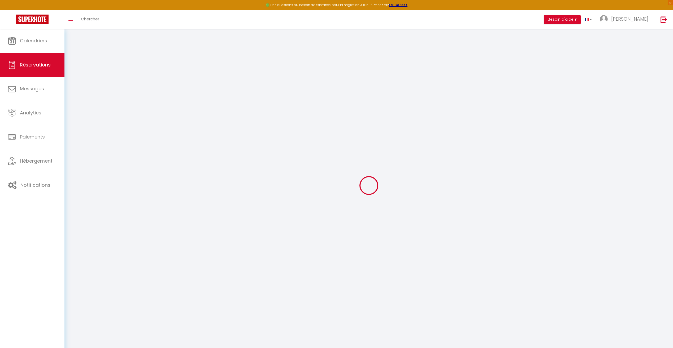
checkbox input "false"
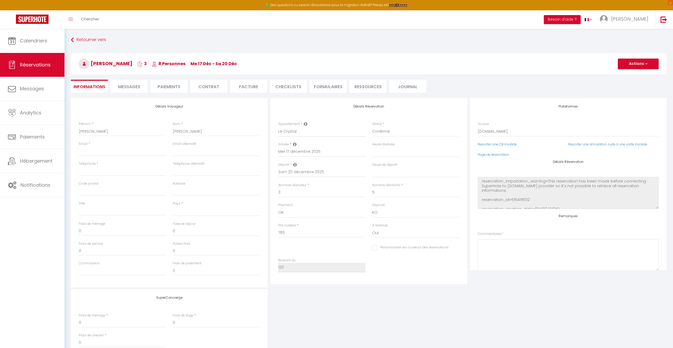
select select
type input "120"
select select
checkbox input "false"
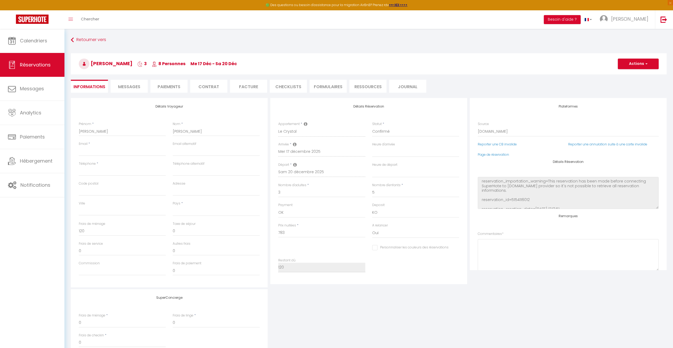
select select
checkbox input "false"
select select
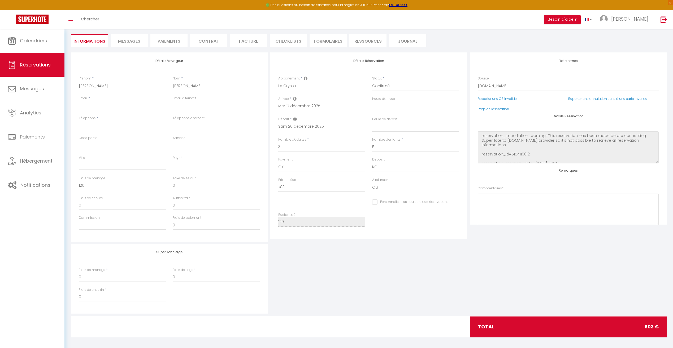
scroll to position [48, 0]
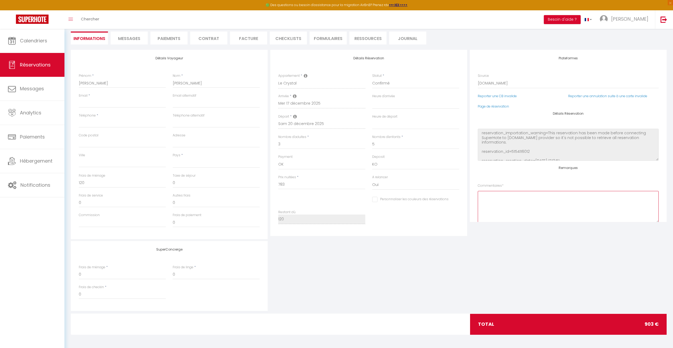
click at [497, 200] on textarea at bounding box center [568, 207] width 181 height 32
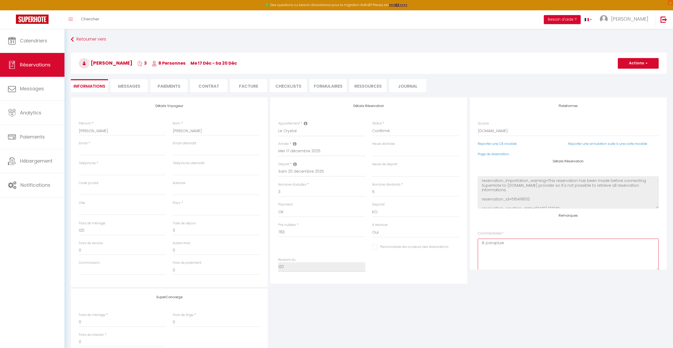
scroll to position [0, 0]
type textarea "lit parapluie"
click at [634, 64] on button "Actions" at bounding box center [638, 64] width 41 height 11
click at [632, 75] on link "Enregistrer" at bounding box center [633, 75] width 42 height 7
select select
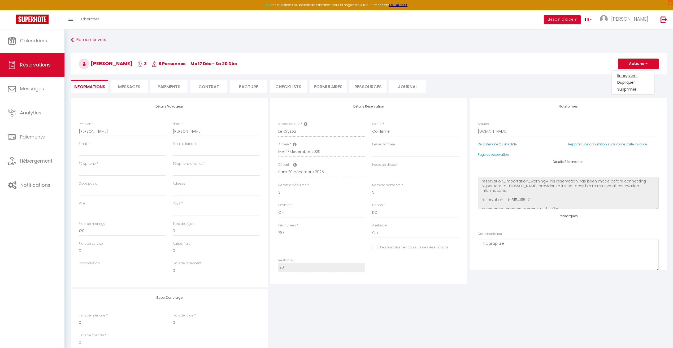
select select
checkbox input "false"
select select
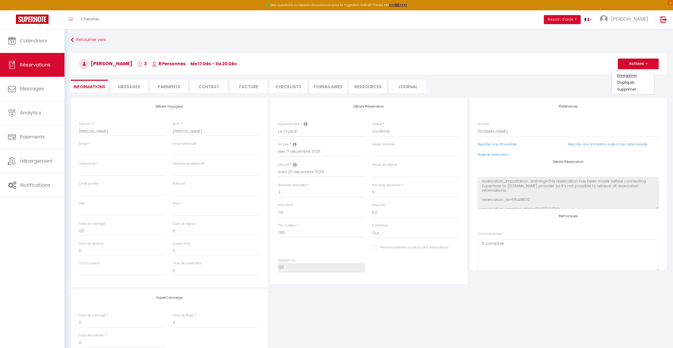
select select
checkbox input "false"
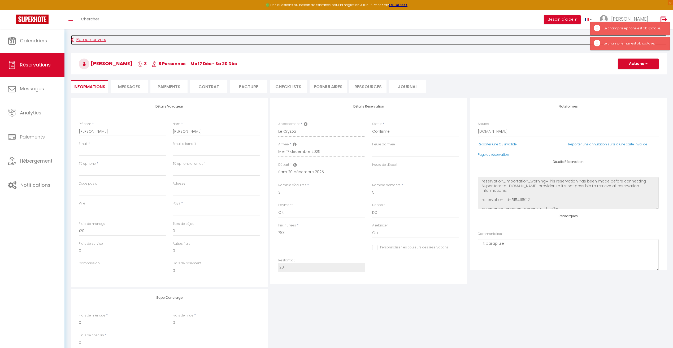
click at [83, 37] on link "Retourner vers" at bounding box center [369, 40] width 596 height 10
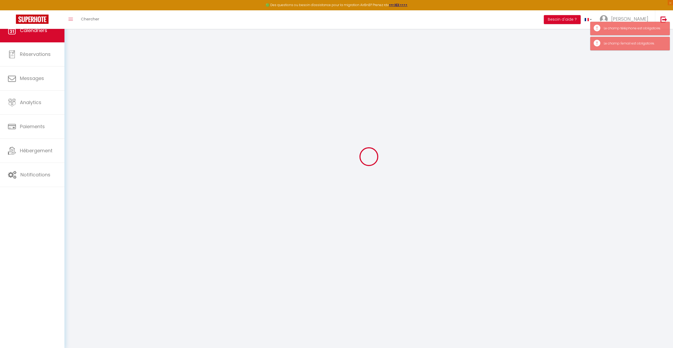
scroll to position [29, 0]
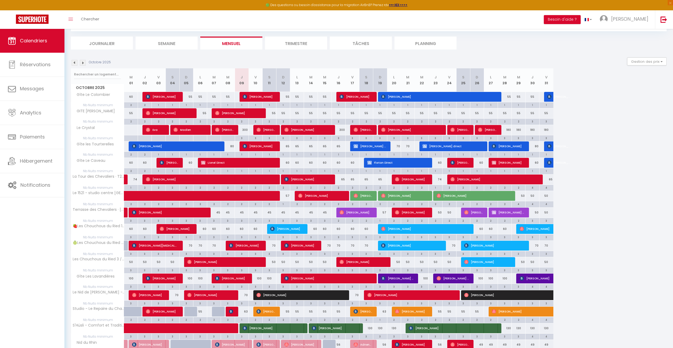
click at [82, 63] on img at bounding box center [83, 63] width 6 height 6
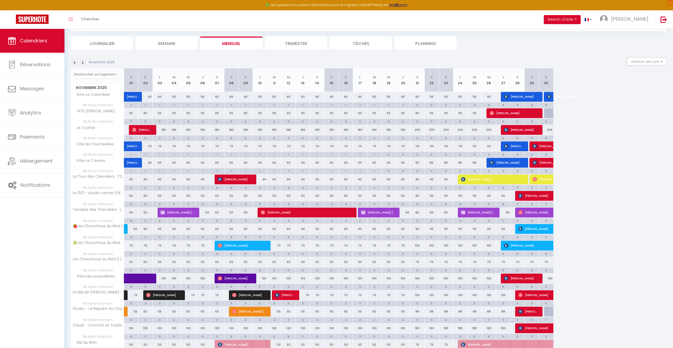
click at [152, 132] on div "180" at bounding box center [159, 130] width 14 height 10
type input "180"
type input "Lun 03 Novembre 2025"
type input "[DATE] Novembre 2025"
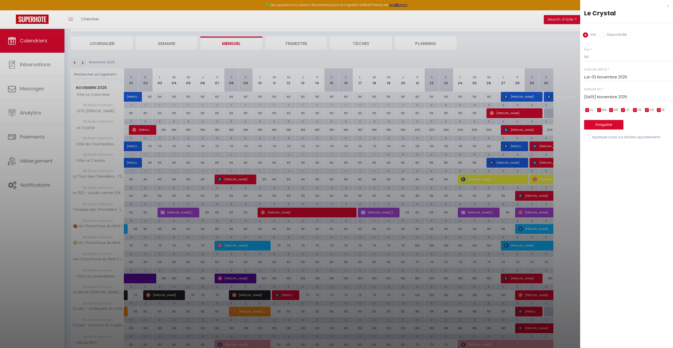
click at [146, 128] on div at bounding box center [336, 174] width 673 height 348
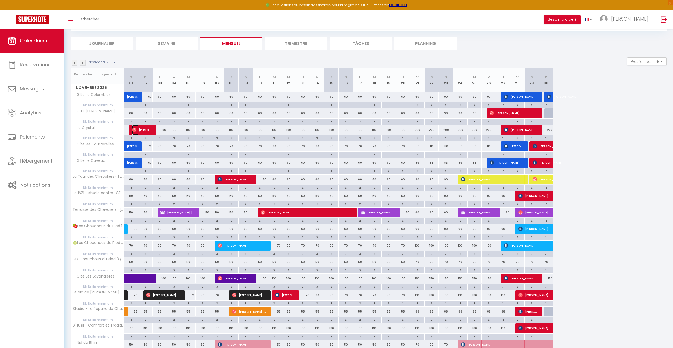
click at [143, 128] on span "[PERSON_NAME]" at bounding box center [141, 130] width 19 height 10
select select "OK"
select select "0"
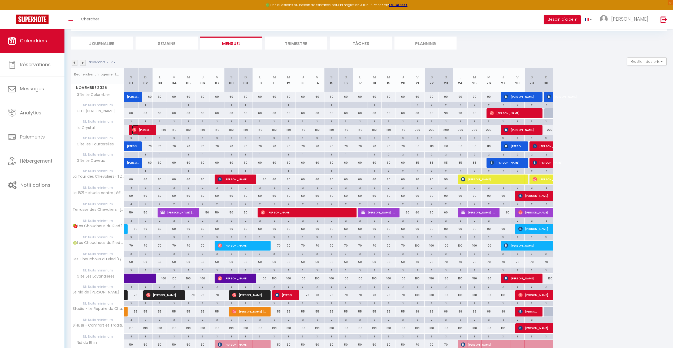
select select "1"
select select
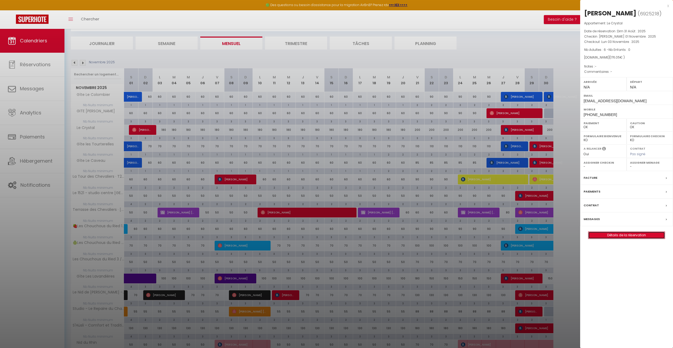
click at [646, 234] on link "Détails de la réservation" at bounding box center [626, 235] width 76 height 7
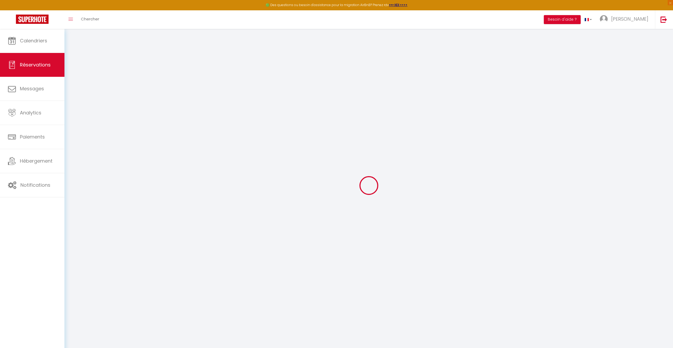
type input "[PERSON_NAME]"
type input "Zoghlami"
type input "[EMAIL_ADDRESS][DOMAIN_NAME]"
type input "[PHONE_NUMBER]"
select select
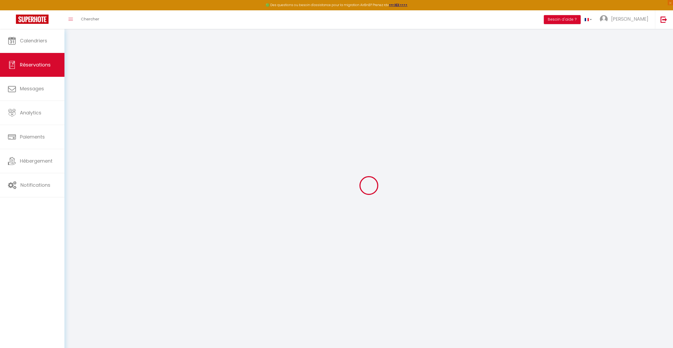
type input "6.119999999999999"
select select "78499"
select select "1"
select select
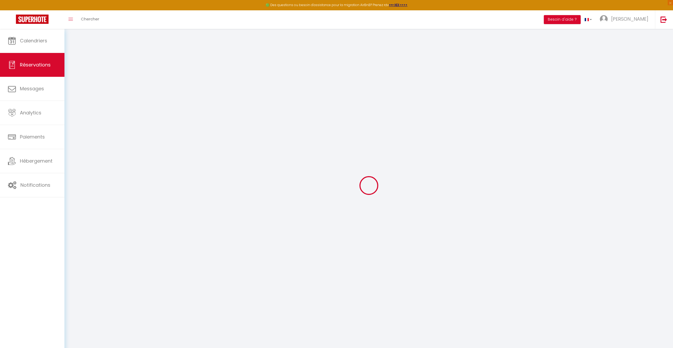
type input "6"
select select "12"
select select
type input "110"
checkbox input "false"
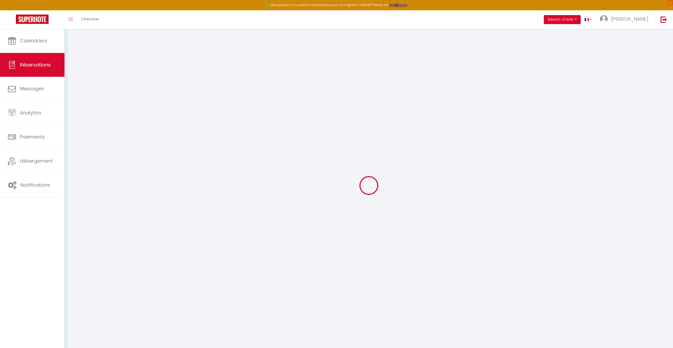
type input "0"
select select "1"
type input "0"
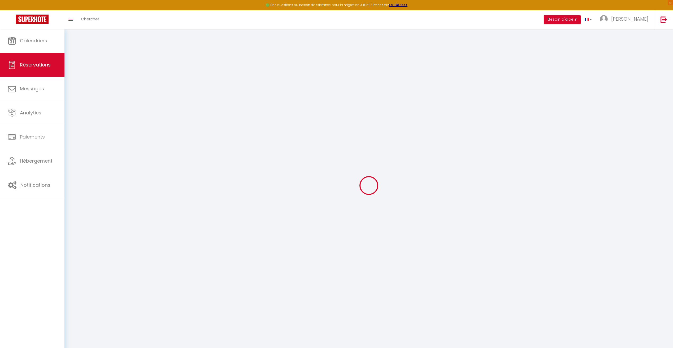
select select
select select "15"
checkbox input "false"
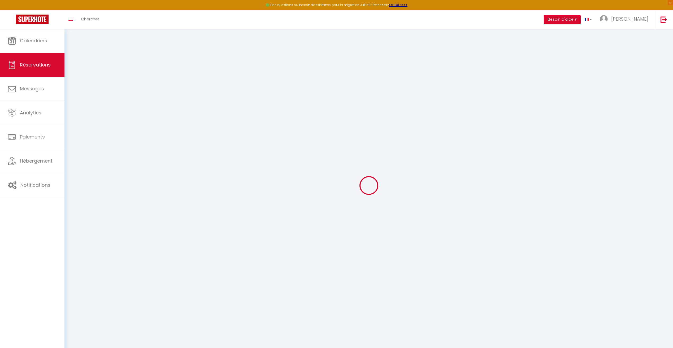
select select
checkbox input "false"
select select
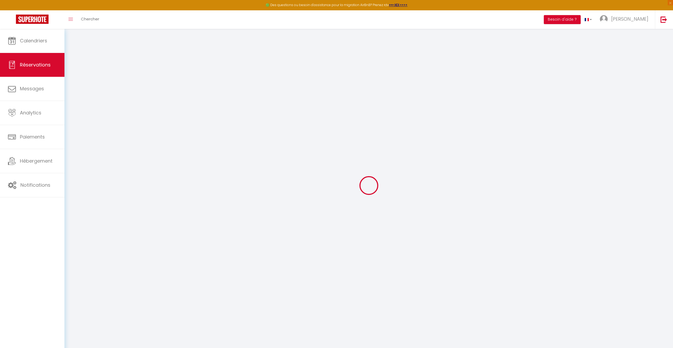
select select
checkbox input "false"
select select
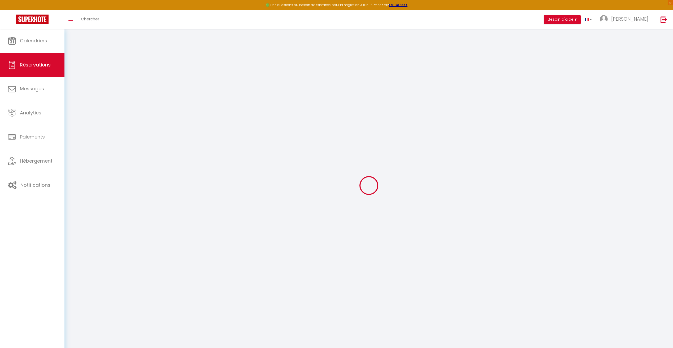
select select
checkbox input "false"
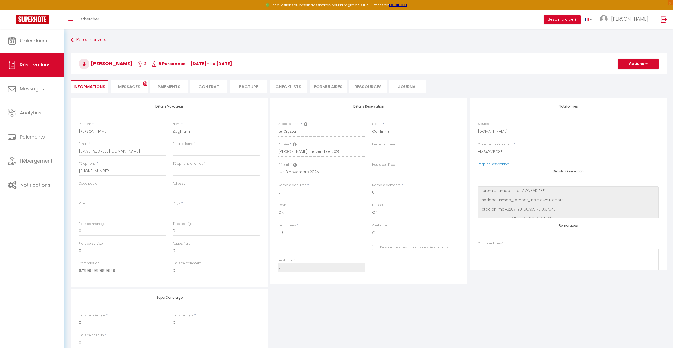
select select
type input "60"
type input "6.05"
select select
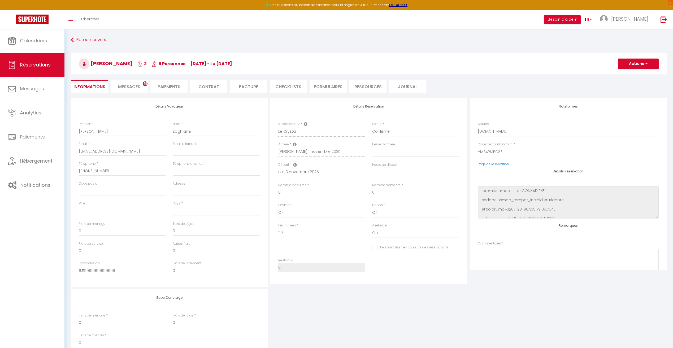
checkbox input "false"
select select
checkbox input "false"
select select
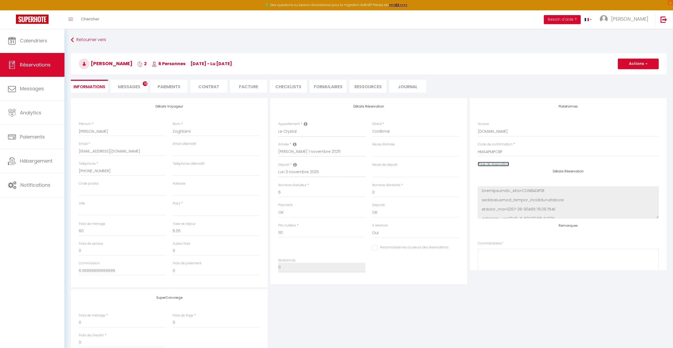
click at [498, 165] on link "Page de réservation" at bounding box center [493, 164] width 31 height 5
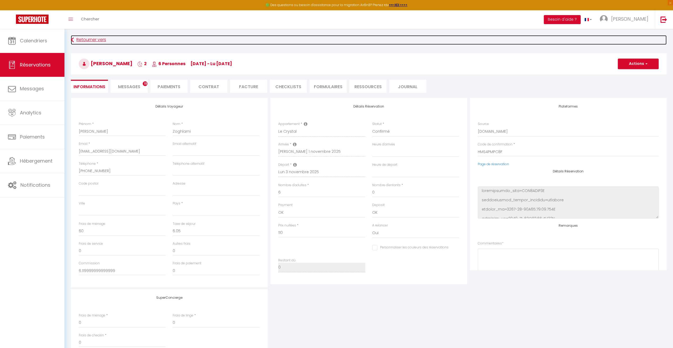
click at [81, 44] on link "Retourner vers" at bounding box center [369, 40] width 596 height 10
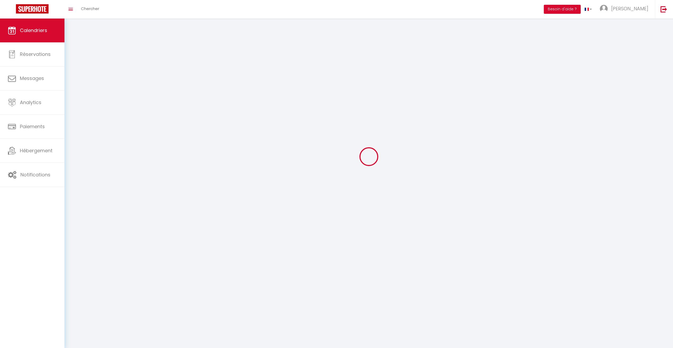
scroll to position [29, 0]
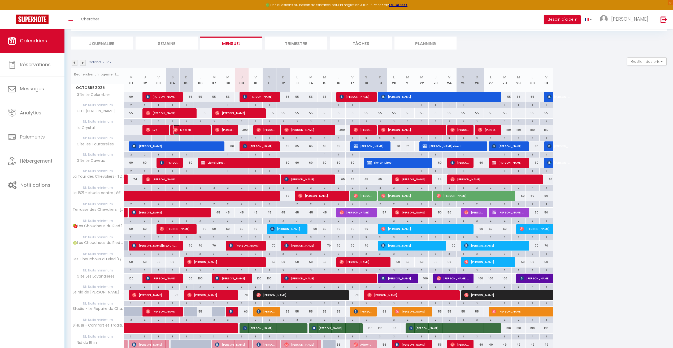
click at [192, 127] on span "Madlen" at bounding box center [189, 130] width 32 height 10
select select "OK"
select select "0"
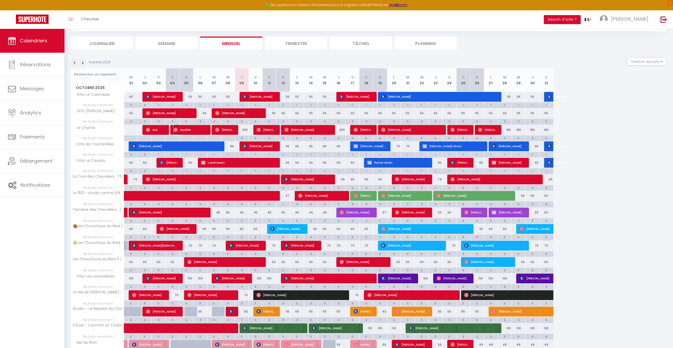
select select "1"
select select
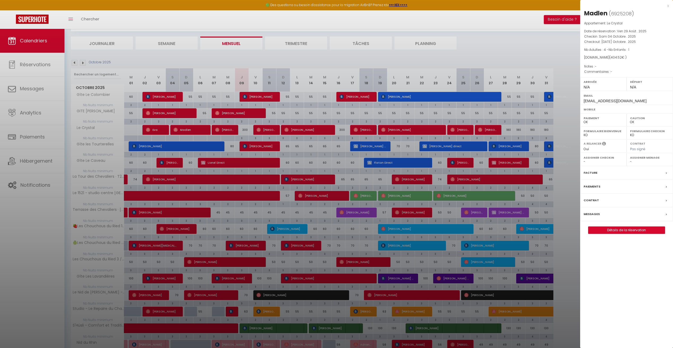
click at [228, 129] on div at bounding box center [336, 174] width 673 height 348
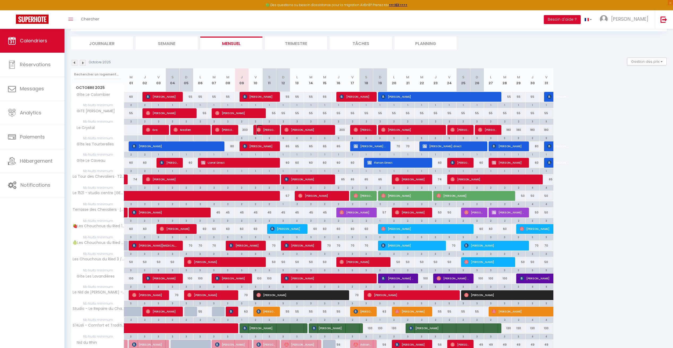
click at [271, 128] on span "[PERSON_NAME]" at bounding box center [265, 130] width 18 height 10
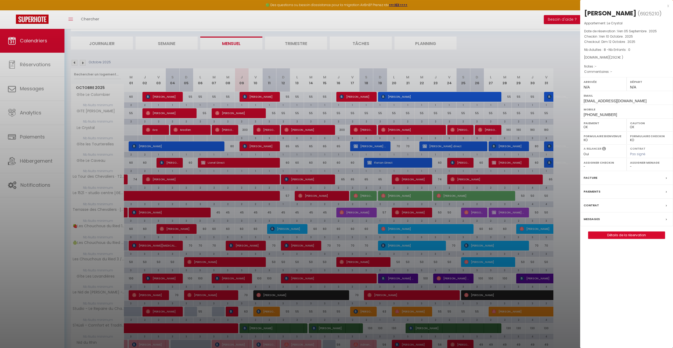
click at [295, 132] on div at bounding box center [336, 174] width 673 height 348
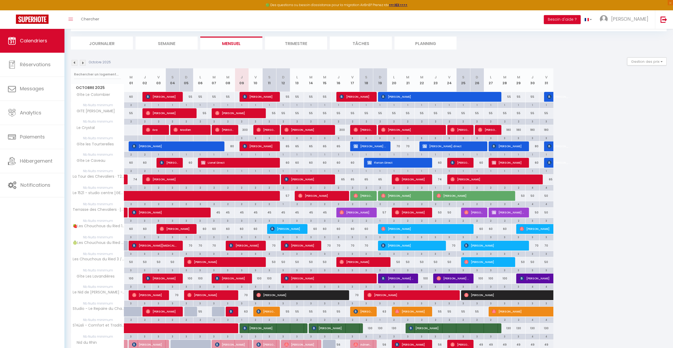
click at [83, 63] on img at bounding box center [83, 63] width 6 height 6
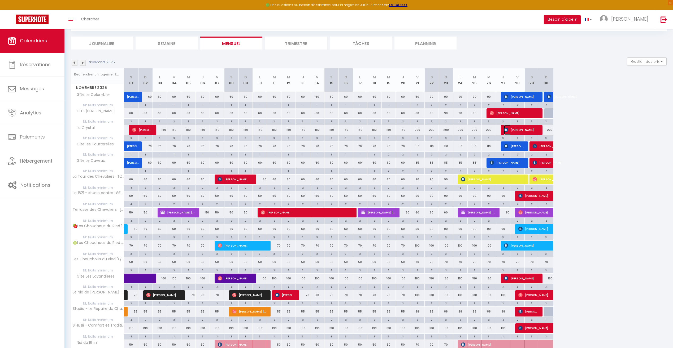
click at [518, 130] on span "[PERSON_NAME]" at bounding box center [520, 130] width 33 height 10
select select "KO"
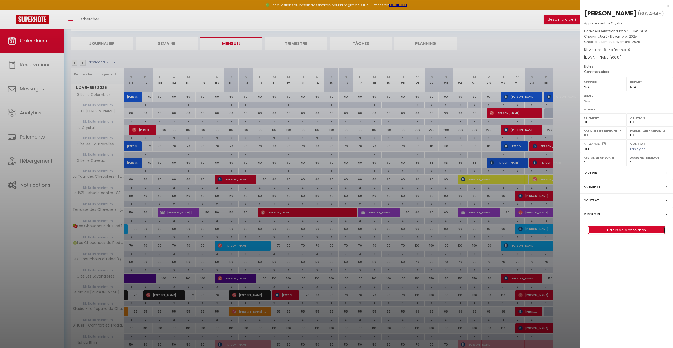
click at [624, 234] on link "Détails de la réservation" at bounding box center [626, 230] width 76 height 7
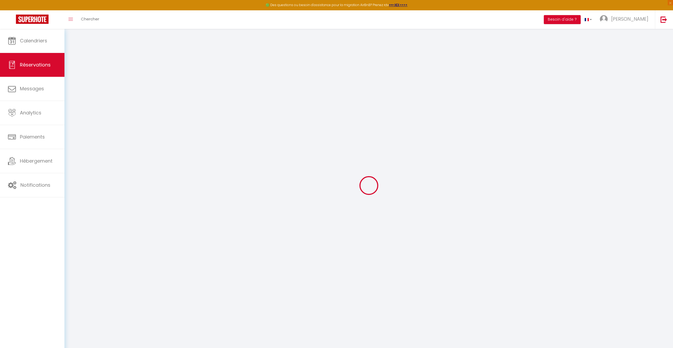
type input "[PERSON_NAME]"
type input "JANICHON"
select select
select select "78499"
select select "1"
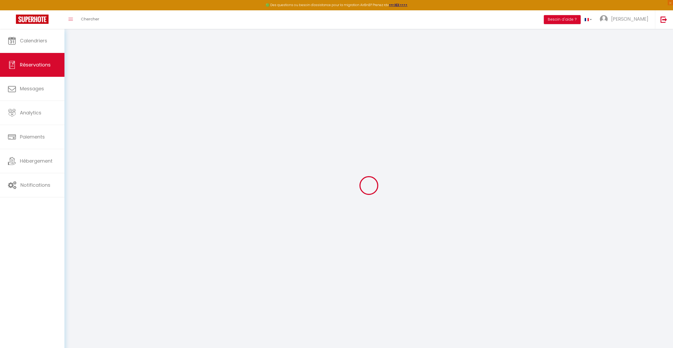
select select
type input "8"
select select "10"
select select
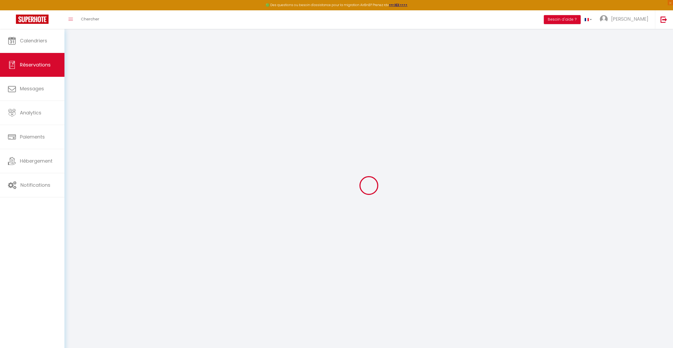
type input "783"
checkbox input "false"
type input "120"
select select "2"
type input "0"
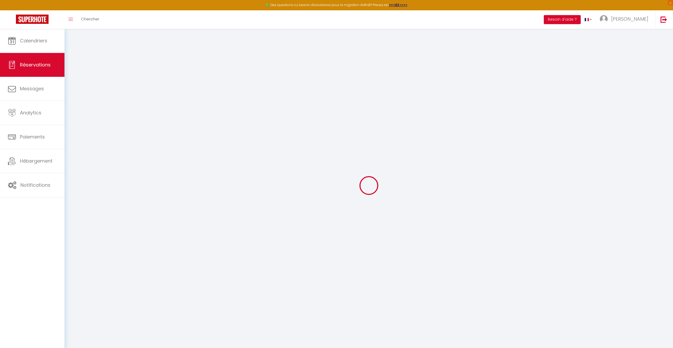
type input "0"
select select
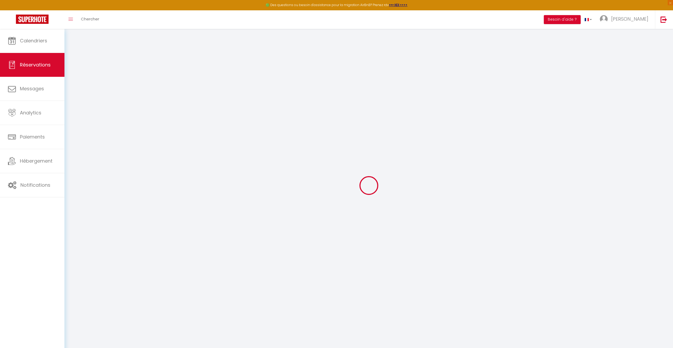
select select "12"
select select "14"
checkbox input "false"
select select
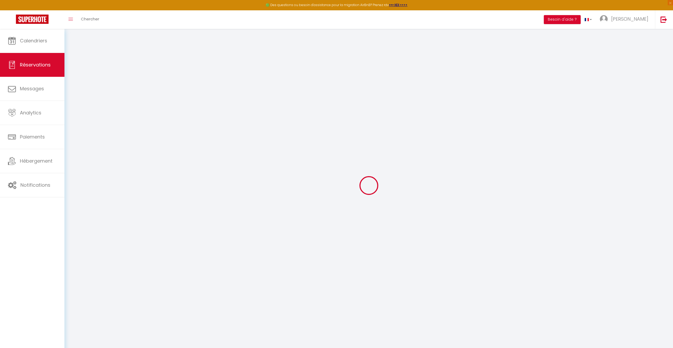
select select
checkbox input "false"
select select
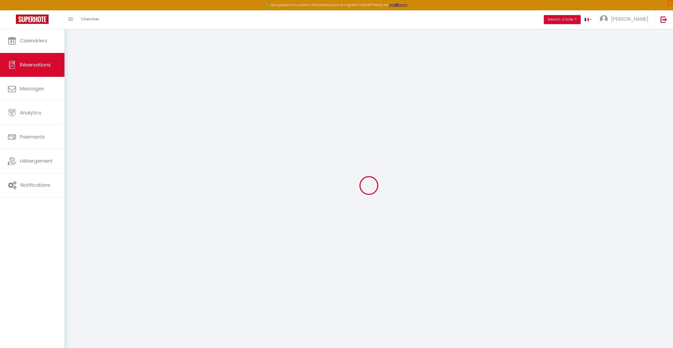
checkbox input "false"
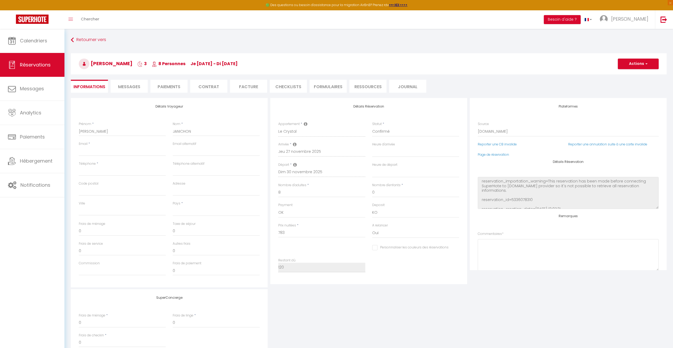
select select
checkbox input "false"
select select
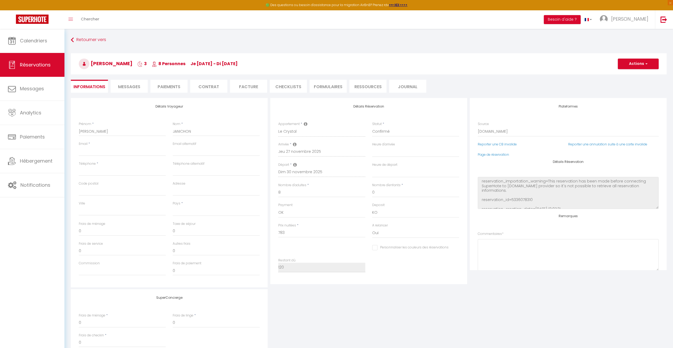
type input "120"
select select
checkbox input "false"
select select
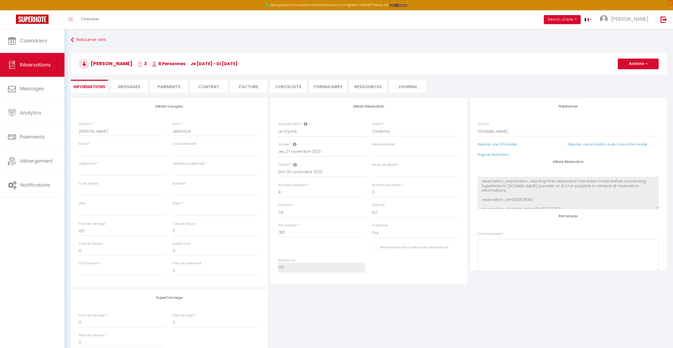
checkbox input "false"
select select
click at [481, 153] on link "Page de réservation" at bounding box center [493, 154] width 31 height 5
click at [635, 21] on span "[PERSON_NAME]" at bounding box center [629, 19] width 37 height 7
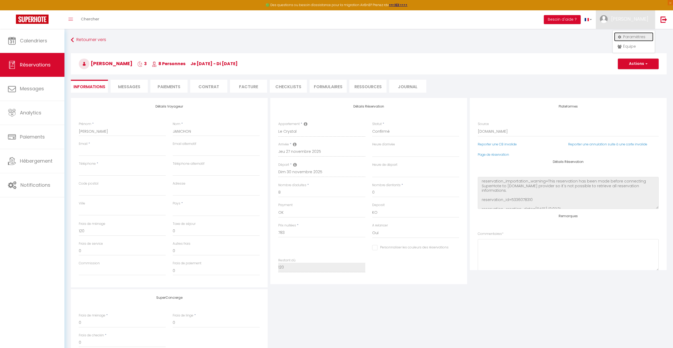
click at [634, 34] on link "Paramètres" at bounding box center [633, 36] width 39 height 9
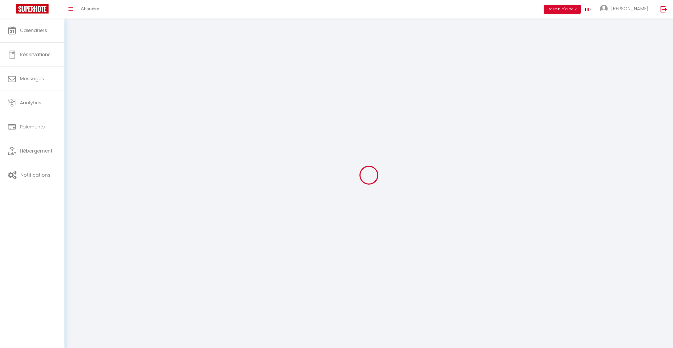
select select
type input "[PERSON_NAME]"
type input "0662825789"
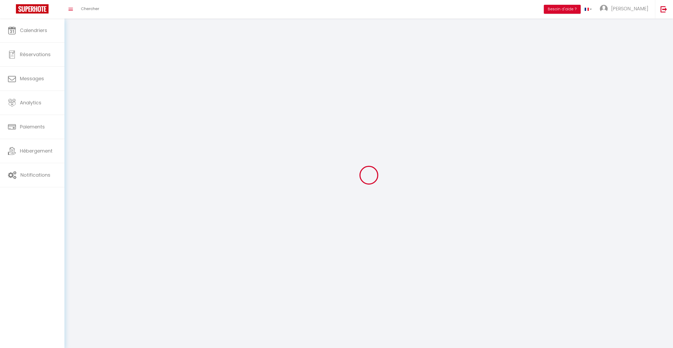
type input "[STREET_ADDRESS]"
type input "67600"
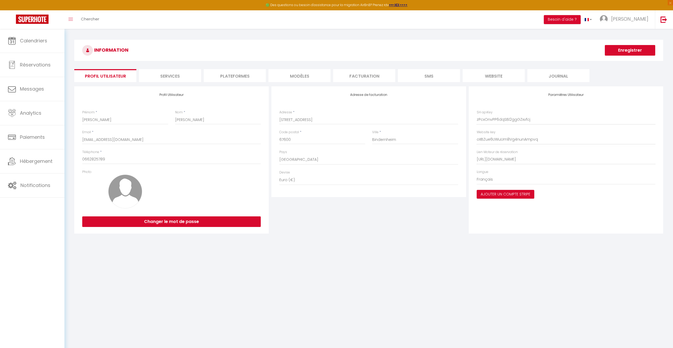
click at [244, 77] on li "Plateformes" at bounding box center [235, 75] width 62 height 13
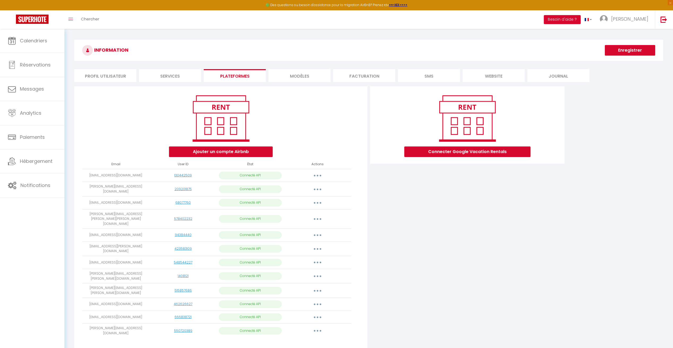
click at [316, 327] on button "button" at bounding box center [317, 331] width 15 height 8
click at [313, 339] on link "Importer les appartements" at bounding box center [294, 343] width 59 height 9
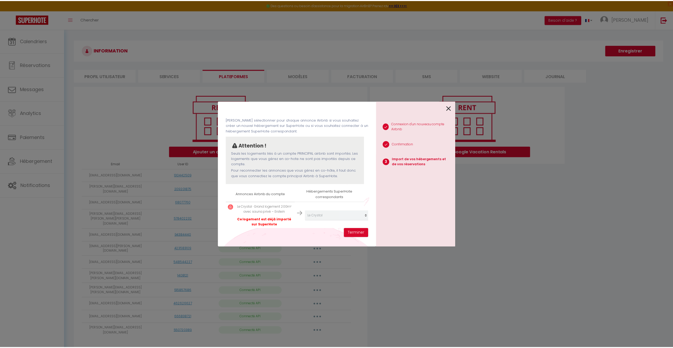
scroll to position [25, 0]
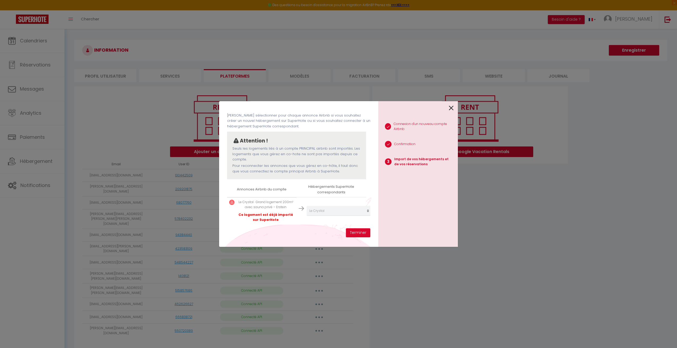
click at [449, 105] on icon at bounding box center [451, 108] width 5 height 8
